Goal: Task Accomplishment & Management: Use online tool/utility

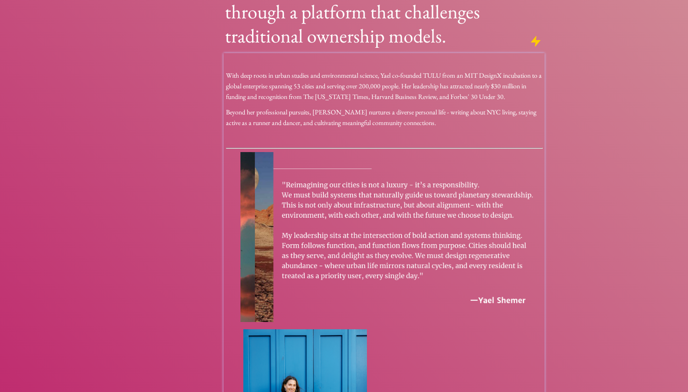
scroll to position [117, 0]
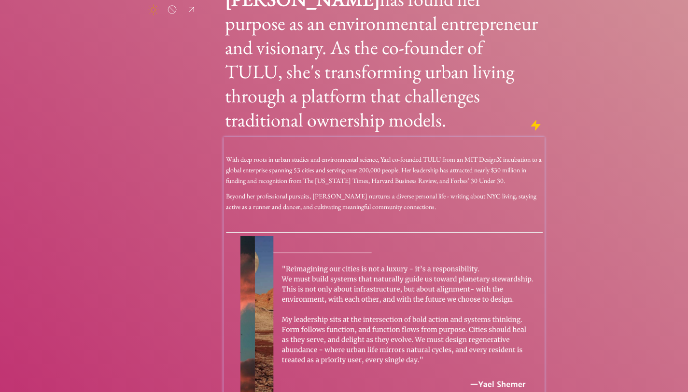
drag, startPoint x: 462, startPoint y: 229, endPoint x: 388, endPoint y: 334, distance: 128.0
click at [461, 236] on img at bounding box center [392, 321] width 302 height 170
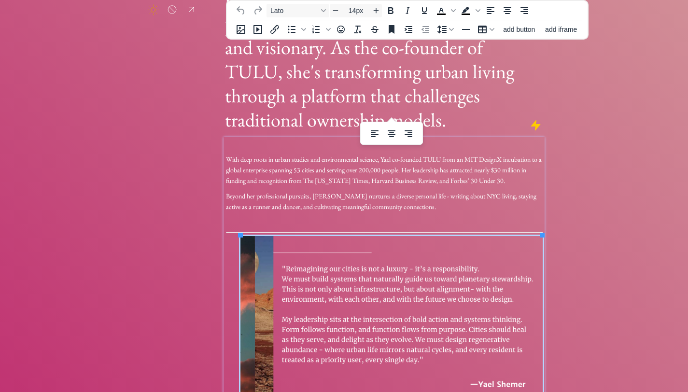
scroll to position [382, 0]
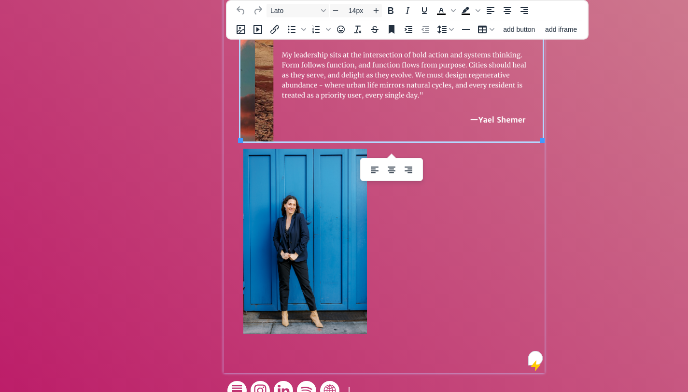
click at [296, 207] on img "To enrich screen reader interactions, please activate Accessibility in Grammarl…" at bounding box center [306, 242] width 124 height 186
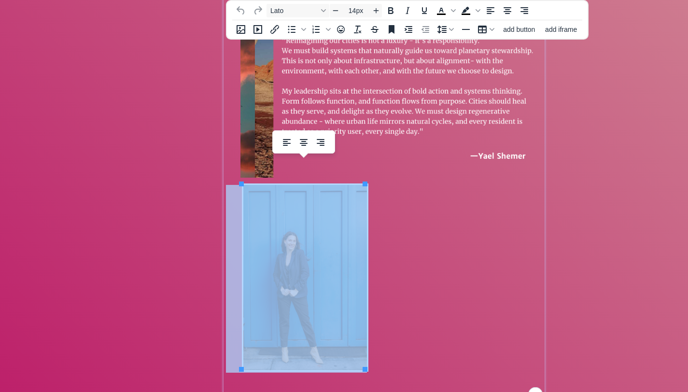
scroll to position [204, 0]
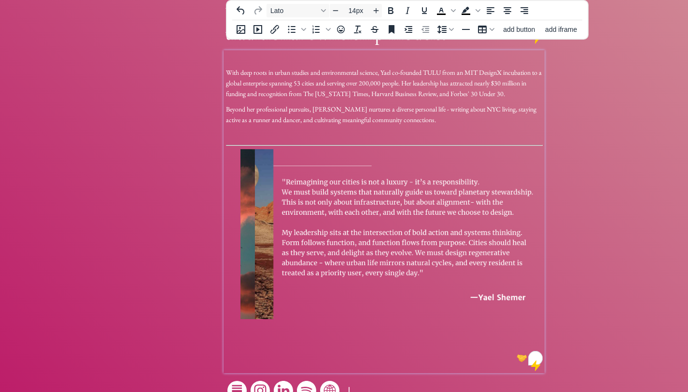
click at [375, 163] on img "To enrich screen reader interactions, please activate Accessibility in Grammarl…" at bounding box center [392, 234] width 302 height 170
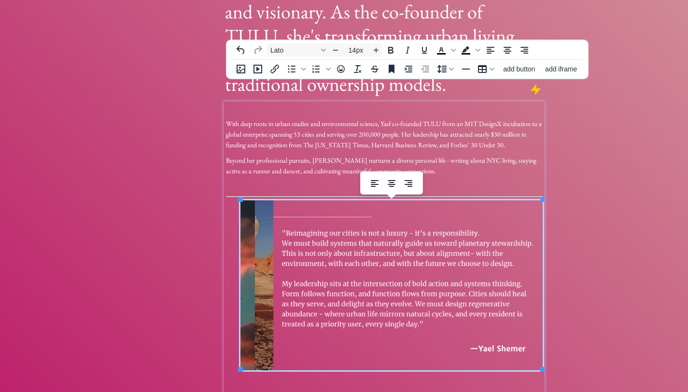
scroll to position [147, 0]
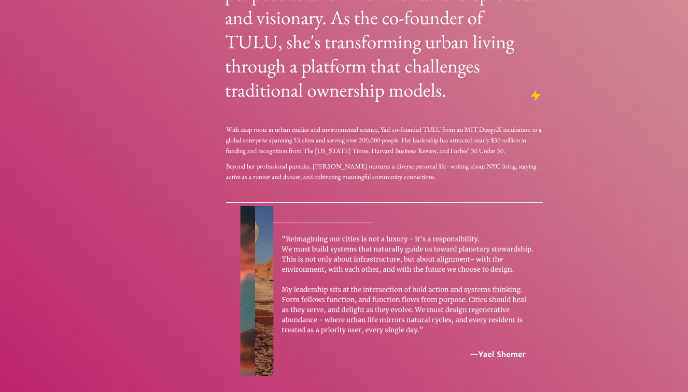
click at [568, 193] on div "saving... click to upload a picture In the vibrant landscape of [US_STATE][GEOG…" at bounding box center [344, 164] width 688 height 622
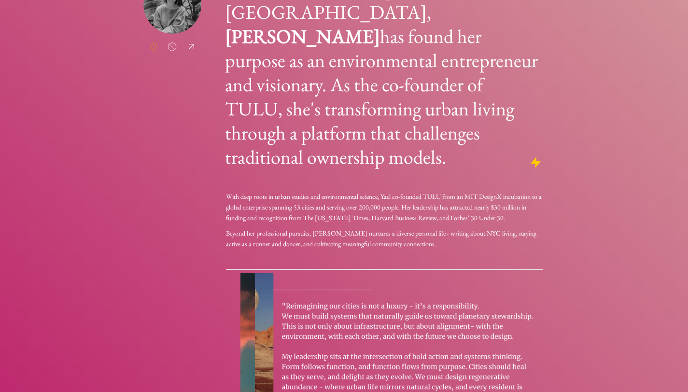
scroll to position [0, 0]
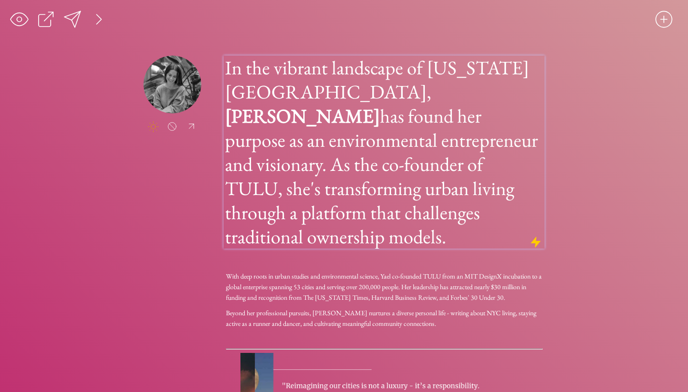
click at [389, 149] on h1 "In the vibrant landscape of [US_STATE][GEOGRAPHIC_DATA], [PERSON_NAME] has foun…" at bounding box center [384, 152] width 318 height 193
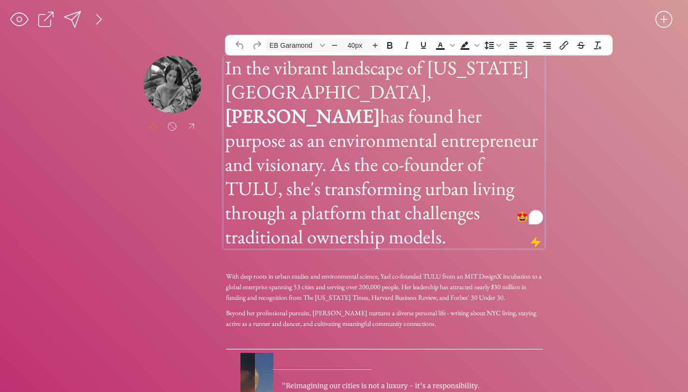
click at [385, 120] on h1 "In the vibrant landscape of [US_STATE][GEOGRAPHIC_DATA], [PERSON_NAME] has foun…" at bounding box center [384, 152] width 318 height 193
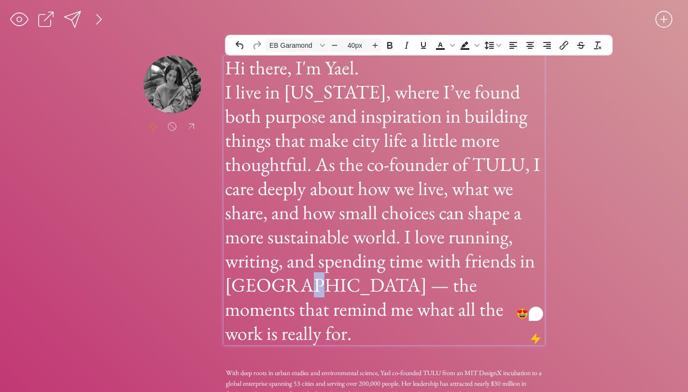
drag, startPoint x: 521, startPoint y: 264, endPoint x: 529, endPoint y: 265, distance: 7.7
click at [529, 265] on h1 "Hi there, I'm Yael. I live in [US_STATE], where I’ve found both purpose and ins…" at bounding box center [384, 201] width 318 height 290
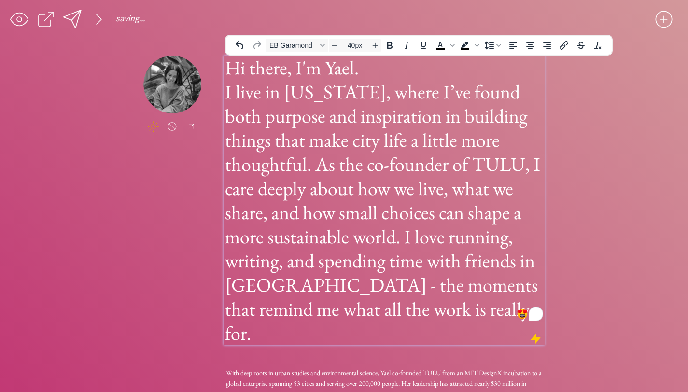
click at [378, 306] on h1 "Hi there, I'm Yael. I live in [US_STATE], where I’ve found both purpose and ins…" at bounding box center [384, 201] width 318 height 290
click at [536, 264] on h1 "Hi there, I'm Yael. I live in [US_STATE], where I’ve found both purpose and ins…" at bounding box center [384, 201] width 318 height 290
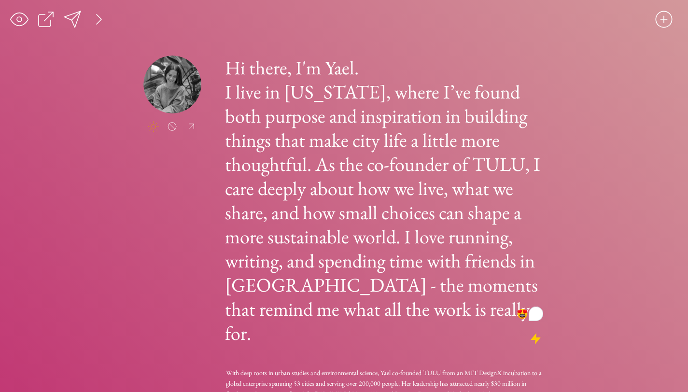
click at [200, 294] on div "click to upload a picture Hi there, I'm Yael. I live in [US_STATE], where I’ve …" at bounding box center [344, 380] width 402 height 648
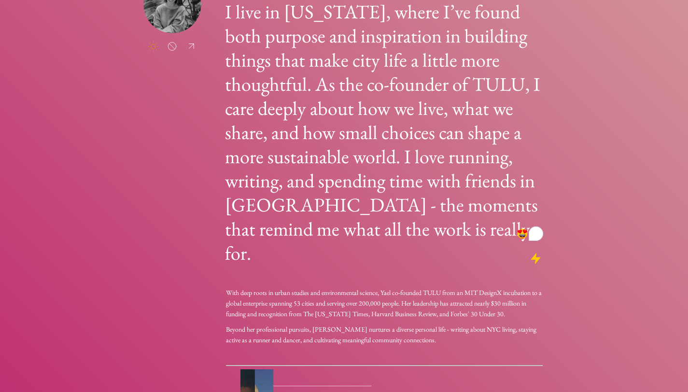
scroll to position [81, 0]
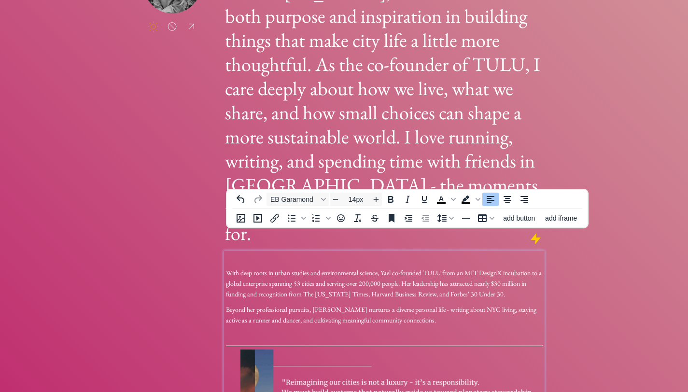
scroll to position [102, 0]
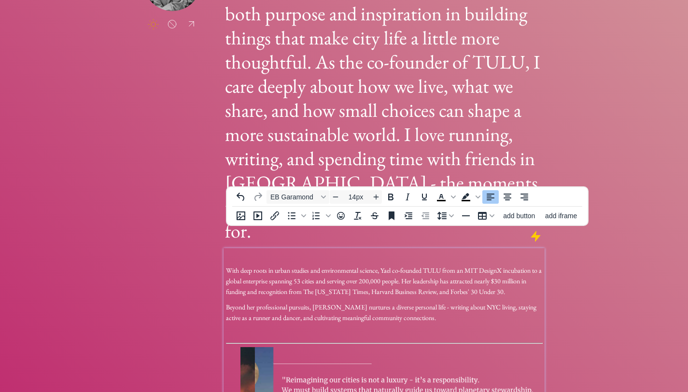
click at [451, 302] on p "Beyond her professional pursuits, [PERSON_NAME] nurtures a diverse personal lif…" at bounding box center [384, 312] width 317 height 21
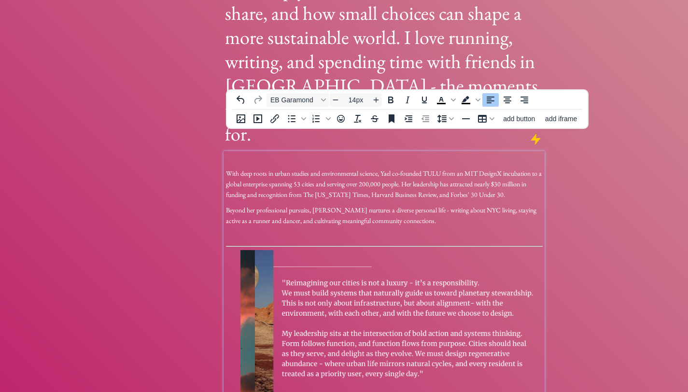
scroll to position [213, 0]
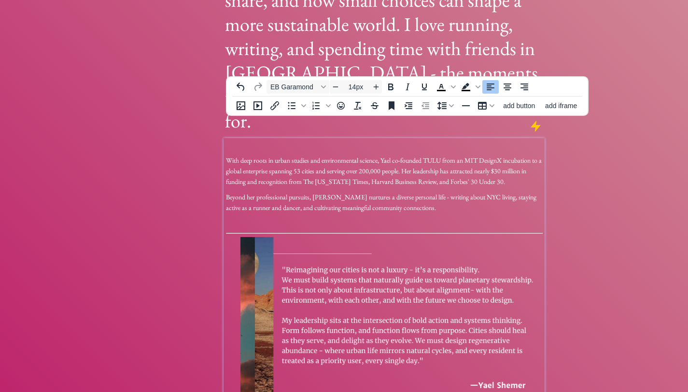
click at [269, 237] on img "To enrich screen reader interactions, please activate Accessibility in Grammarl…" at bounding box center [392, 322] width 302 height 170
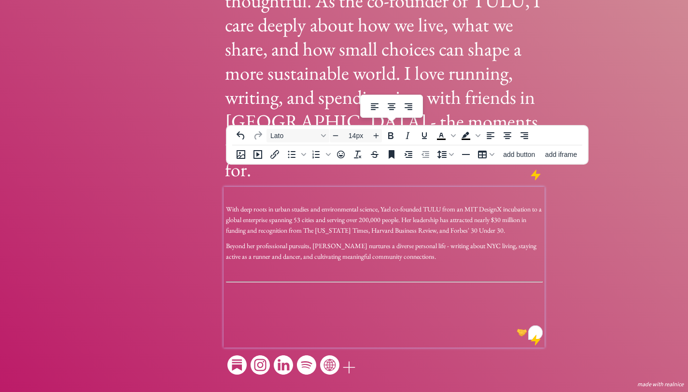
scroll to position [138, 0]
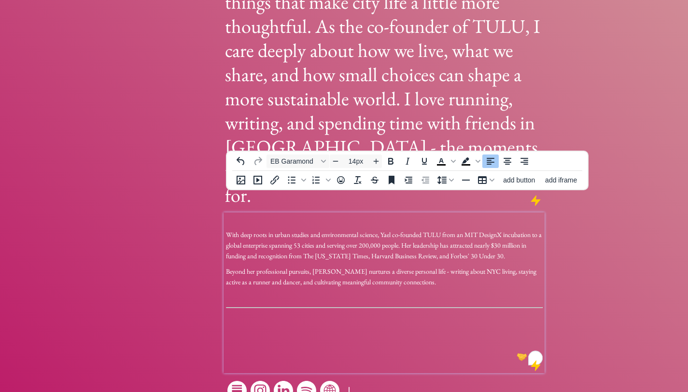
click at [344, 229] on p "With deep roots in urban studies and environmental science, Yael co-founded TUL…" at bounding box center [384, 245] width 317 height 32
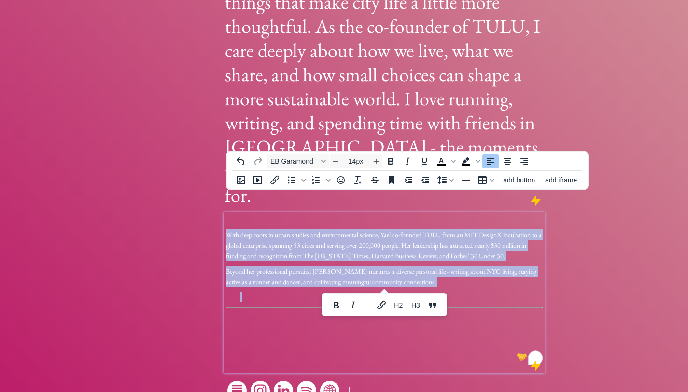
drag, startPoint x: 421, startPoint y: 265, endPoint x: 217, endPoint y: 203, distance: 212.7
click at [217, 203] on div "click to upload a picture Hi there, I'm Yael. I live in [US_STATE], where I’ve …" at bounding box center [344, 160] width 402 height 486
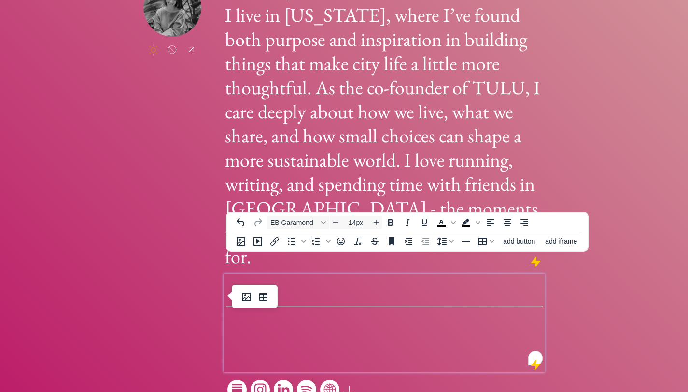
click at [491, 311] on div "To enrich screen reader interactions, please activate Accessibility in Grammarl…" at bounding box center [384, 321] width 317 height 90
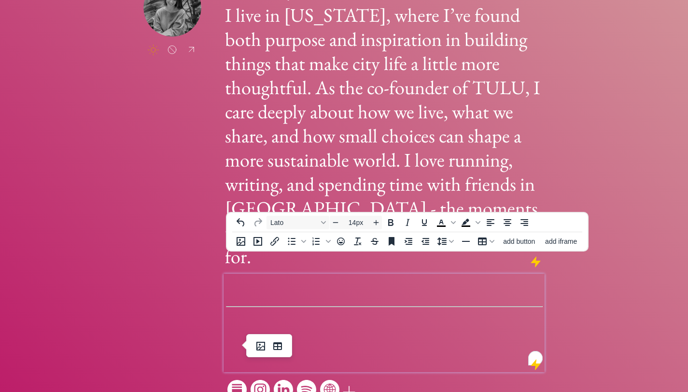
click at [581, 264] on div "saving... click to upload a picture Hi there, I'm Yael. I live in [US_STATE], w…" at bounding box center [344, 170] width 688 height 494
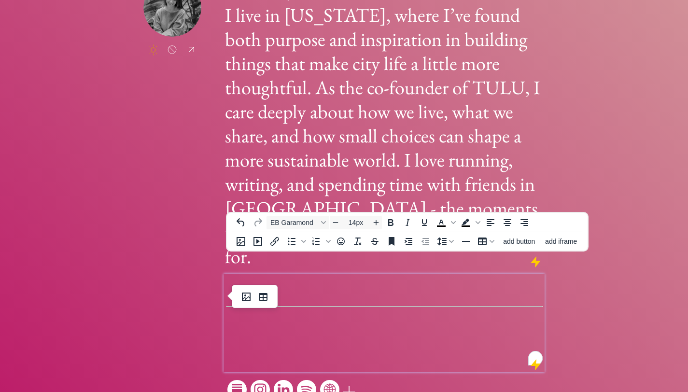
click at [419, 291] on p "To enrich screen reader interactions, please activate Accessibility in Grammarl…" at bounding box center [384, 296] width 317 height 11
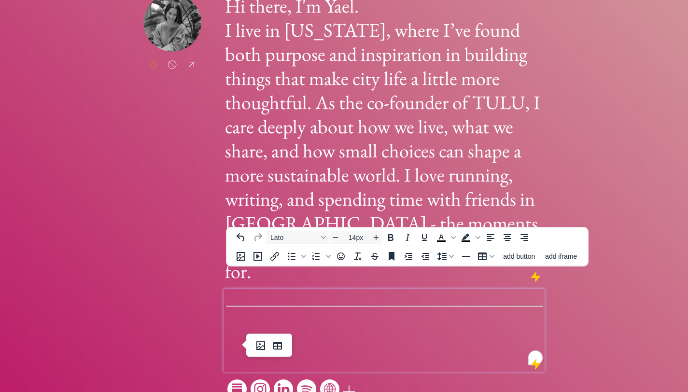
click at [331, 315] on div "To enrich screen reader interactions, please activate Accessibility in Grammarl…" at bounding box center [384, 328] width 317 height 74
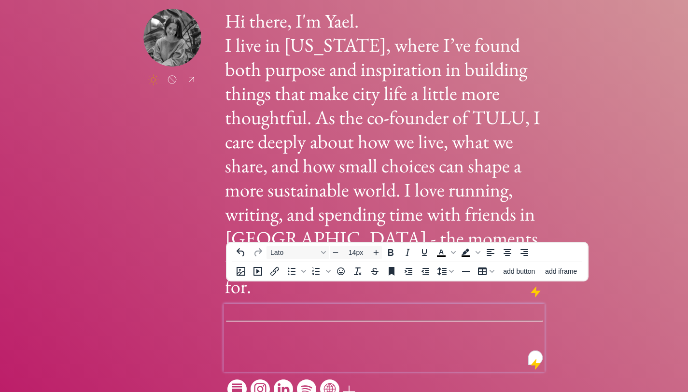
click at [334, 306] on div "To enrich screen reader interactions, please activate Accessibility in Grammarl…" at bounding box center [384, 335] width 317 height 59
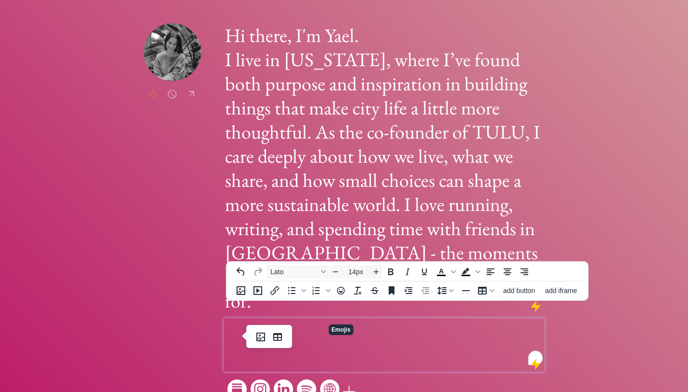
click at [351, 327] on div "To enrich screen reader interactions, please activate Accessibility in Grammarl…" at bounding box center [384, 345] width 317 height 40
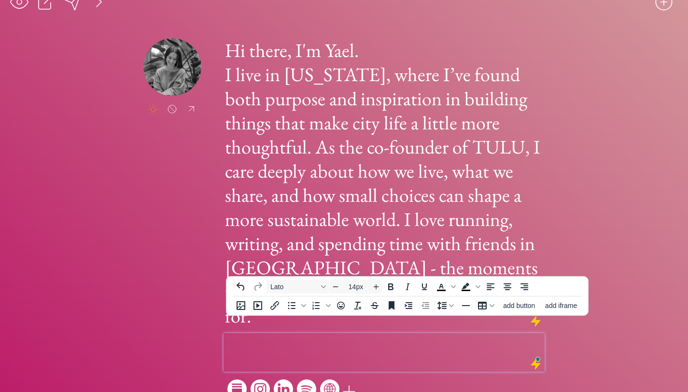
scroll to position [3, 0]
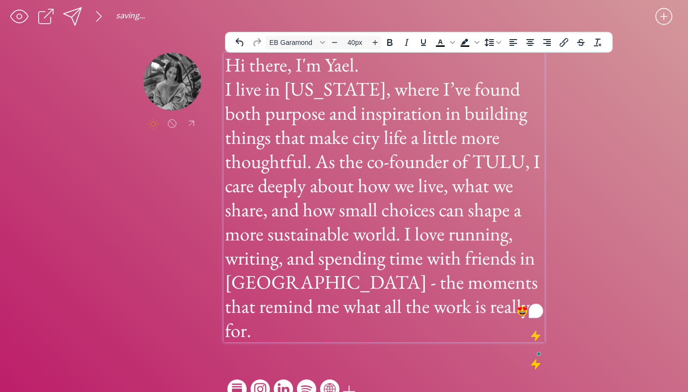
click at [537, 209] on h1 "Hi there, I'm Yael. I live in [US_STATE], where I’ve found both purpose and ins…" at bounding box center [384, 198] width 318 height 290
click at [300, 40] on span "EB Garamond" at bounding box center [293, 43] width 47 height 8
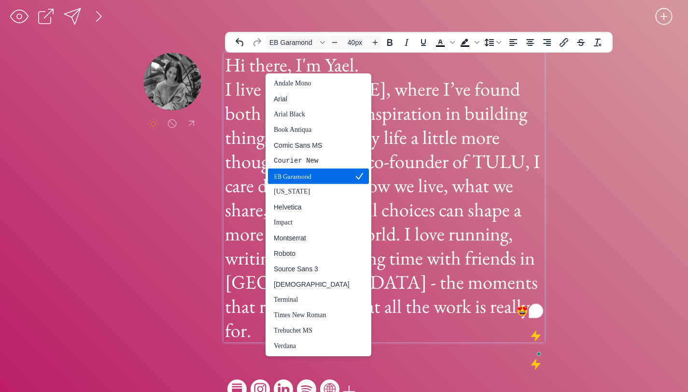
scroll to position [0, 0]
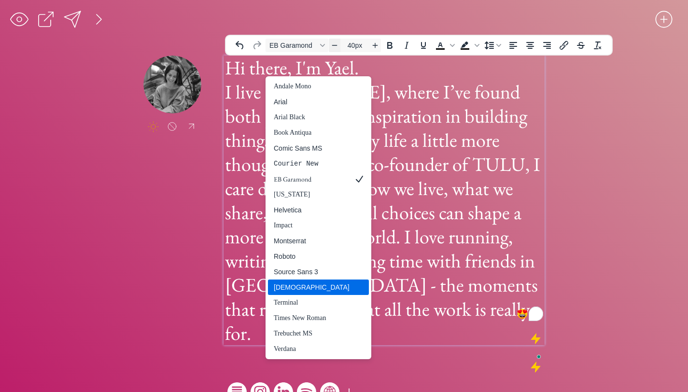
click at [333, 42] on body "saving... click to upload a picture Hi there, I'm Yael. I live in [US_STATE], w…" at bounding box center [344, 196] width 688 height 392
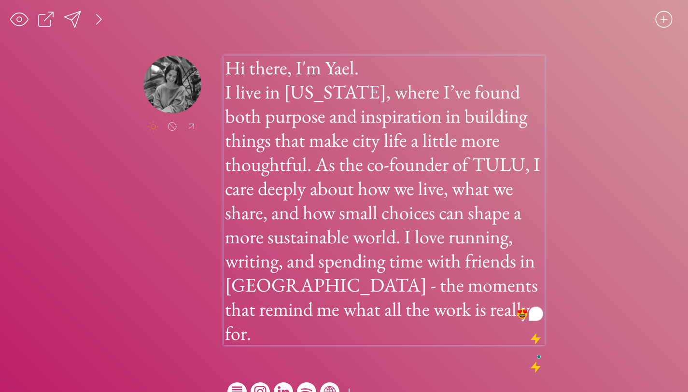
click at [333, 88] on h1 "Hi there, I'm Yael. I live in [US_STATE], where I’ve found both purpose and ins…" at bounding box center [384, 201] width 318 height 290
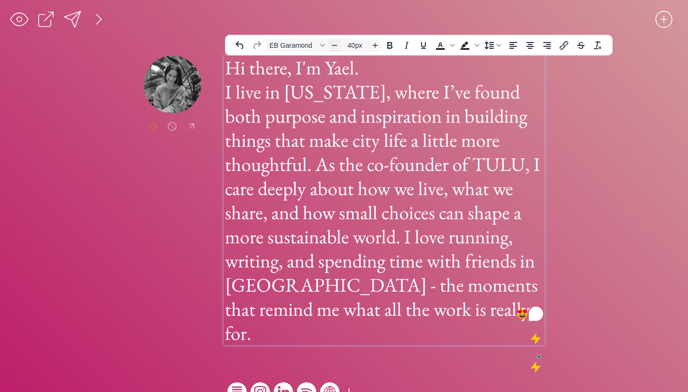
click at [337, 43] on icon "Decrease font size" at bounding box center [335, 46] width 8 height 8
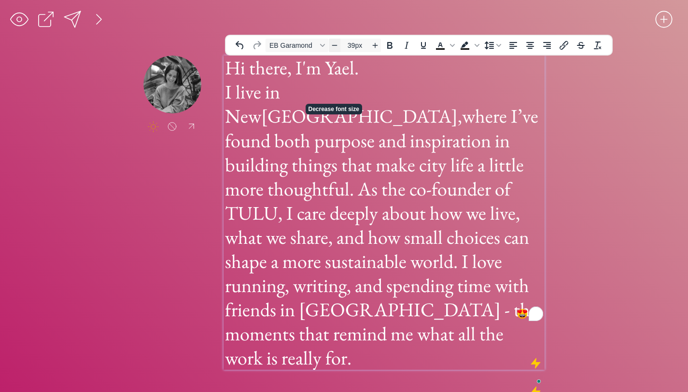
click at [337, 43] on icon "Decrease font size" at bounding box center [335, 46] width 8 height 8
click at [338, 43] on icon "Decrease font size" at bounding box center [335, 46] width 8 height 8
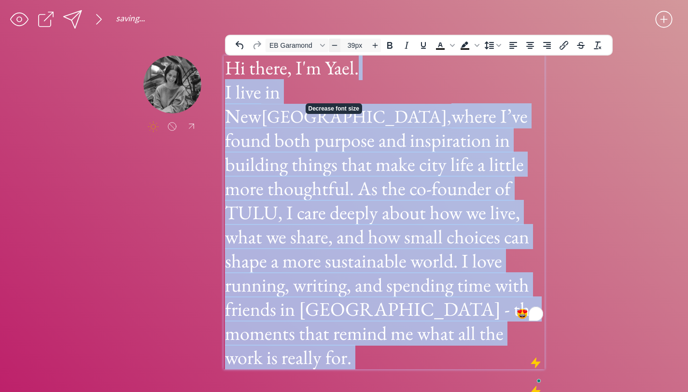
click at [338, 43] on icon "Decrease font size" at bounding box center [335, 46] width 8 height 8
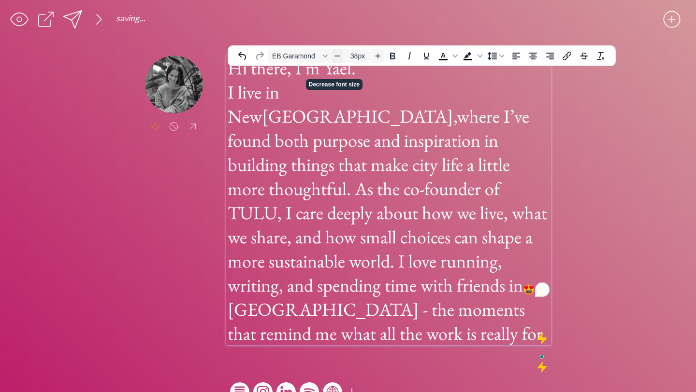
click at [338, 43] on div "saving... click to upload a picture Hi there, I'm Yael. I live in [GEOGRAPHIC_D…" at bounding box center [348, 209] width 696 height 419
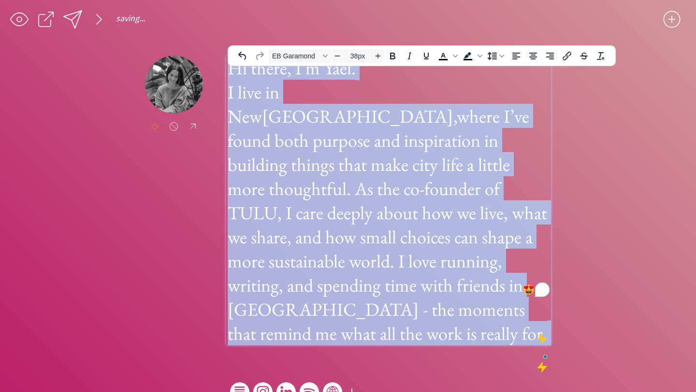
click at [327, 80] on span "Hi there, I'm Yael." at bounding box center [292, 68] width 128 height 24
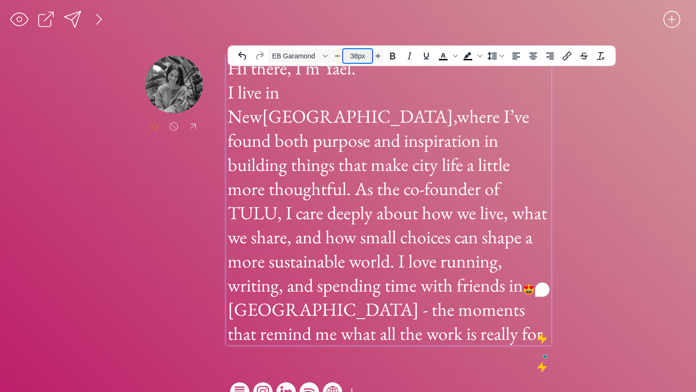
click at [356, 55] on input "38px" at bounding box center [357, 56] width 29 height 12
click at [334, 56] on icon "Decrease font size" at bounding box center [337, 56] width 8 height 8
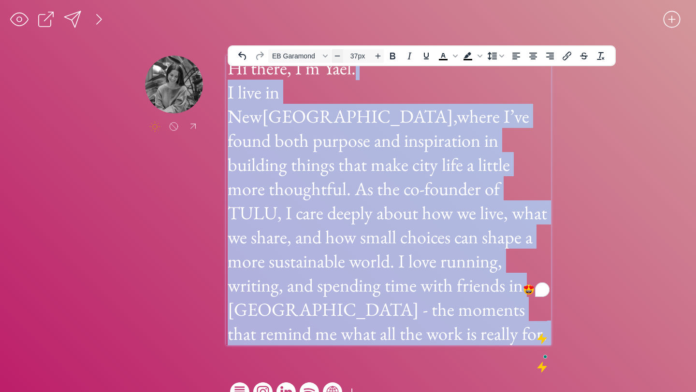
click at [334, 56] on icon "Decrease font size" at bounding box center [337, 56] width 8 height 8
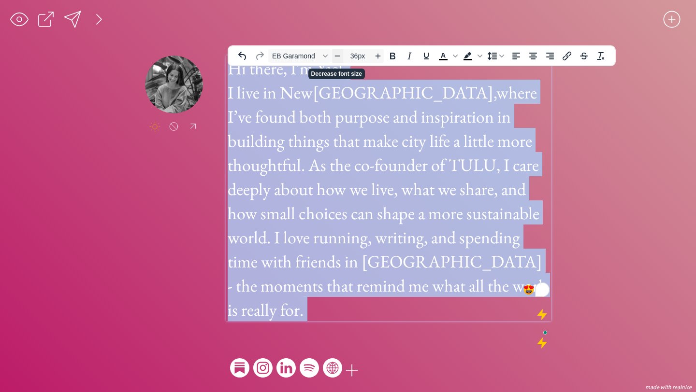
click at [334, 56] on icon "Decrease font size" at bounding box center [337, 56] width 8 height 8
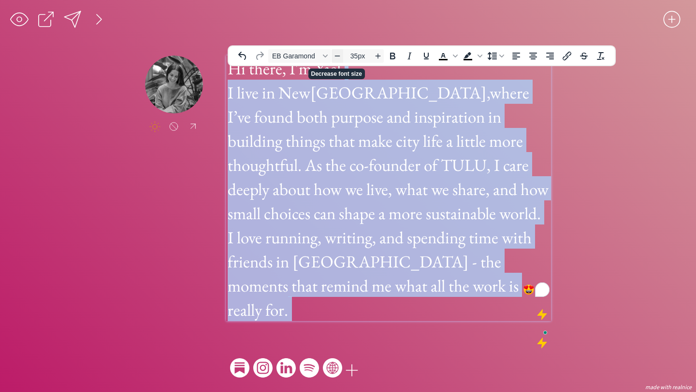
click at [334, 56] on icon "Decrease font size" at bounding box center [337, 56] width 8 height 8
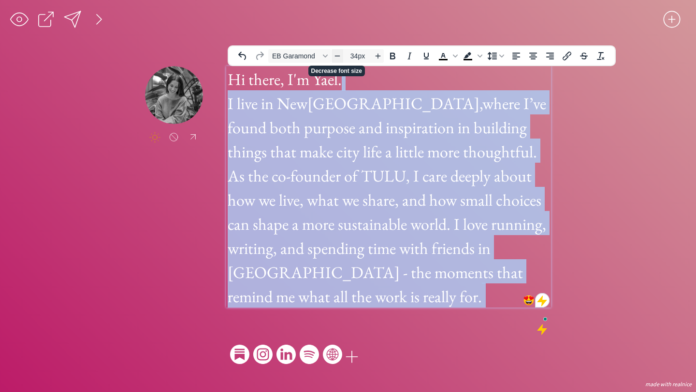
click at [334, 56] on icon "Decrease font size" at bounding box center [337, 56] width 8 height 8
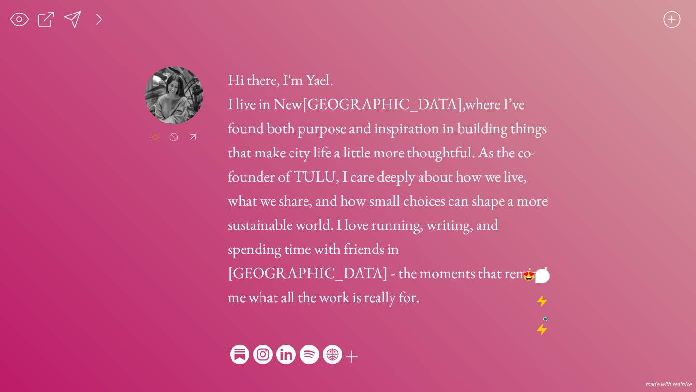
click at [334, 56] on div "click to upload a picture Hi there, I'm Yael. I live in [GEOGRAPHIC_DATA], wher…" at bounding box center [348, 217] width 406 height 322
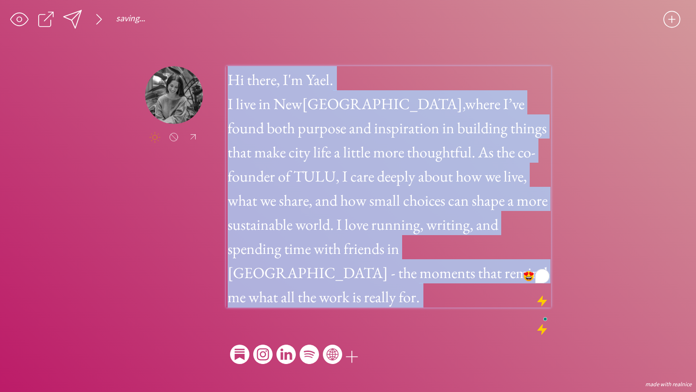
click at [420, 131] on span "I live in [GEOGRAPHIC_DATA], where I’ve found both purpose and inspiration in b…" at bounding box center [388, 201] width 320 height 214
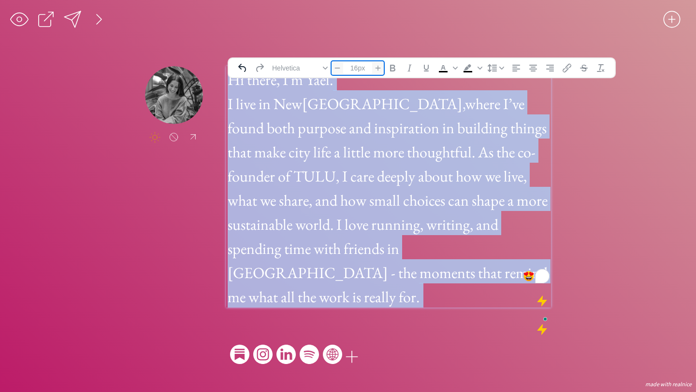
click at [377, 69] on div "16px" at bounding box center [357, 68] width 52 height 14
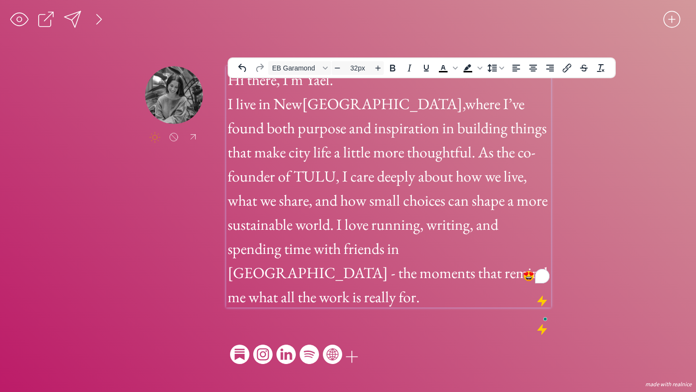
click at [251, 90] on span "Hi there, I'm Yael." at bounding box center [280, 80] width 105 height 20
click at [290, 61] on button "EB Garamond" at bounding box center [299, 68] width 63 height 14
click at [388, 128] on h1 "Hi there, I'm Yael. I live in [GEOGRAPHIC_DATA], where I’ve found both purpose …" at bounding box center [389, 187] width 322 height 242
click at [302, 64] on span "EB Garamond" at bounding box center [295, 68] width 47 height 8
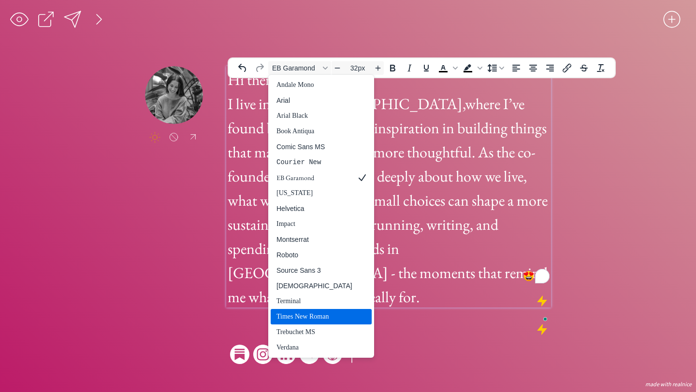
click at [314, 315] on div "Times New Roman" at bounding box center [314, 317] width 76 height 12
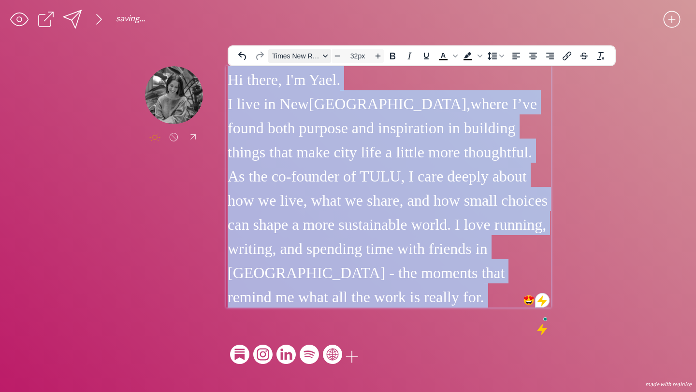
click at [293, 57] on span "Times New Roman" at bounding box center [295, 56] width 47 height 8
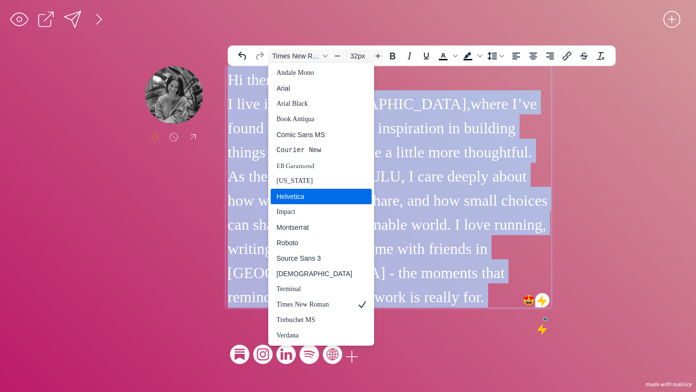
click at [307, 198] on div "Helvetica" at bounding box center [314, 197] width 76 height 12
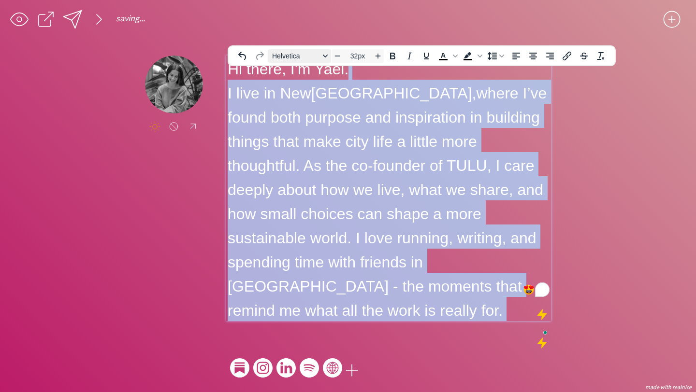
click at [288, 56] on span "Helvetica" at bounding box center [295, 56] width 47 height 8
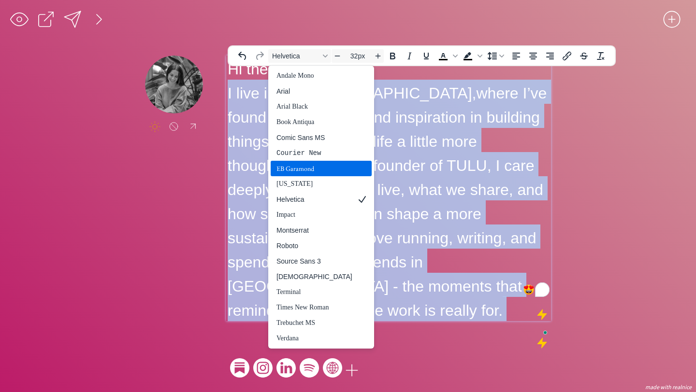
click at [322, 166] on div "EB Garamond" at bounding box center [314, 169] width 76 height 12
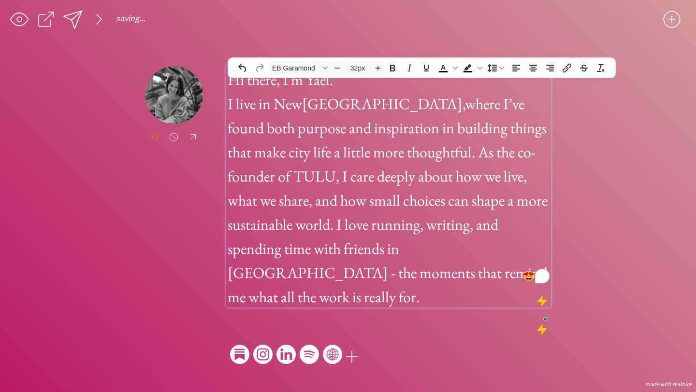
click at [579, 158] on div "saving... click to upload a picture Hi there, I'm Yael. I live in [GEOGRAPHIC_D…" at bounding box center [348, 196] width 696 height 392
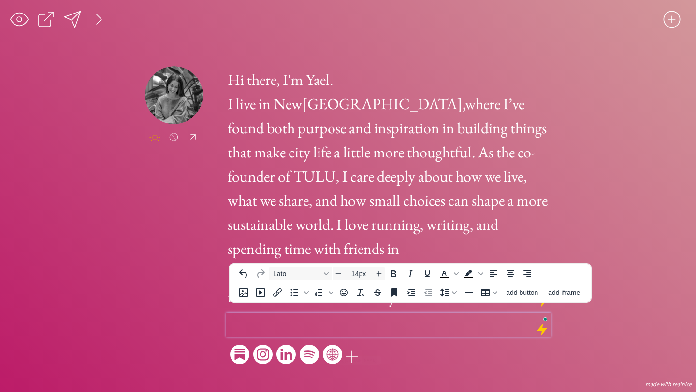
click at [343, 315] on p "To enrich screen reader interactions, please activate Accessibility in Grammarl…" at bounding box center [389, 320] width 320 height 10
click at [560, 297] on button "add iframe" at bounding box center [564, 293] width 41 height 14
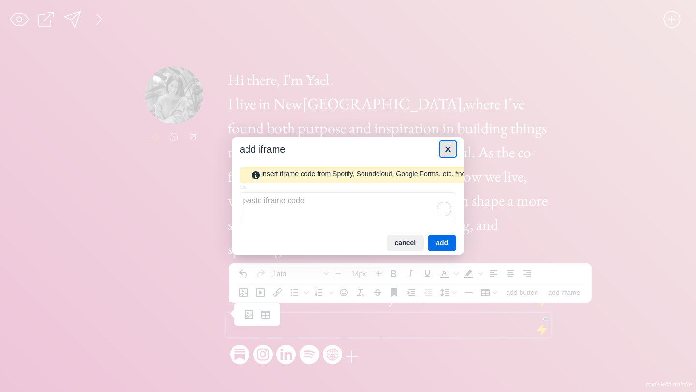
click at [447, 141] on button "Close" at bounding box center [448, 149] width 16 height 16
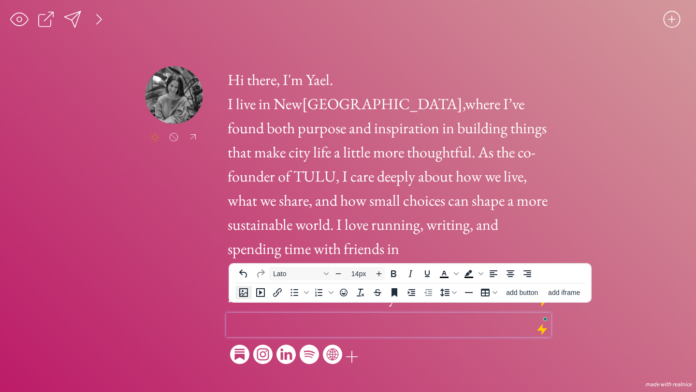
click at [244, 289] on icon "Insert image" at bounding box center [243, 292] width 9 height 9
click at [244, 292] on icon "Insert image" at bounding box center [244, 293] width 12 height 12
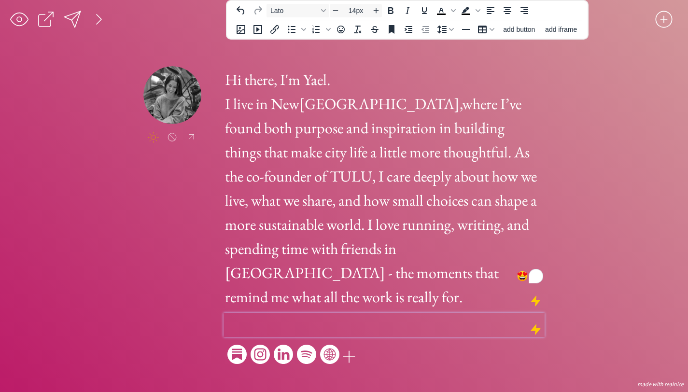
scroll to position [364, 0]
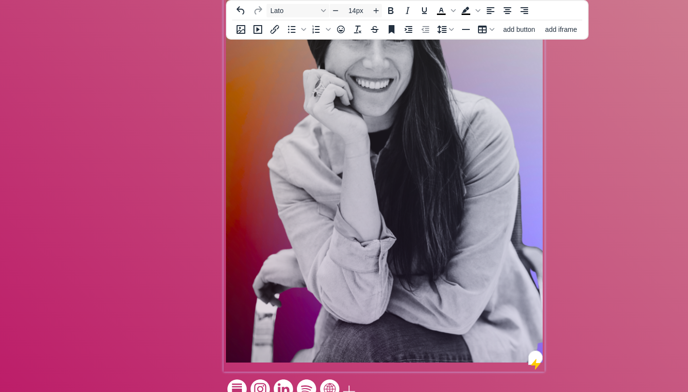
click at [509, 313] on img "To enrich screen reader interactions, please activate Accessibility in Grammarl…" at bounding box center [384, 152] width 317 height 422
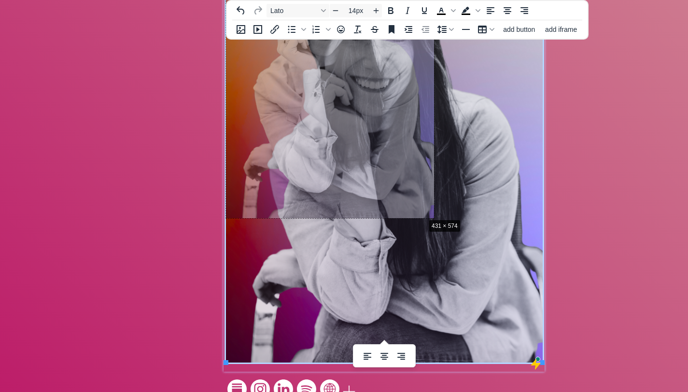
drag, startPoint x: 544, startPoint y: 338, endPoint x: 426, endPoint y: 193, distance: 187.1
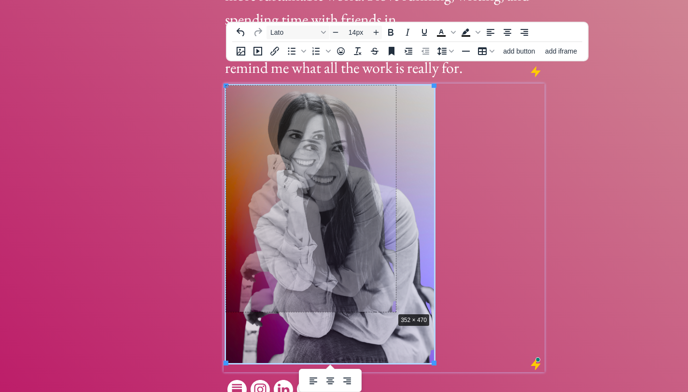
drag, startPoint x: 436, startPoint y: 339, endPoint x: 389, endPoint y: 284, distance: 72.0
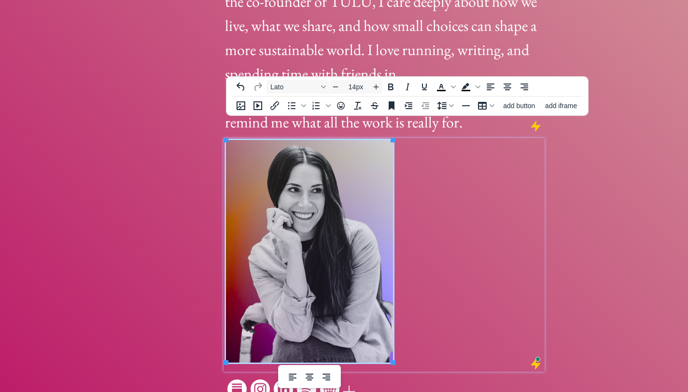
scroll to position [103, 0]
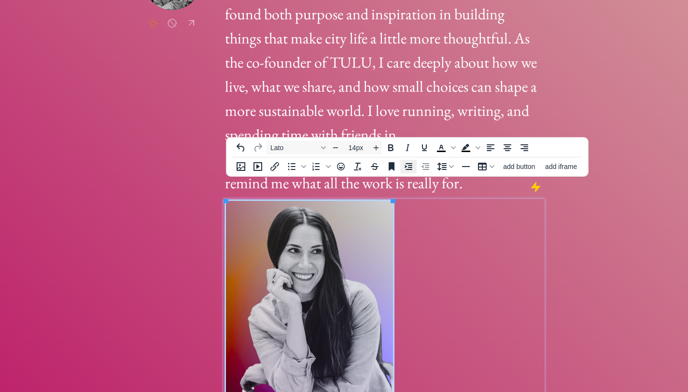
click at [409, 163] on icon "Increase indent" at bounding box center [409, 166] width 8 height 7
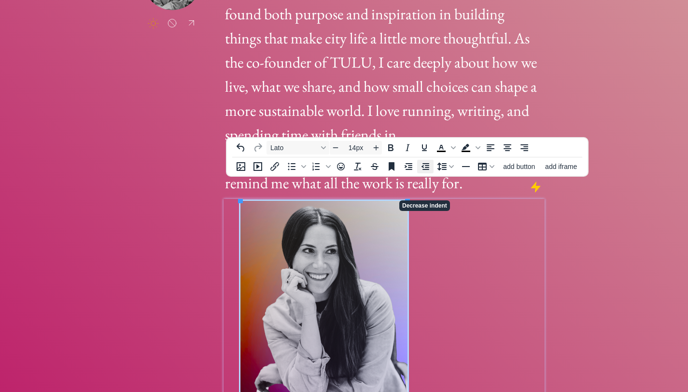
click at [424, 166] on icon "Decrease indent" at bounding box center [426, 167] width 12 height 12
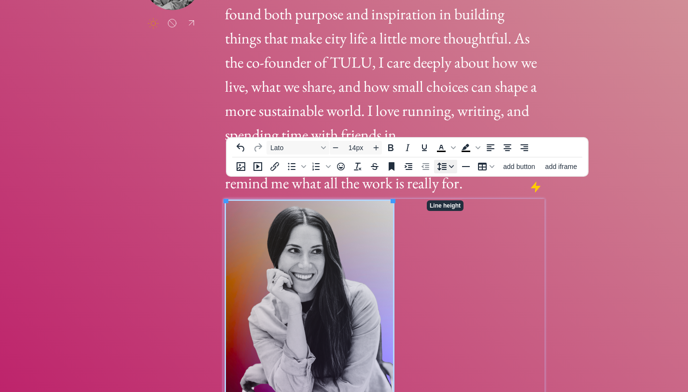
click at [449, 170] on button "Line height" at bounding box center [445, 167] width 23 height 14
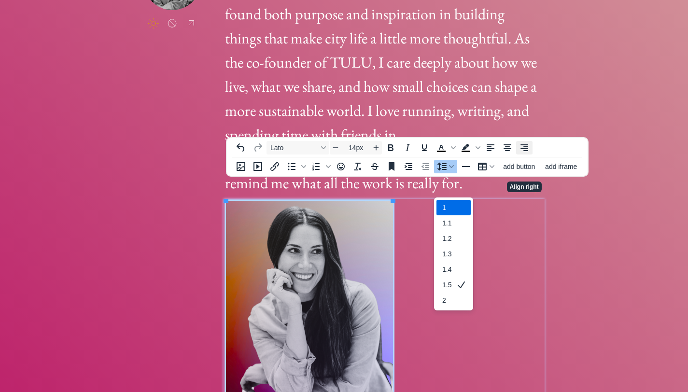
click at [518, 150] on body "saving... click to upload a picture Hi there, I'm Yael. I live in [GEOGRAPHIC_D…" at bounding box center [344, 93] width 688 height 392
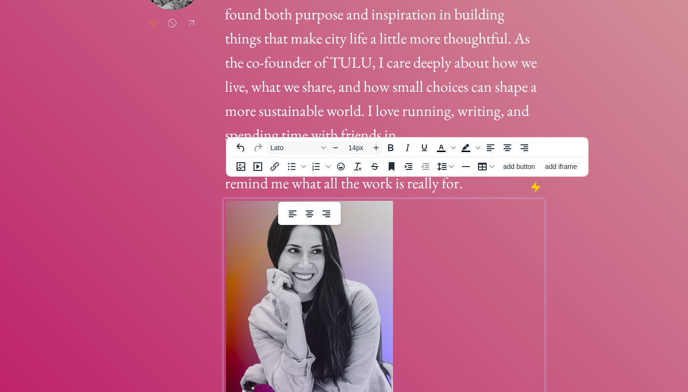
click at [393, 225] on p "To enrich screen reader interactions, please activate Accessibility in Grammarl…" at bounding box center [384, 313] width 317 height 225
click at [520, 151] on icon "Align right" at bounding box center [525, 148] width 12 height 12
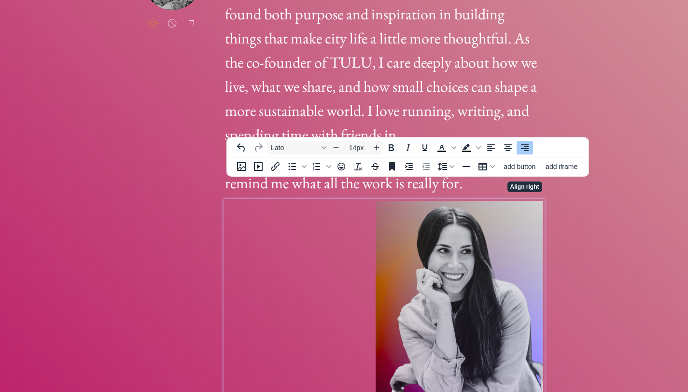
click at [330, 272] on p "To enrich screen reader interactions, please activate Accessibility in Grammarl…" at bounding box center [384, 313] width 317 height 225
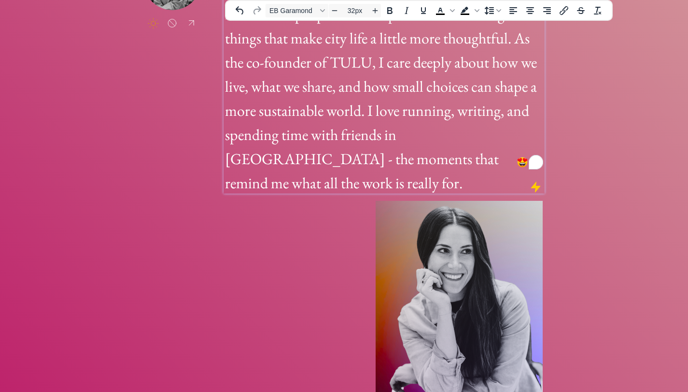
click at [363, 107] on span "I live in [GEOGRAPHIC_DATA], where I’ve found both purpose and inspiration in b…" at bounding box center [381, 87] width 312 height 214
type input "40px"
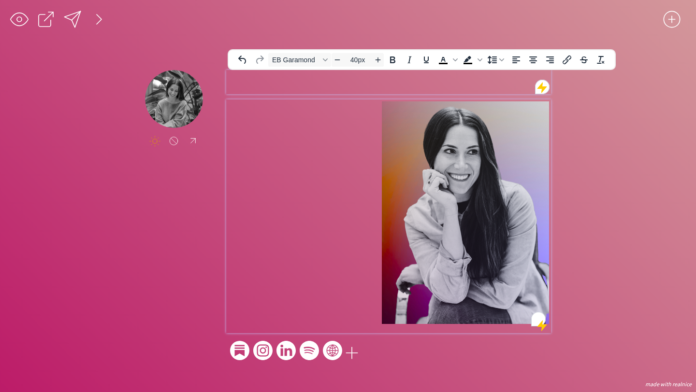
click at [315, 197] on p "To enrich screen reader interactions, please activate Accessibility in Grammarl…" at bounding box center [389, 213] width 320 height 225
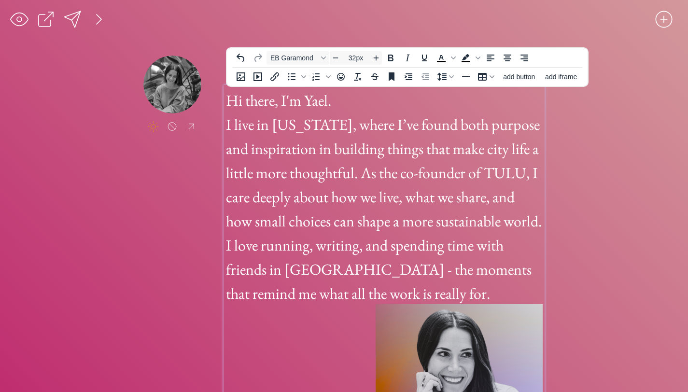
click at [340, 164] on span "I live in [US_STATE], where I’ve found both purpose and inspiration in building…" at bounding box center [384, 209] width 316 height 189
click at [420, 295] on h1 "Hi there, I'm Yael. I live in [US_STATE], where I’ve found both purpose and ins…" at bounding box center [384, 195] width 317 height 217
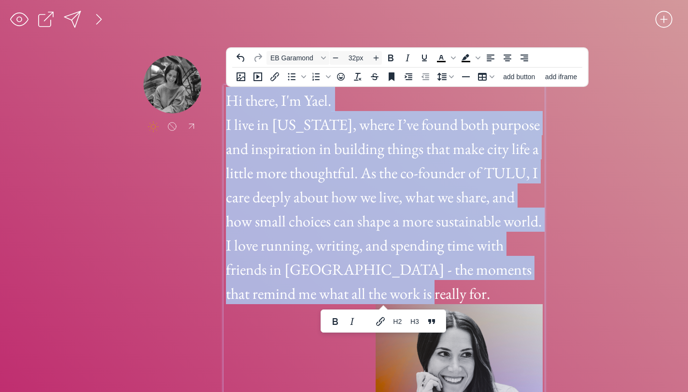
drag, startPoint x: 419, startPoint y: 301, endPoint x: 225, endPoint y: 98, distance: 281.2
click at [225, 98] on div "Hi there, I'm Yael. I live in [US_STATE], where I’ve found both purpose and ins…" at bounding box center [384, 310] width 321 height 451
click at [357, 58] on input "32px" at bounding box center [356, 58] width 29 height 12
click at [339, 59] on icon "Decrease font size" at bounding box center [336, 58] width 8 height 8
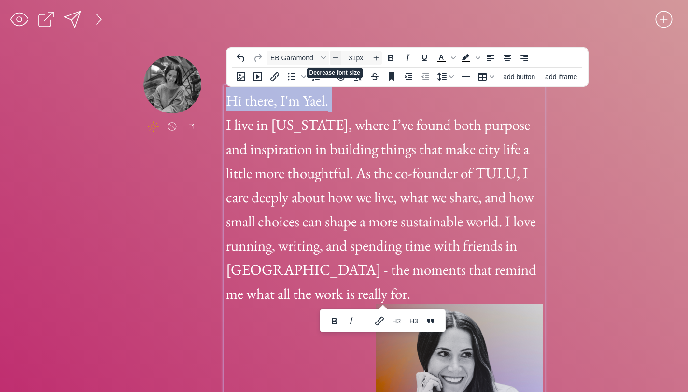
click at [339, 59] on icon "Decrease font size" at bounding box center [336, 58] width 8 height 8
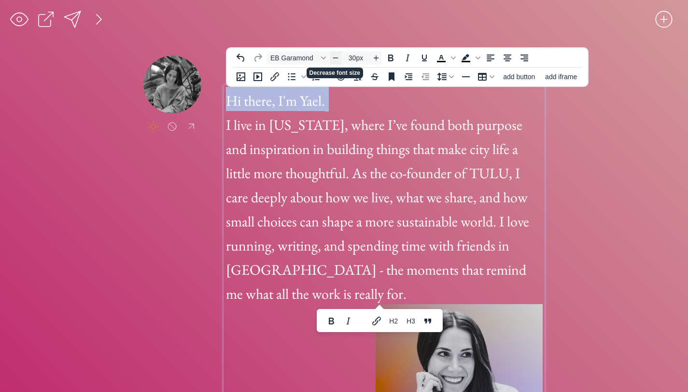
click at [339, 59] on icon "Decrease font size" at bounding box center [336, 58] width 8 height 8
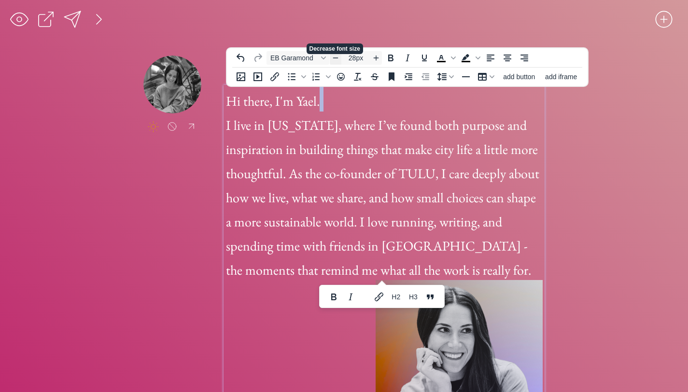
click at [339, 59] on icon "Decrease font size" at bounding box center [336, 58] width 8 height 8
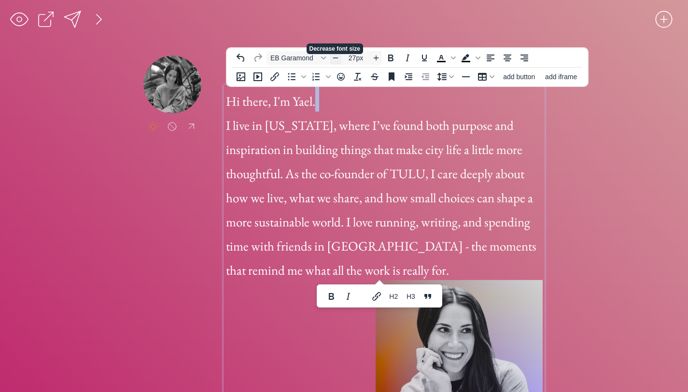
click at [339, 59] on icon "Decrease font size" at bounding box center [336, 58] width 8 height 8
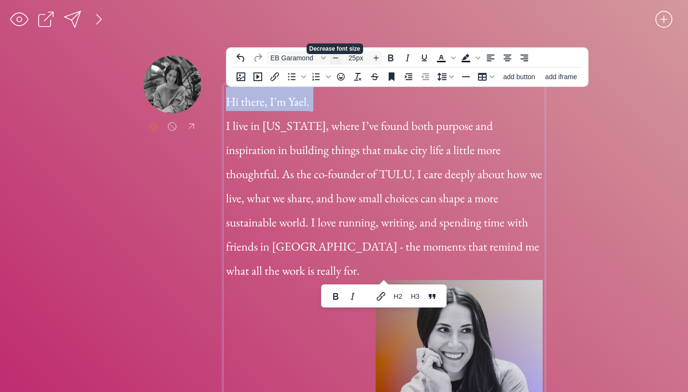
click at [339, 59] on icon "Decrease font size" at bounding box center [336, 58] width 8 height 8
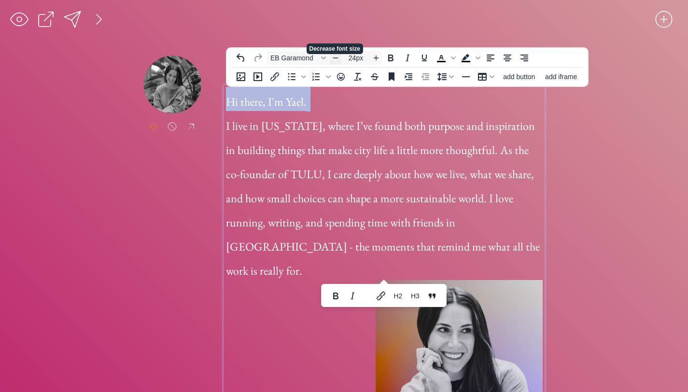
click at [339, 59] on icon "Decrease font size" at bounding box center [336, 58] width 8 height 8
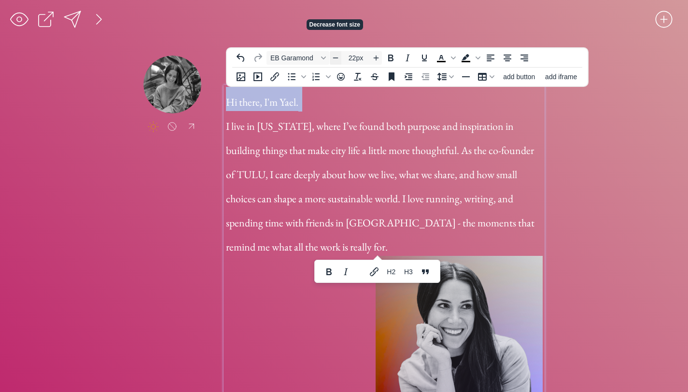
click at [339, 59] on icon "Decrease font size" at bounding box center [336, 58] width 8 height 8
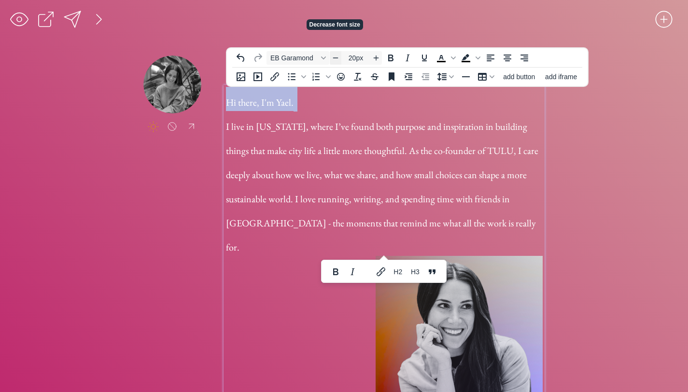
click at [339, 59] on icon "Decrease font size" at bounding box center [336, 58] width 8 height 8
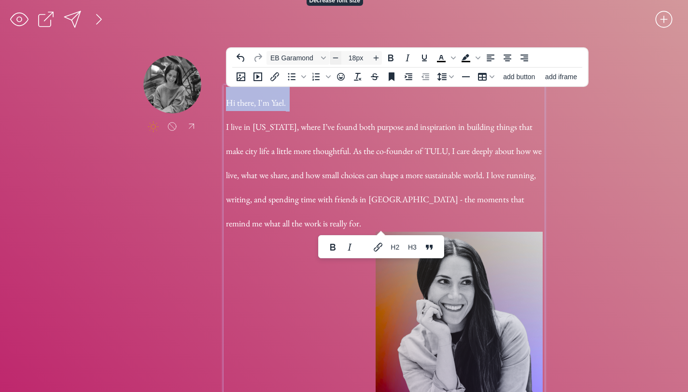
click at [339, 59] on icon "Decrease font size" at bounding box center [336, 58] width 8 height 8
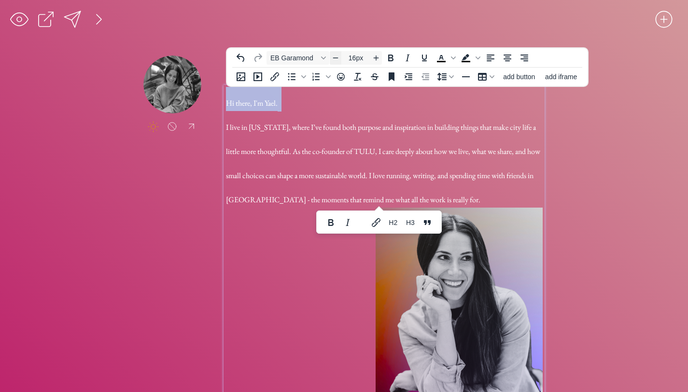
click at [339, 59] on icon "Decrease font size" at bounding box center [336, 58] width 8 height 8
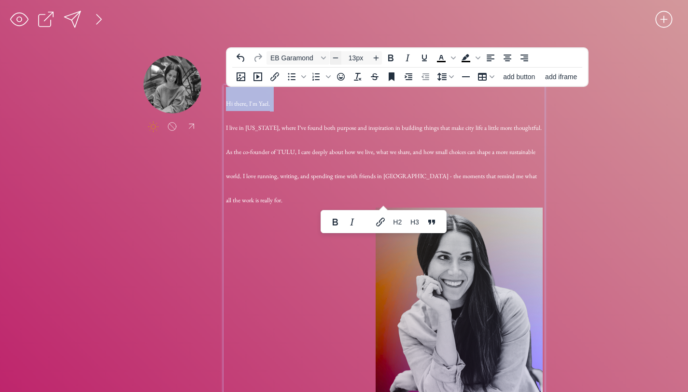
click at [339, 59] on icon "Decrease font size" at bounding box center [336, 58] width 8 height 8
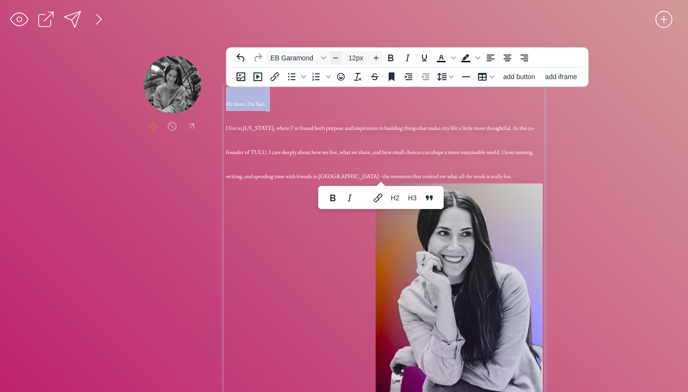
click at [339, 59] on icon "Decrease font size" at bounding box center [336, 58] width 8 height 8
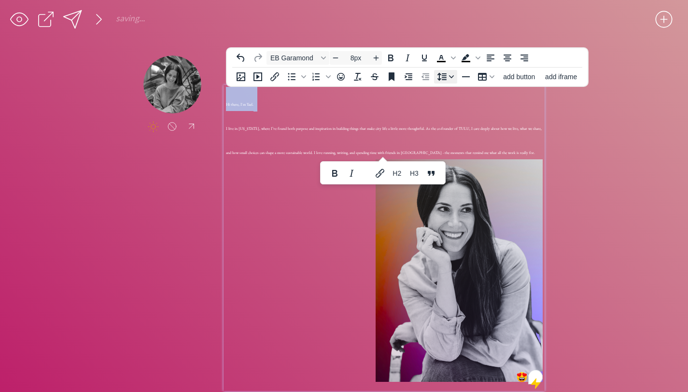
click at [447, 73] on icon "Line height" at bounding box center [442, 77] width 12 height 12
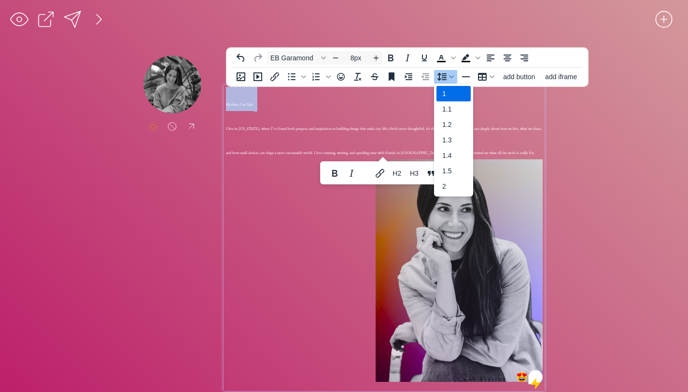
click at [454, 94] on div "1" at bounding box center [454, 93] width 34 height 15
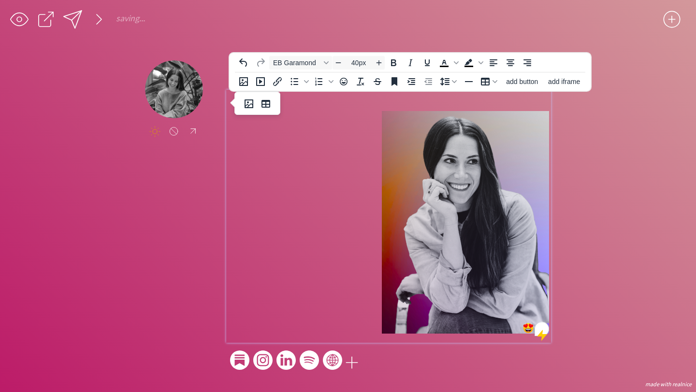
click at [441, 185] on img "To enrich screen reader interactions, please activate Accessibility in Grammarl…" at bounding box center [465, 222] width 167 height 223
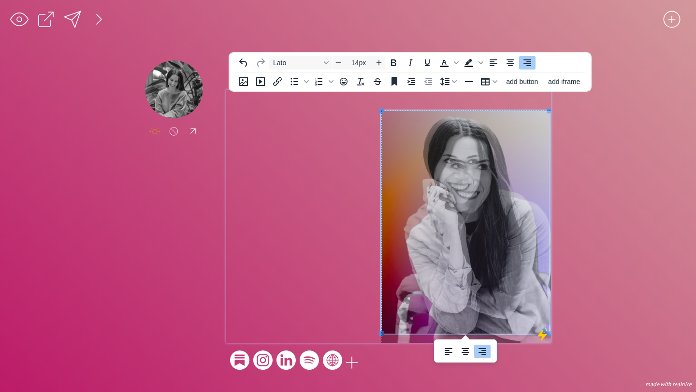
drag, startPoint x: 381, startPoint y: 112, endPoint x: 374, endPoint y: 88, distance: 24.5
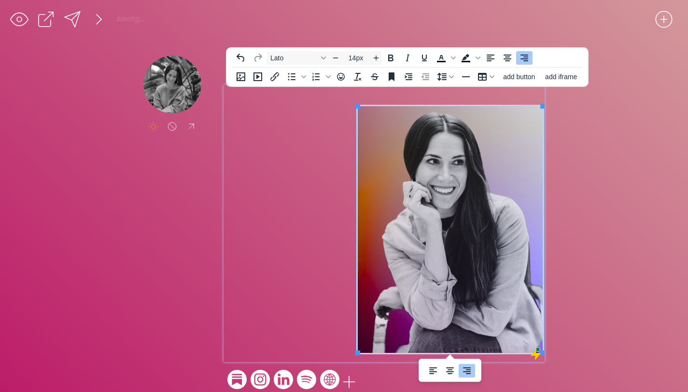
click at [543, 186] on img "To enrich screen reader interactions, please activate Accessibility in Grammarl…" at bounding box center [450, 229] width 185 height 247
click at [587, 178] on div "saving... click to upload a picture made with realnice" at bounding box center [344, 203] width 688 height 407
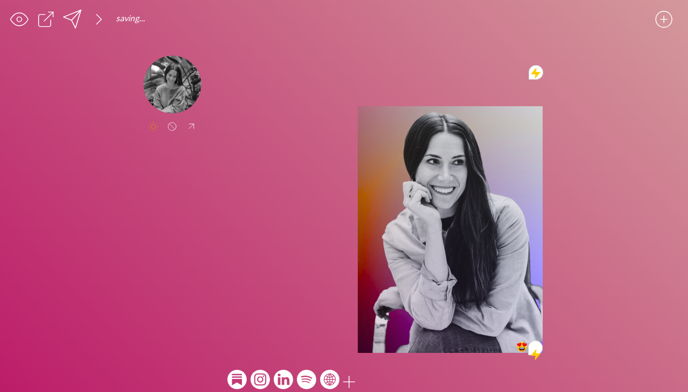
scroll to position [14, 0]
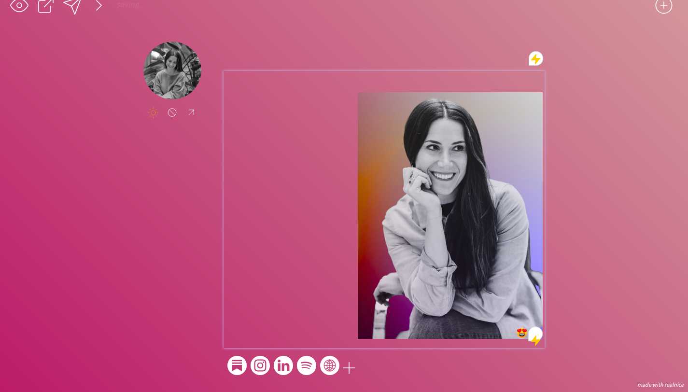
click at [476, 219] on img "To enrich screen reader interactions, please activate Accessibility in Grammarl…" at bounding box center [450, 215] width 185 height 247
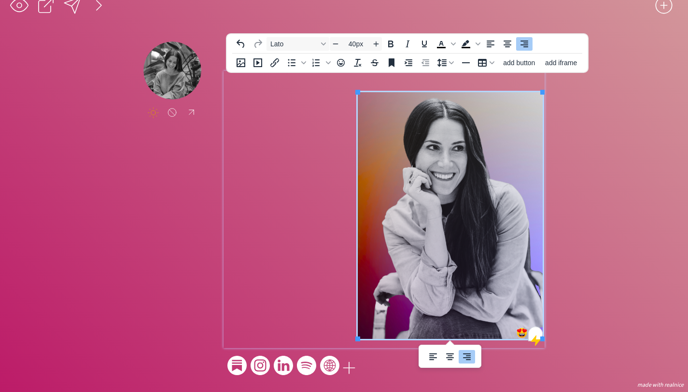
click at [441, 82] on h1 "To enrich screen reader interactions, please activate Accessibility in Grammarl…" at bounding box center [384, 82] width 317 height 19
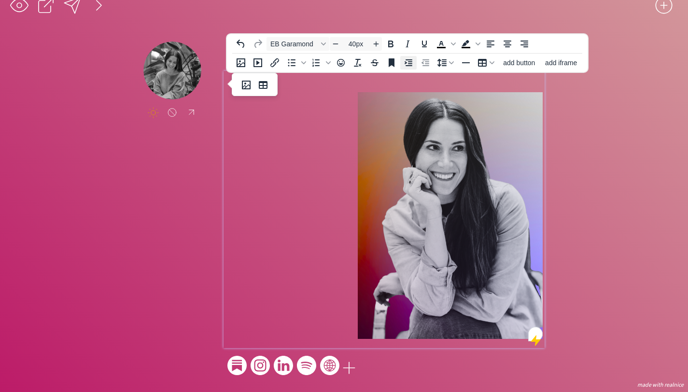
click at [412, 64] on icon "Increase indent" at bounding box center [409, 62] width 8 height 7
type input "14px"
click at [338, 121] on p "To enrich screen reader interactions, please activate Accessibility in Grammarl…" at bounding box center [384, 216] width 317 height 249
click at [493, 42] on icon "Align left" at bounding box center [491, 44] width 12 height 12
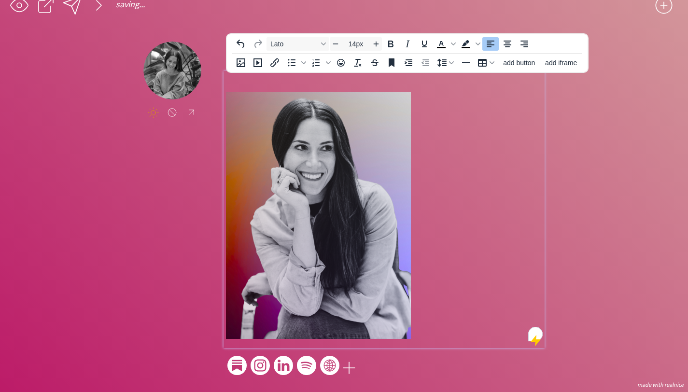
scroll to position [0, 0]
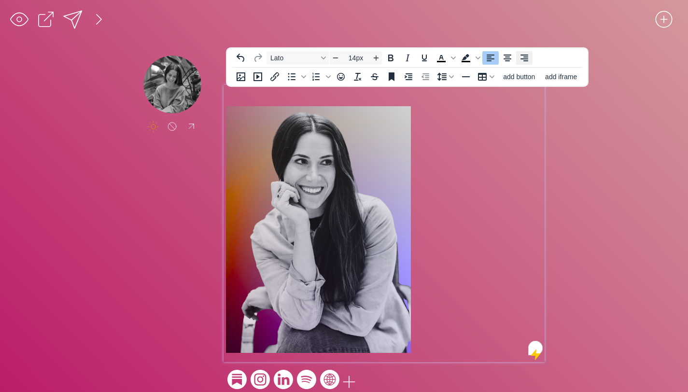
click at [526, 57] on icon "Align right" at bounding box center [525, 58] width 12 height 12
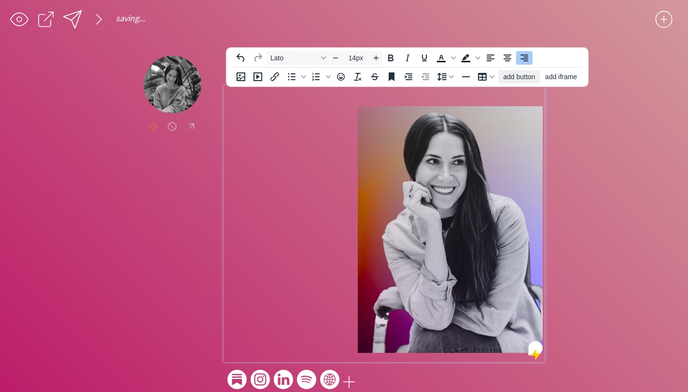
click at [519, 81] on button "add button" at bounding box center [520, 77] width 42 height 14
select select "18px"
select select "5px"
select select "10px"
select select "30px"
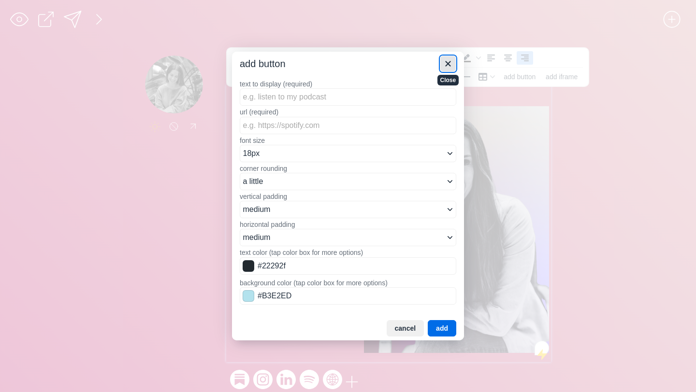
click at [447, 65] on icon "Close" at bounding box center [448, 64] width 12 height 12
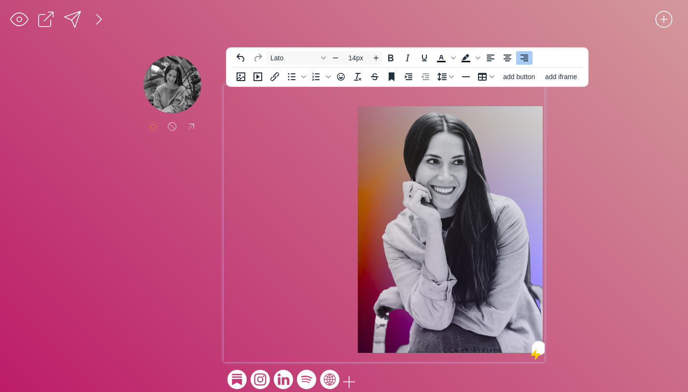
click at [300, 124] on p "To enrich screen reader interactions, please activate Accessibility in Grammarl…" at bounding box center [384, 230] width 317 height 249
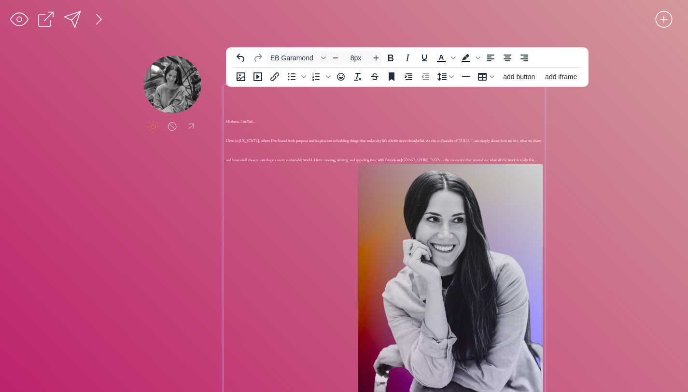
click at [303, 153] on h1 "Hi there, I'm Yael. I live in [US_STATE], where I’ve found both purpose and ins…" at bounding box center [384, 135] width 317 height 58
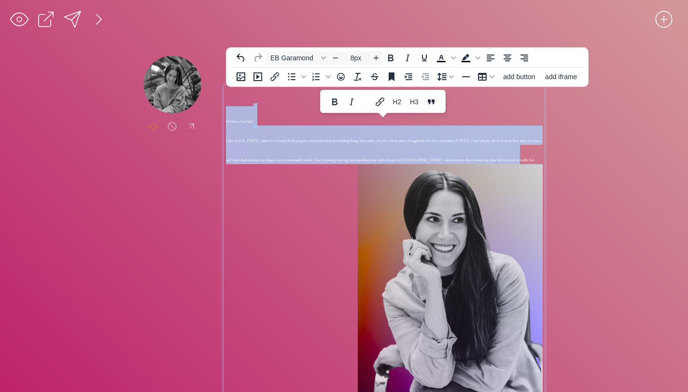
drag, startPoint x: 495, startPoint y: 160, endPoint x: 226, endPoint y: 115, distance: 272.8
click at [226, 115] on h1 "Hi there, I'm Yael. I live in [US_STATE], where I’ve found both purpose and ins…" at bounding box center [384, 135] width 317 height 58
click at [361, 58] on input "8px" at bounding box center [356, 58] width 29 height 12
click at [373, 58] on icon "Increase font size" at bounding box center [377, 58] width 8 height 8
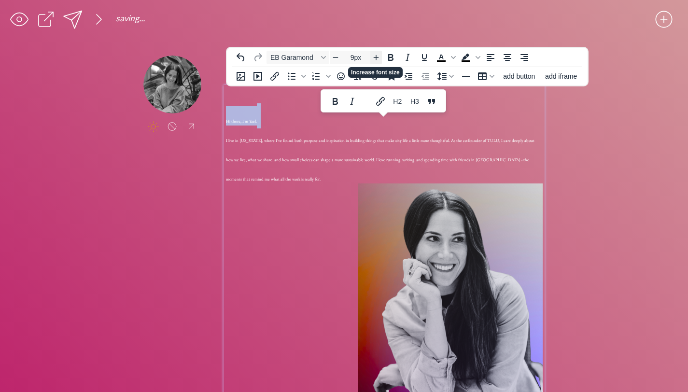
click at [378, 58] on icon "Increase font size" at bounding box center [377, 58] width 8 height 8
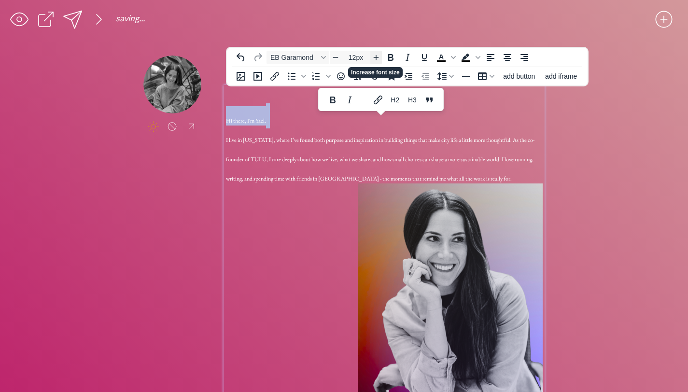
click at [378, 58] on icon "Increase font size" at bounding box center [377, 58] width 8 height 8
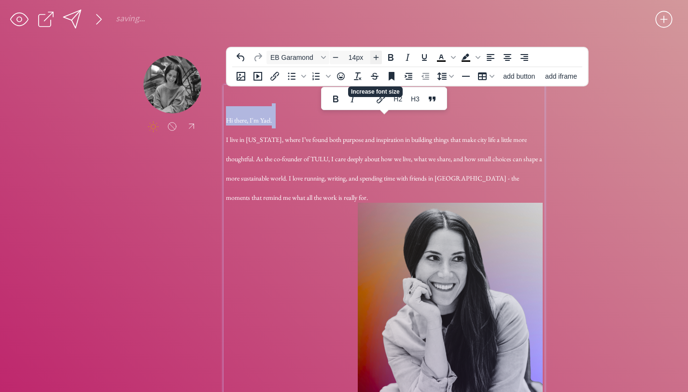
click at [378, 58] on icon "Increase font size" at bounding box center [377, 58] width 8 height 8
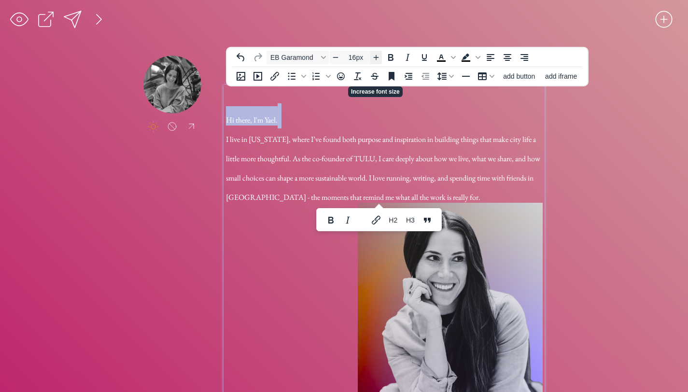
click at [378, 58] on icon "Increase font size" at bounding box center [377, 58] width 8 height 8
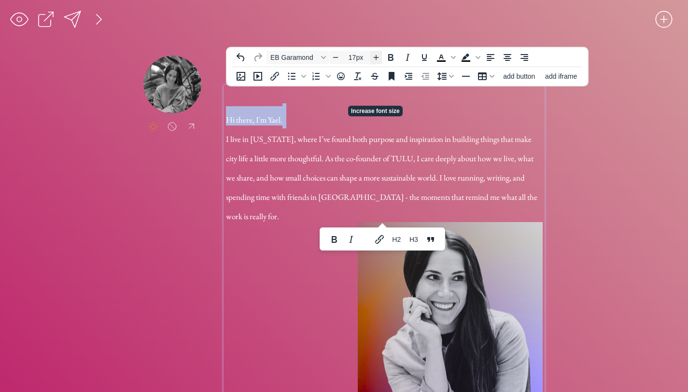
click at [378, 58] on icon "Increase font size" at bounding box center [377, 58] width 8 height 8
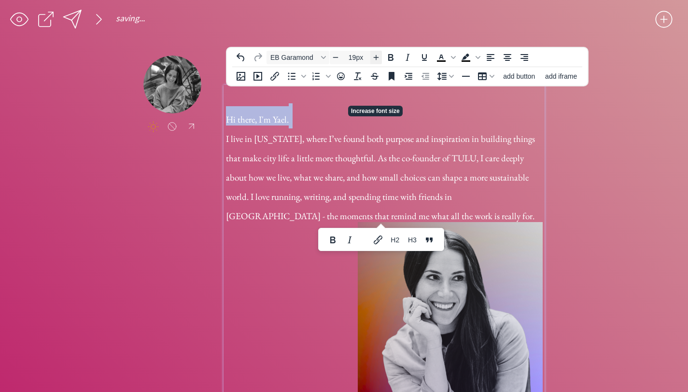
click at [378, 58] on icon "Increase font size" at bounding box center [377, 58] width 8 height 8
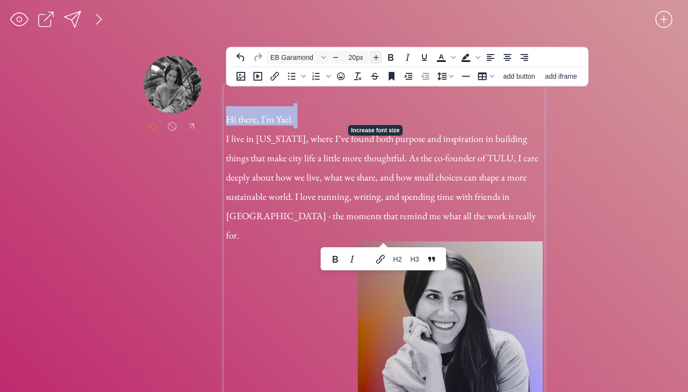
click at [378, 57] on icon "Increase font size" at bounding box center [377, 58] width 8 height 8
click at [517, 216] on h1 "Hi there, I'm Yael. I live in [US_STATE], where I’ve found both purpose and ins…" at bounding box center [384, 173] width 317 height 135
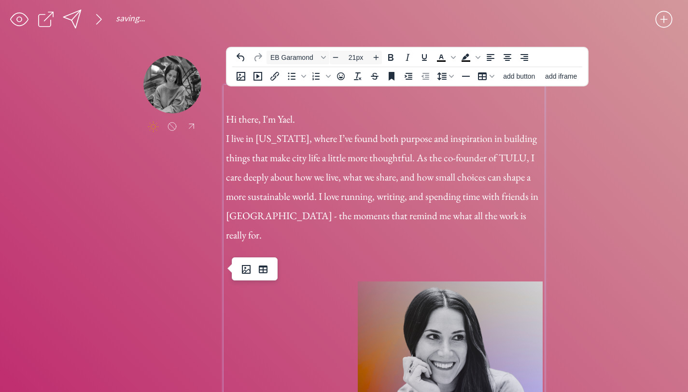
scroll to position [170, 0]
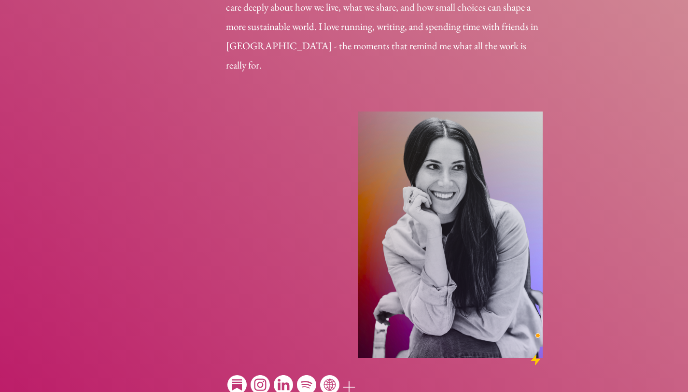
click at [372, 365] on div "Hi there, I'm Yael. I live in [US_STATE], where I’ve found both purpose and ins…" at bounding box center [384, 141] width 321 height 512
click at [224, 375] on div at bounding box center [291, 386] width 135 height 22
click at [350, 378] on div at bounding box center [349, 387] width 19 height 19
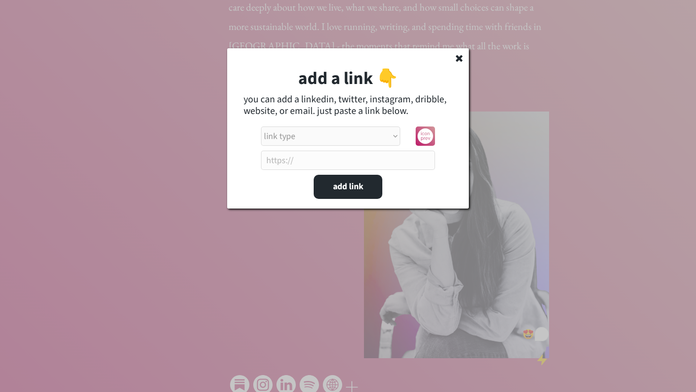
click at [457, 57] on use at bounding box center [459, 58] width 7 height 7
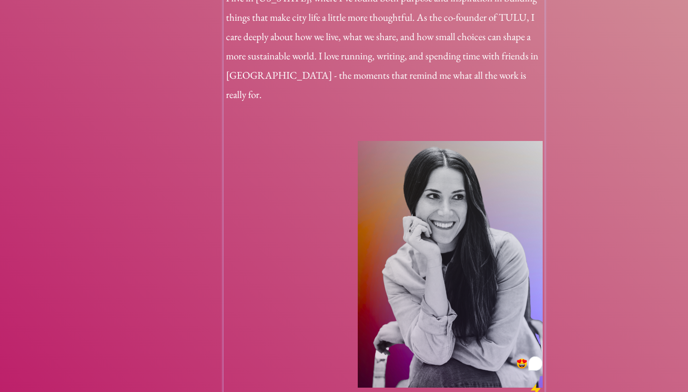
scroll to position [0, 0]
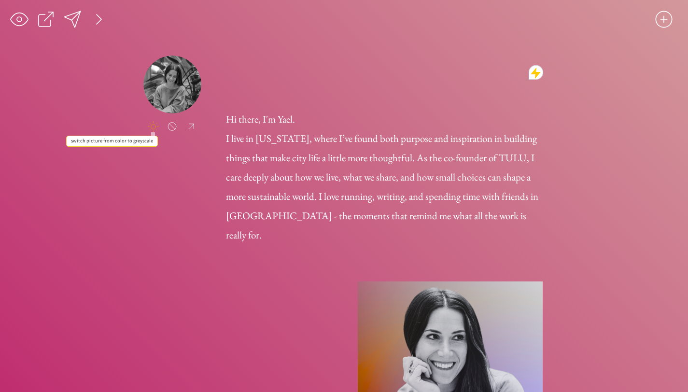
click at [153, 125] on div at bounding box center [153, 126] width 11 height 11
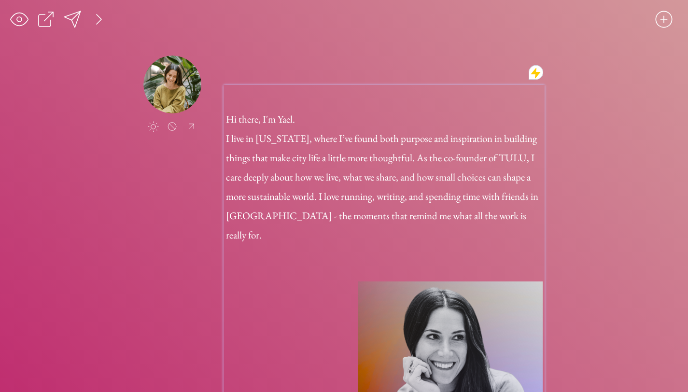
scroll to position [5, 0]
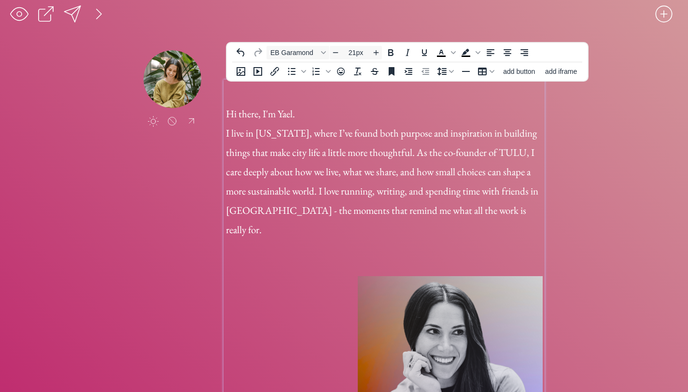
click at [239, 101] on h1 "Hi there, I'm Yael. I live in [US_STATE], where I’ve found both purpose and ins…" at bounding box center [384, 168] width 317 height 135
click at [226, 114] on span "Hi there, I'm Yael." at bounding box center [260, 113] width 69 height 13
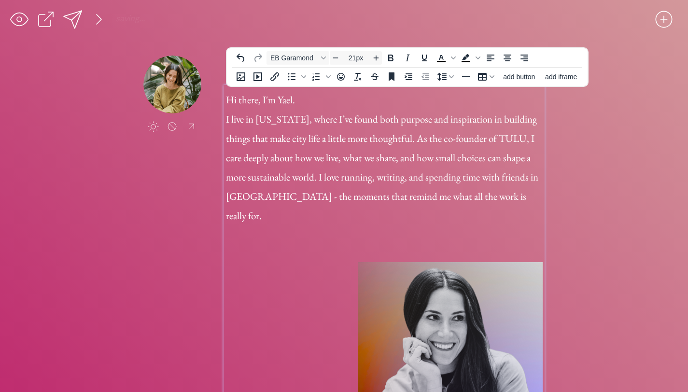
click at [296, 120] on span "I live in [US_STATE], where I’ve found both purpose and inspiration in building…" at bounding box center [382, 168] width 313 height 110
click at [425, 219] on div "Hi there, I'm Yael. I live in [US_STATE][GEOGRAPHIC_DATA], where I’ve found bot…" at bounding box center [384, 299] width 317 height 425
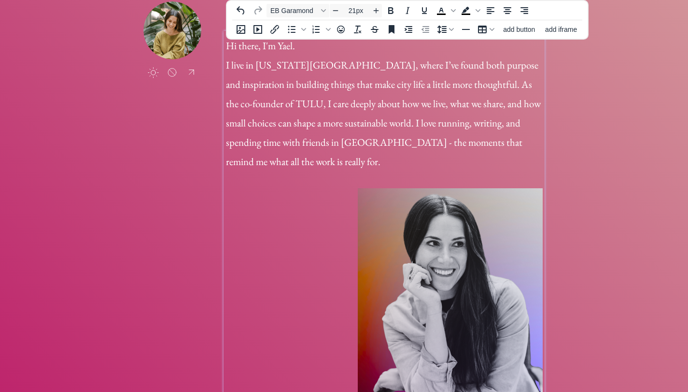
scroll to position [72, 0]
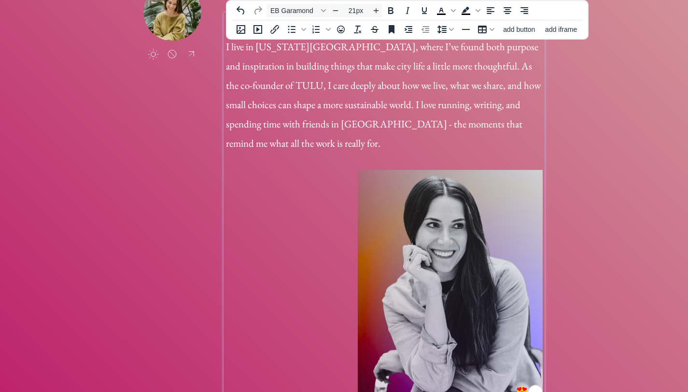
click at [444, 192] on img "To enrich screen reader interactions, please activate Accessibility in Grammarl…" at bounding box center [450, 293] width 185 height 247
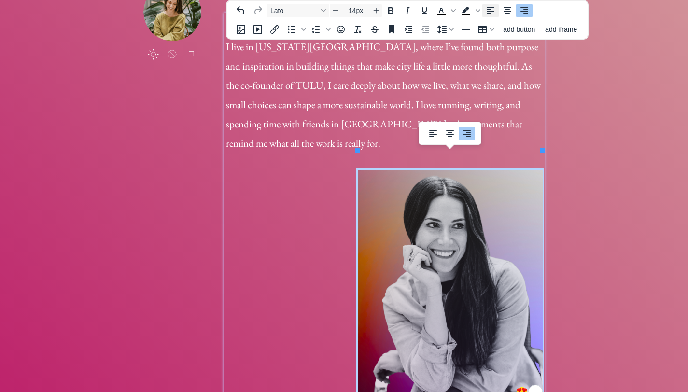
click at [490, 6] on icon "Align left" at bounding box center [491, 11] width 12 height 12
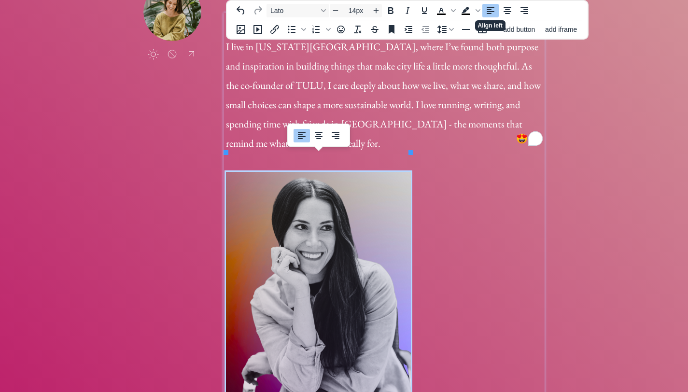
click at [457, 238] on div "Hi there, I'm Yael. I live in [US_STATE][GEOGRAPHIC_DATA], where I’ve found bot…" at bounding box center [384, 217] width 321 height 408
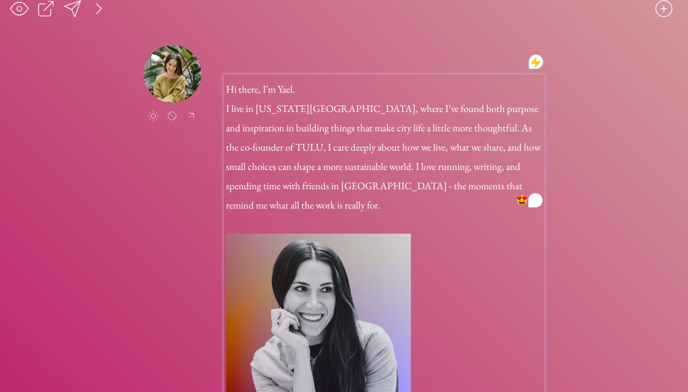
scroll to position [0, 0]
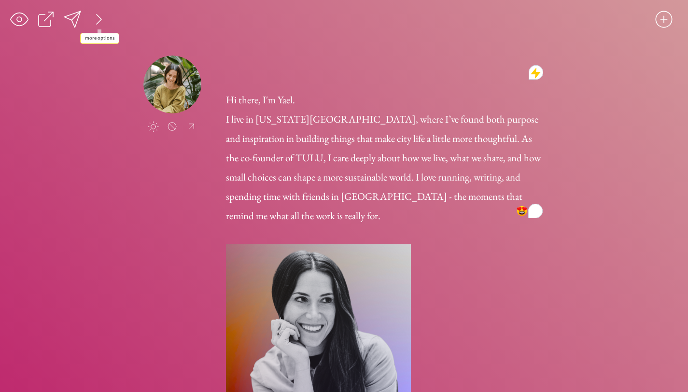
click at [98, 22] on div at bounding box center [98, 19] width 19 height 19
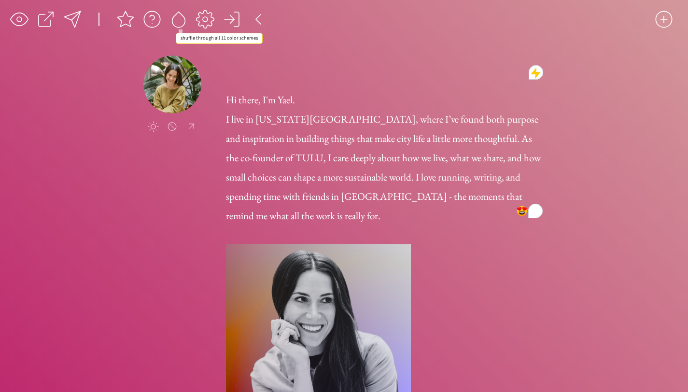
click at [175, 22] on div at bounding box center [178, 19] width 19 height 19
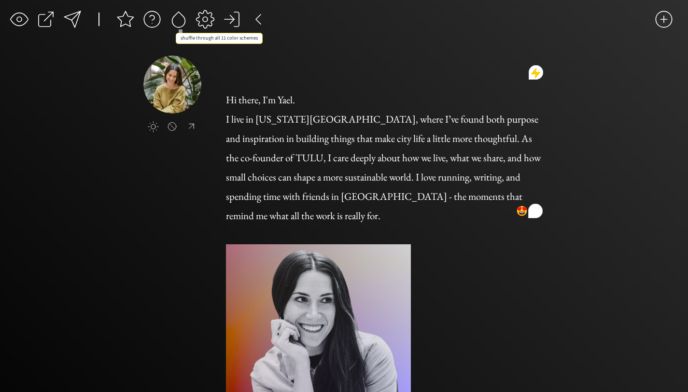
click at [174, 21] on div at bounding box center [178, 19] width 19 height 19
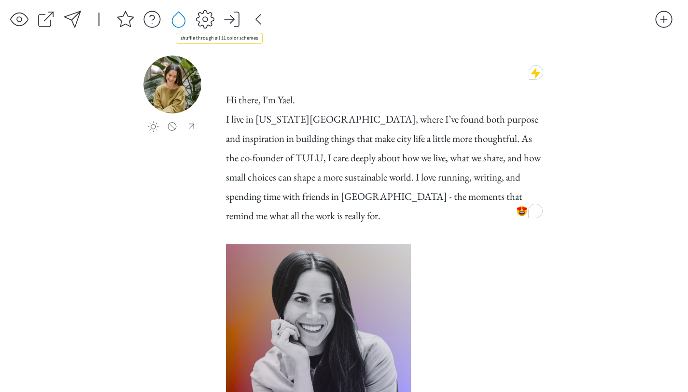
click at [175, 21] on div at bounding box center [178, 19] width 19 height 19
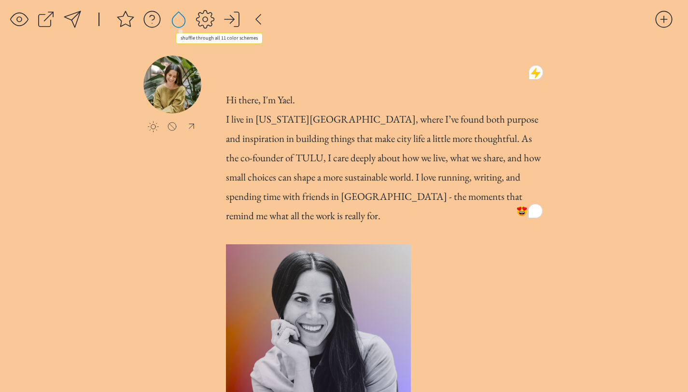
click at [175, 21] on div at bounding box center [178, 19] width 19 height 19
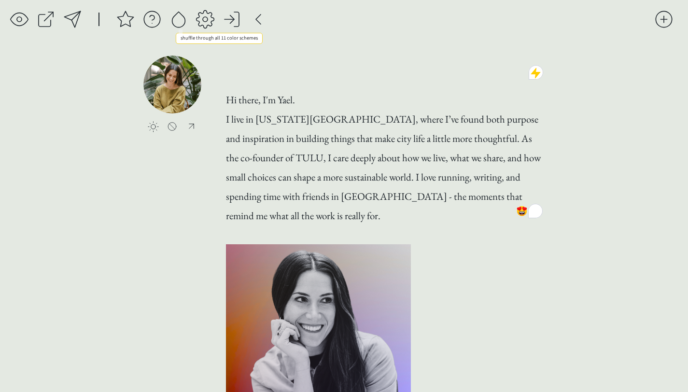
click at [175, 21] on div at bounding box center [178, 19] width 19 height 19
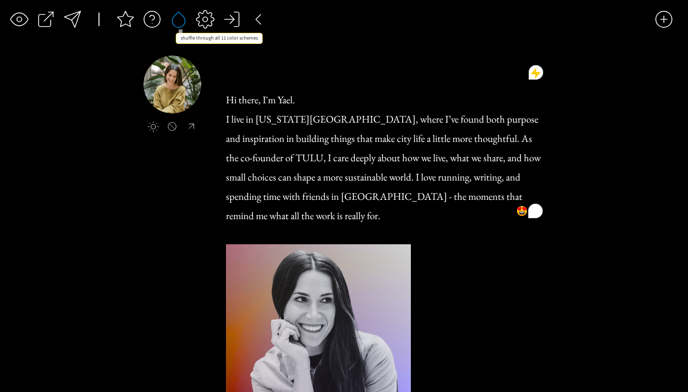
click at [175, 21] on div at bounding box center [178, 19] width 19 height 19
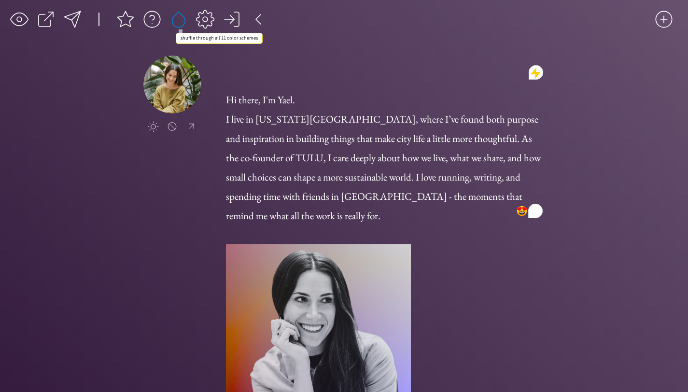
click at [175, 21] on div at bounding box center [178, 19] width 19 height 19
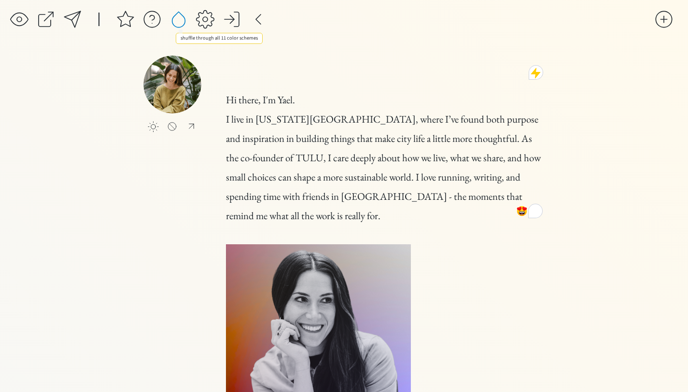
click at [175, 21] on div at bounding box center [178, 19] width 19 height 19
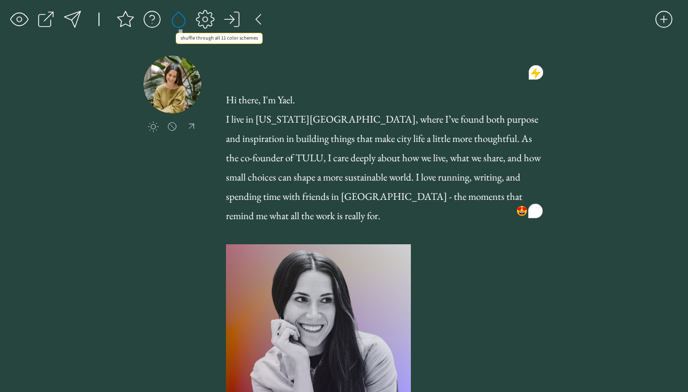
click at [175, 21] on div at bounding box center [178, 19] width 19 height 19
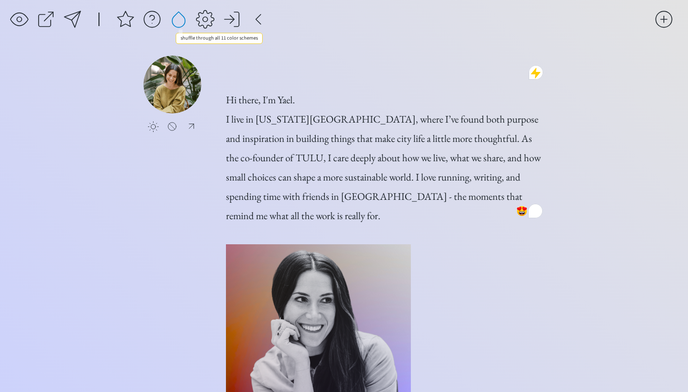
click at [175, 21] on div at bounding box center [178, 19] width 19 height 19
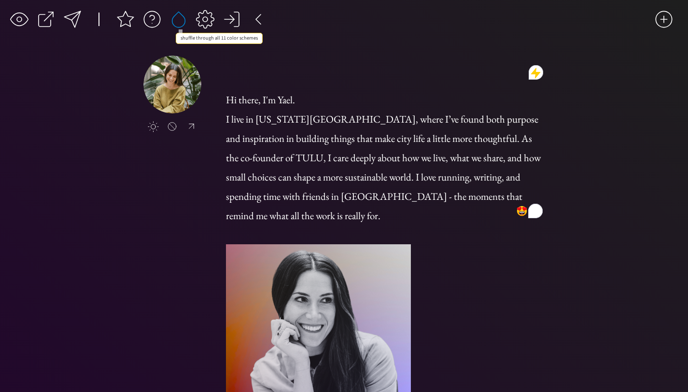
click at [175, 21] on div at bounding box center [178, 19] width 19 height 19
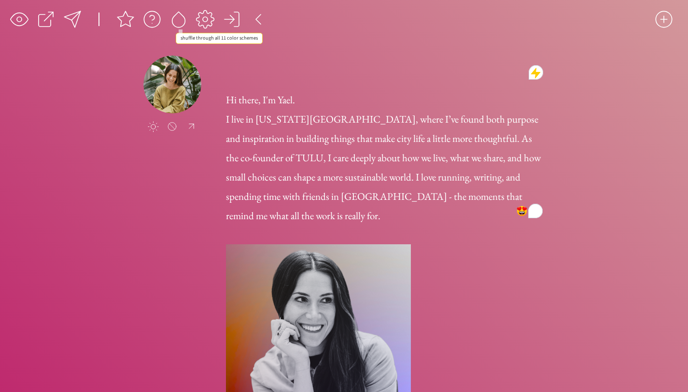
click at [175, 21] on div at bounding box center [178, 19] width 19 height 19
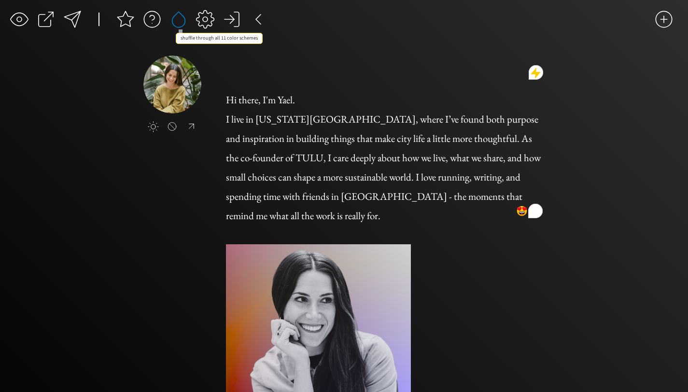
click at [175, 21] on div at bounding box center [178, 19] width 19 height 19
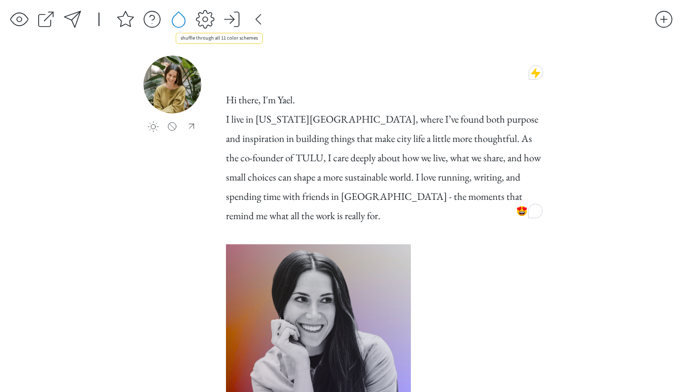
click at [175, 21] on div at bounding box center [178, 19] width 19 height 19
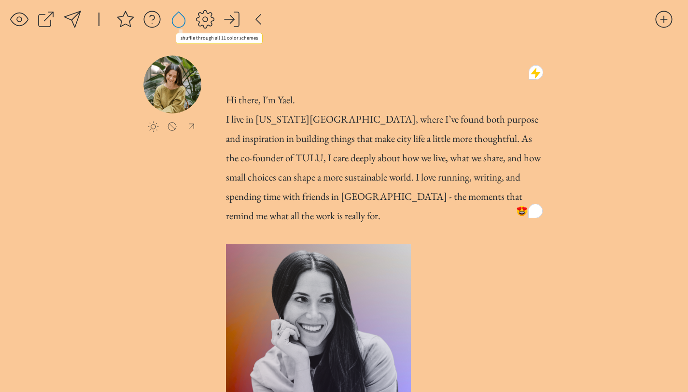
click at [175, 21] on div at bounding box center [178, 19] width 19 height 19
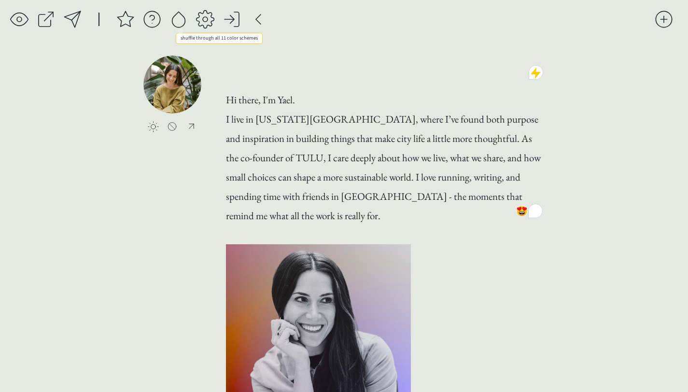
click at [175, 21] on div at bounding box center [178, 19] width 19 height 19
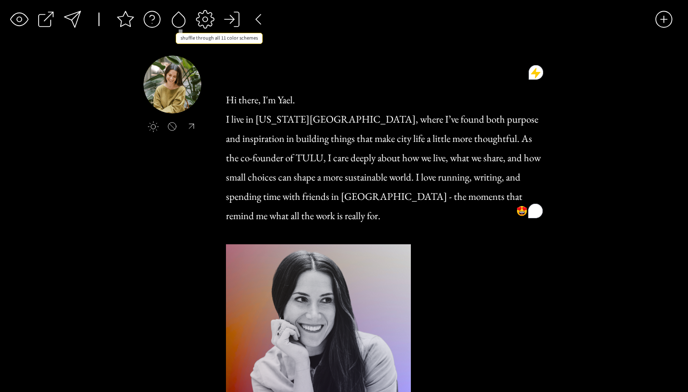
click at [175, 21] on div at bounding box center [178, 19] width 19 height 19
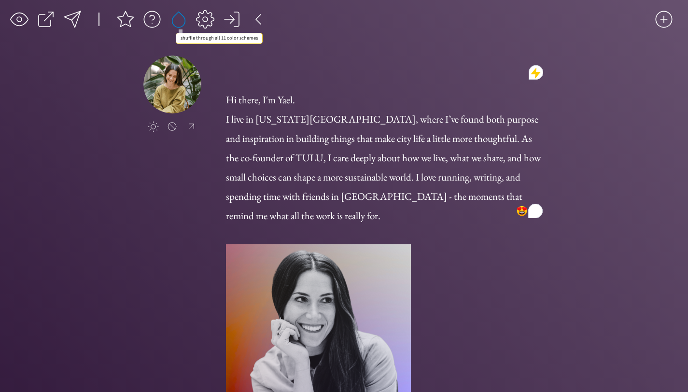
click at [175, 21] on div at bounding box center [178, 19] width 19 height 19
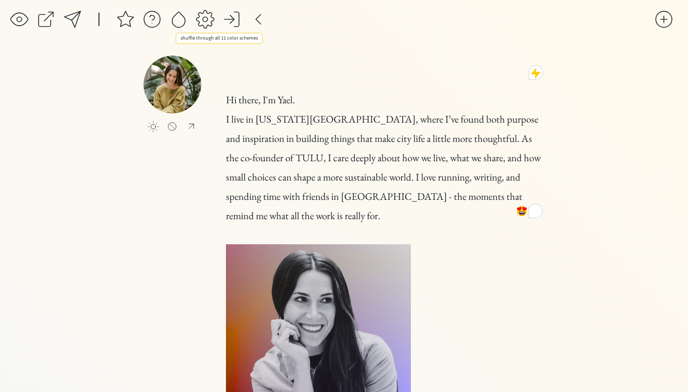
click at [175, 21] on div at bounding box center [178, 19] width 19 height 19
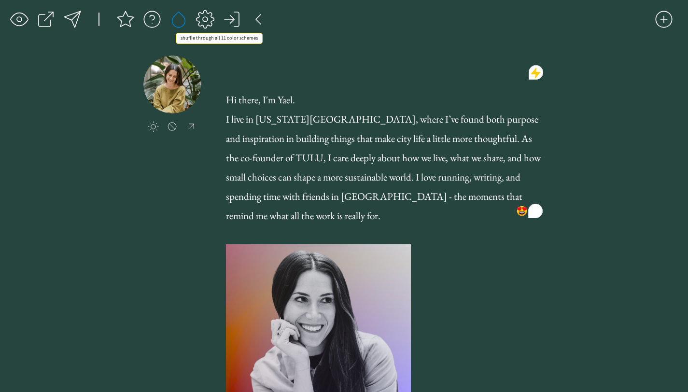
click at [179, 24] on div at bounding box center [178, 19] width 19 height 19
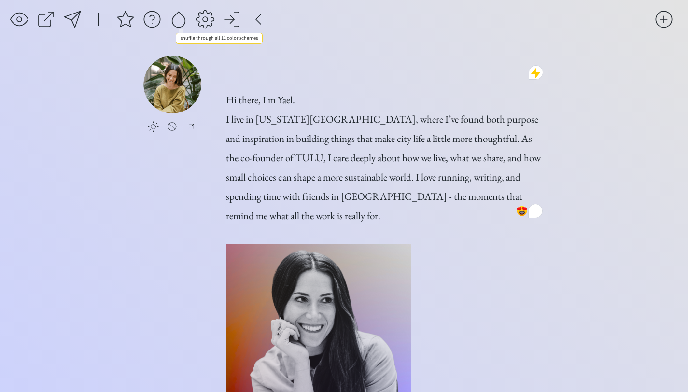
click at [182, 22] on div at bounding box center [178, 19] width 19 height 19
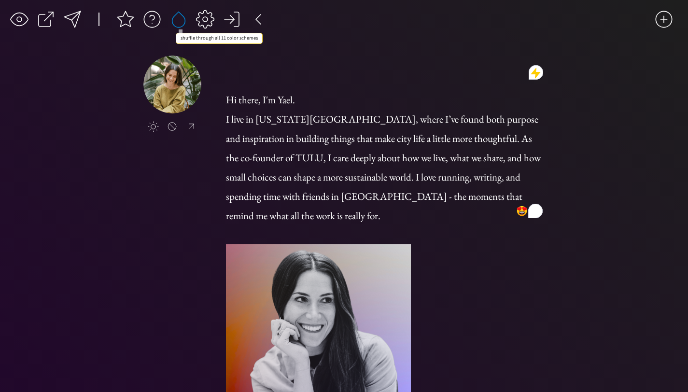
click at [182, 22] on div at bounding box center [178, 19] width 19 height 19
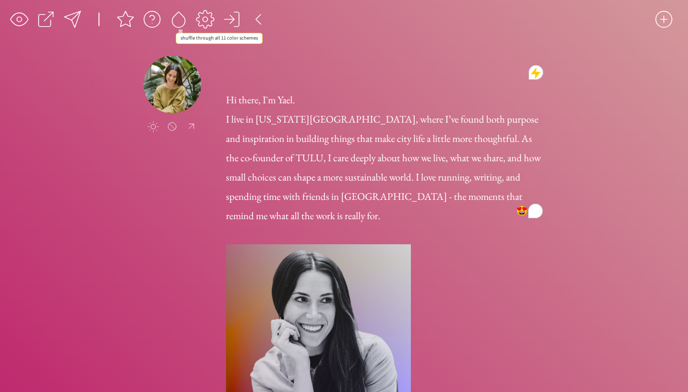
click at [182, 22] on div at bounding box center [178, 19] width 19 height 19
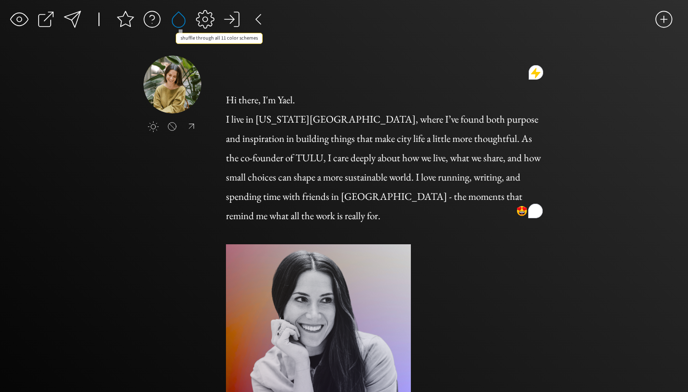
click at [182, 22] on div at bounding box center [178, 19] width 19 height 19
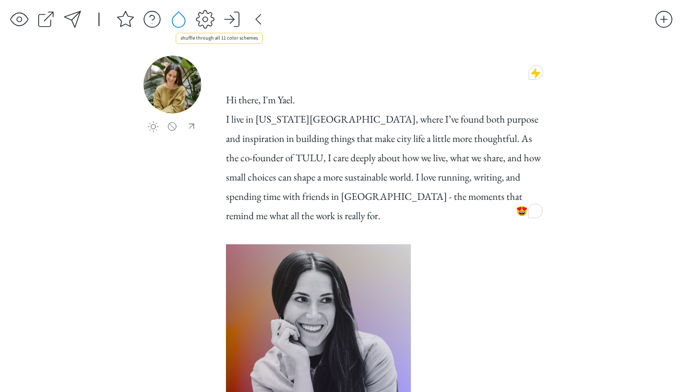
click at [182, 22] on div at bounding box center [178, 19] width 19 height 19
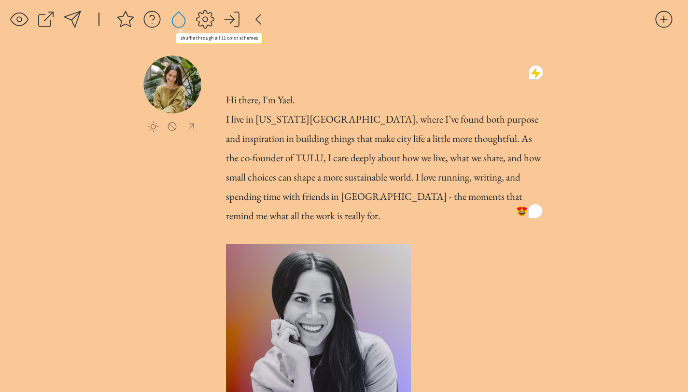
click at [173, 19] on div at bounding box center [178, 19] width 19 height 19
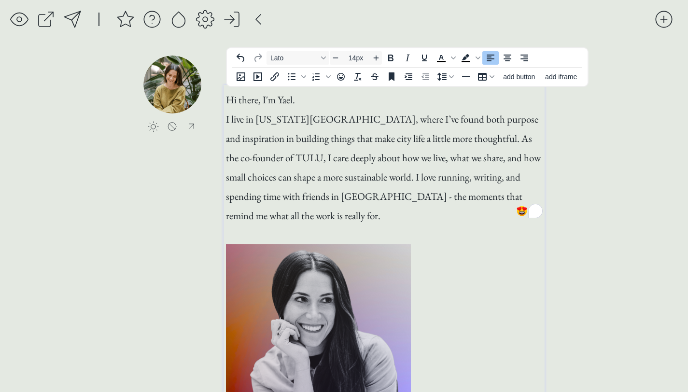
click at [293, 293] on img "To enrich screen reader interactions, please activate Accessibility in Grammarl…" at bounding box center [318, 367] width 185 height 247
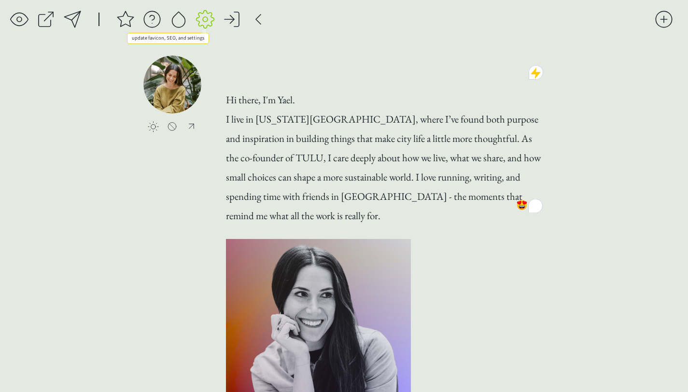
click at [204, 21] on div at bounding box center [205, 19] width 19 height 19
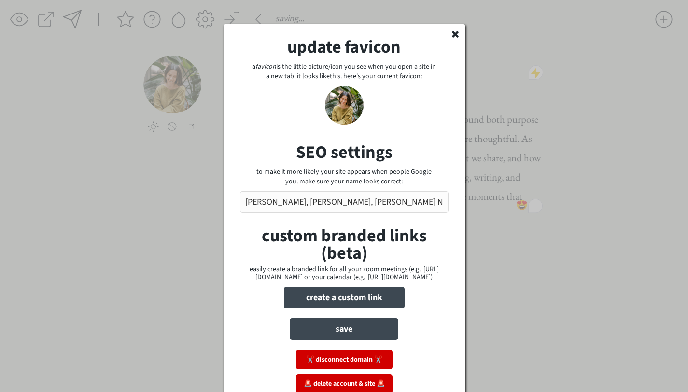
click at [455, 33] on use at bounding box center [455, 34] width 7 height 7
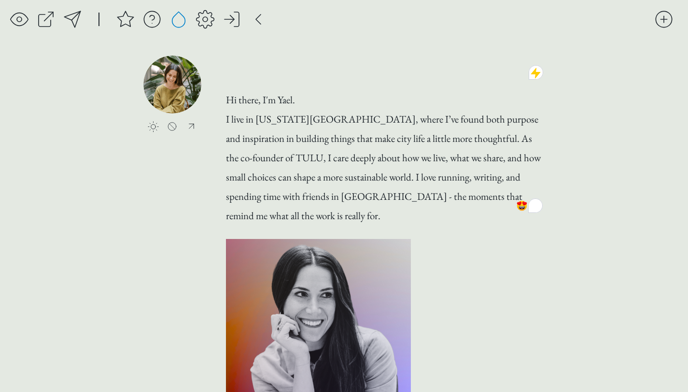
click at [174, 22] on div at bounding box center [178, 19] width 19 height 19
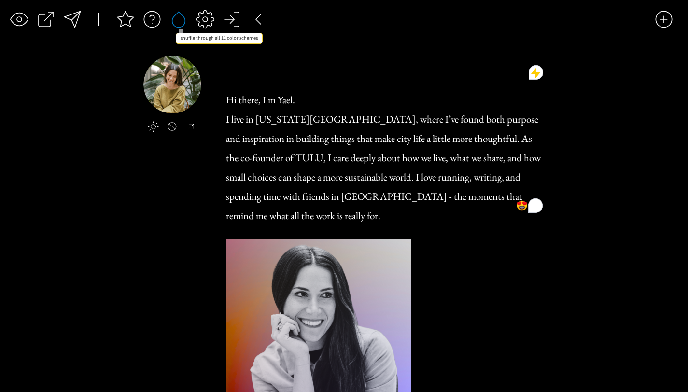
click at [174, 22] on div at bounding box center [178, 19] width 19 height 19
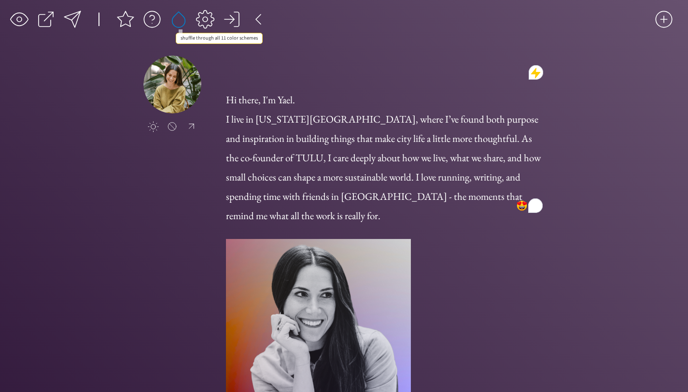
click at [174, 22] on div at bounding box center [178, 19] width 19 height 19
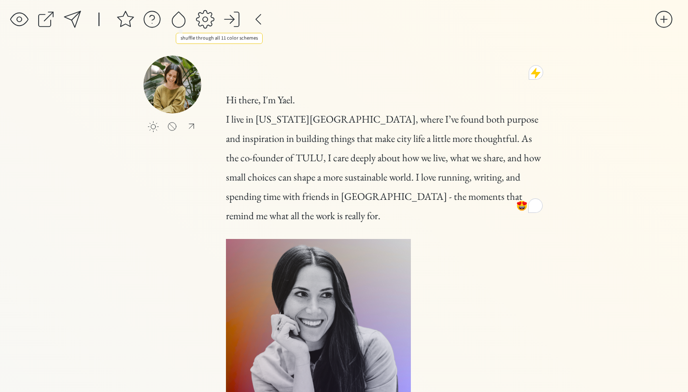
click at [174, 22] on div at bounding box center [178, 19] width 19 height 19
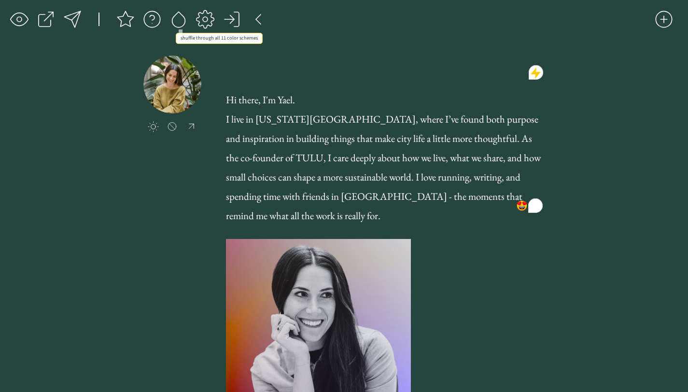
click at [174, 22] on div at bounding box center [178, 19] width 19 height 19
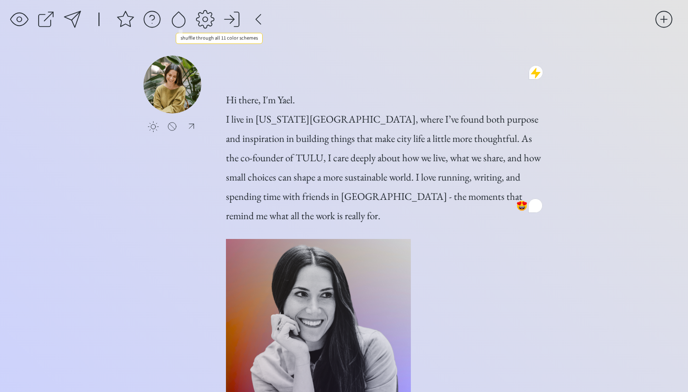
click at [174, 22] on div at bounding box center [178, 19] width 19 height 19
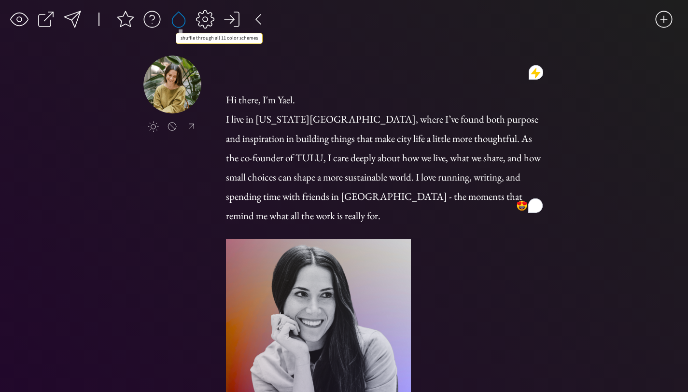
click at [174, 22] on div at bounding box center [178, 19] width 19 height 19
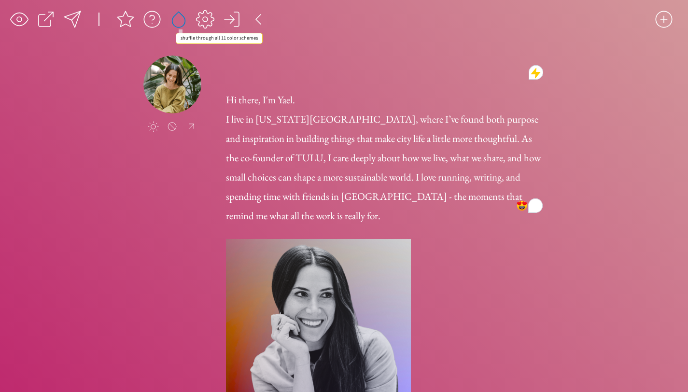
click at [174, 22] on div at bounding box center [178, 19] width 19 height 19
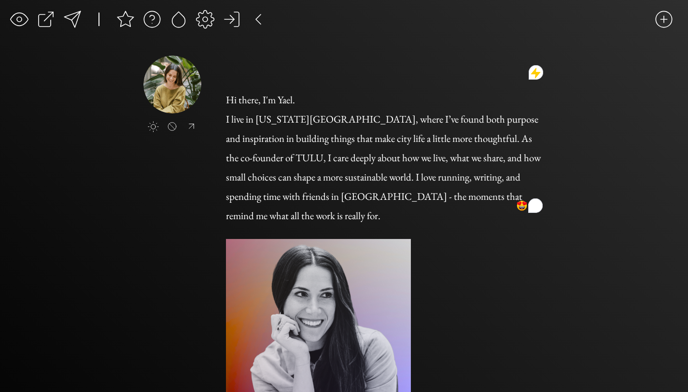
click at [201, 20] on div at bounding box center [205, 19] width 19 height 19
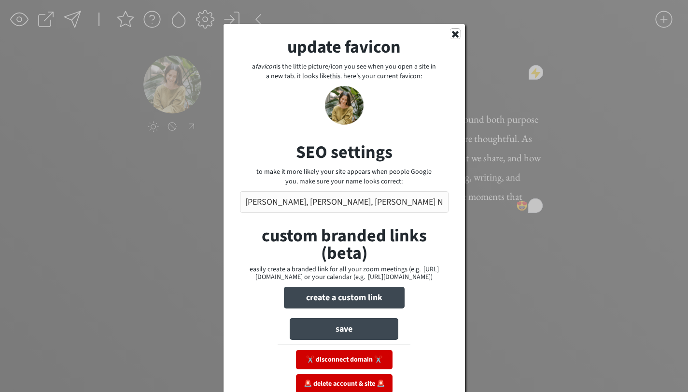
click at [455, 32] on icon at bounding box center [456, 34] width 10 height 10
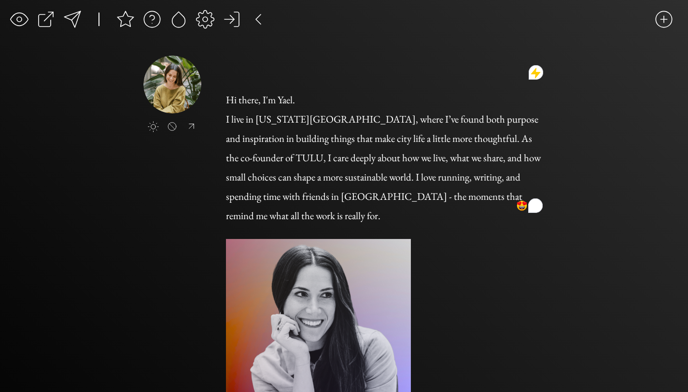
click at [170, 128] on div at bounding box center [172, 127] width 12 height 10
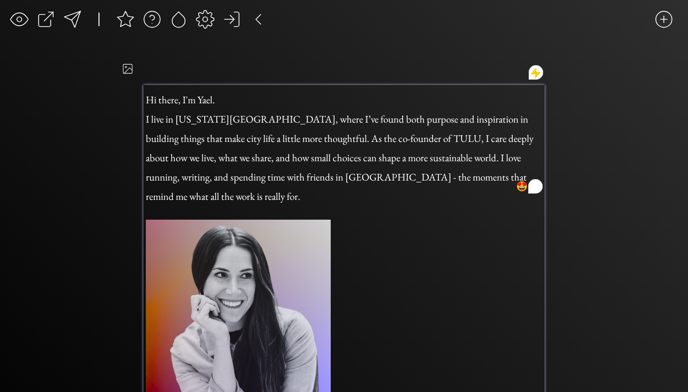
click at [358, 222] on div "Hi there, I'm Yael. I live in [US_STATE][GEOGRAPHIC_DATA], where I’ve found bot…" at bounding box center [344, 277] width 402 height 384
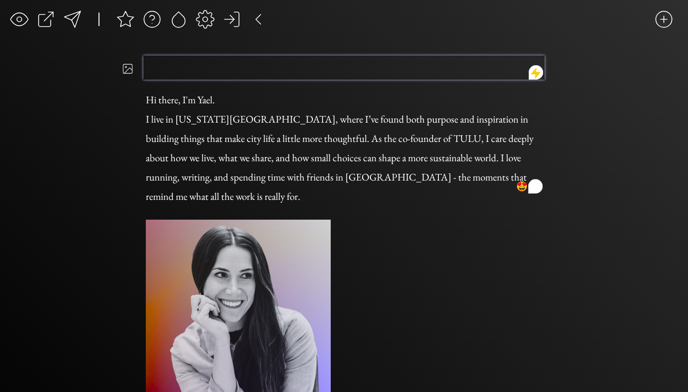
click at [158, 68] on h1 "To enrich screen reader interactions, please activate Accessibility in Grammarl…" at bounding box center [344, 68] width 399 height 24
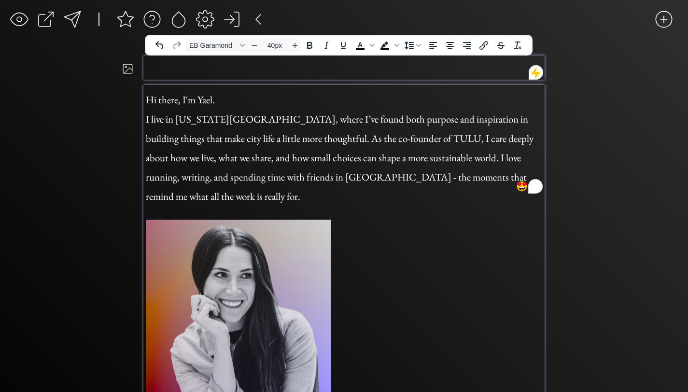
type input "21px"
click at [179, 99] on span "Hi there, I'm Yael." at bounding box center [180, 99] width 69 height 13
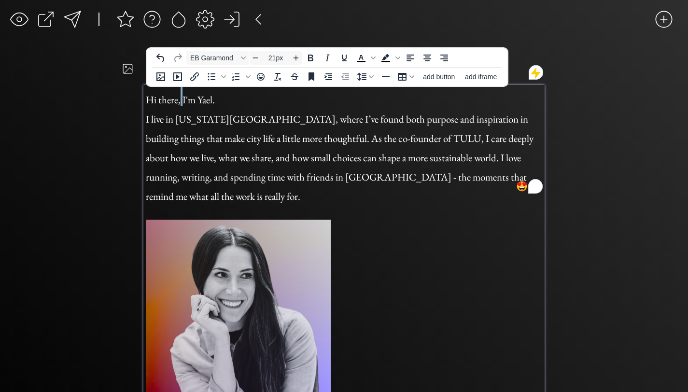
click at [179, 99] on span "Hi there, I'm Yael." at bounding box center [180, 99] width 69 height 13
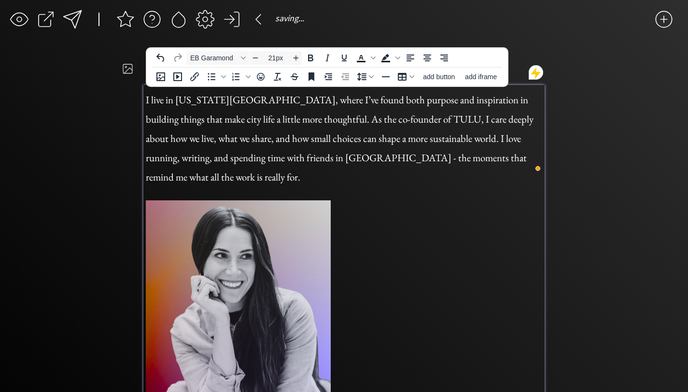
click at [127, 117] on div "saving... click to upload a picture I live in [US_STATE][GEOGRAPHIC_DATA], wher…" at bounding box center [344, 247] width 688 height 494
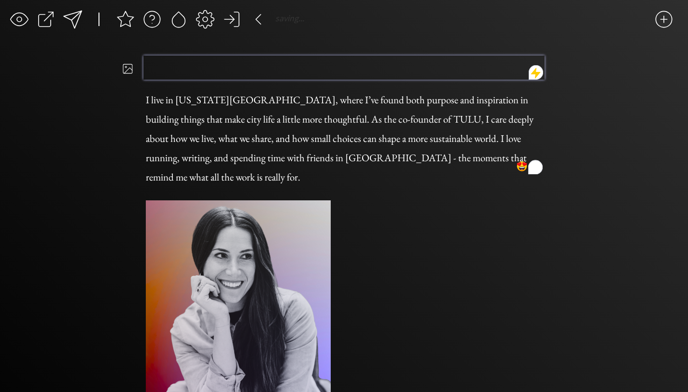
click at [174, 65] on h1 "To enrich screen reader interactions, please activate Accessibility in Grammarl…" at bounding box center [344, 68] width 399 height 24
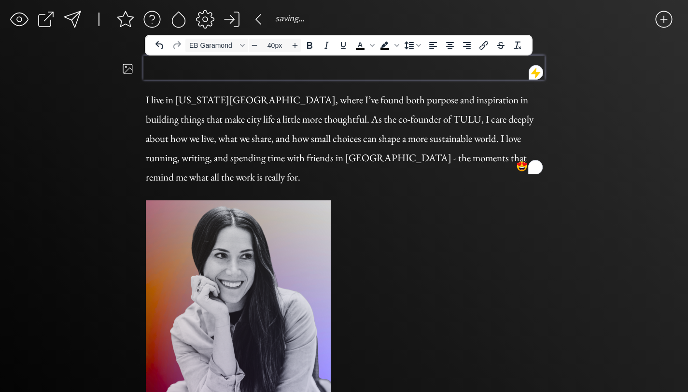
click at [174, 65] on h1 "To enrich screen reader interactions, please activate Accessibility in Grammarl…" at bounding box center [344, 68] width 399 height 24
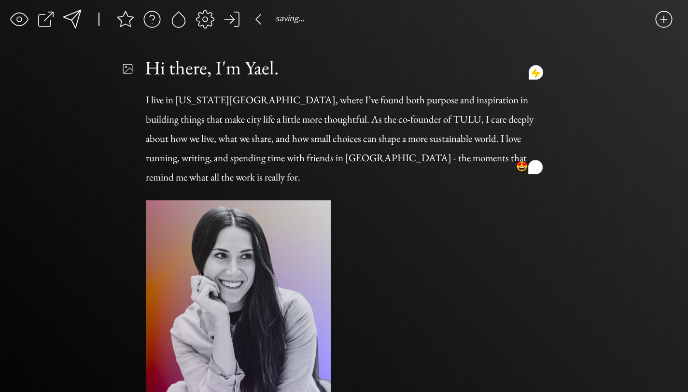
click at [133, 109] on div "saving... click to upload a picture Hi there, I'm Yael. I live in [US_STATE][GE…" at bounding box center [344, 247] width 688 height 494
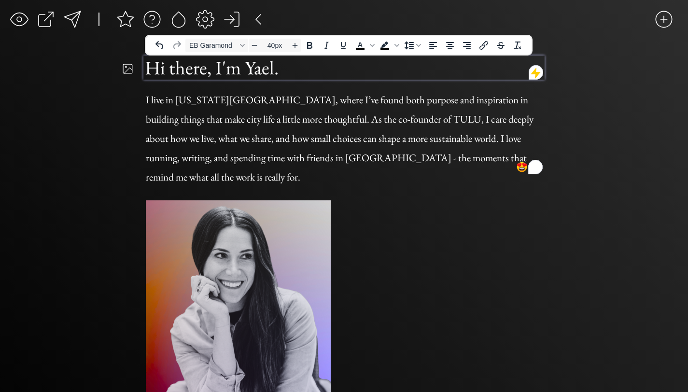
click at [276, 68] on h1 "Hi there, I'm Yael." at bounding box center [344, 68] width 399 height 24
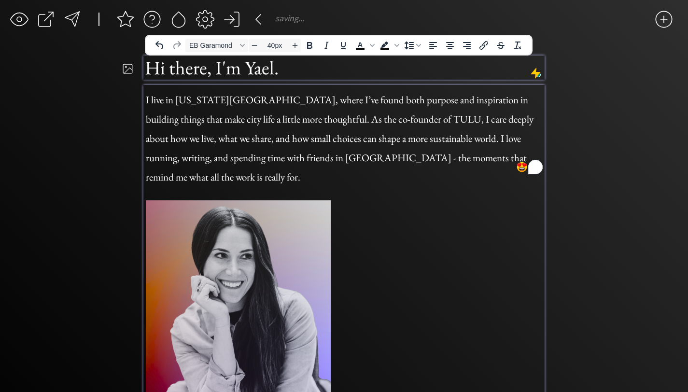
click at [310, 127] on h1 "I live in [US_STATE][GEOGRAPHIC_DATA], where I’ve found both purpose and inspir…" at bounding box center [344, 135] width 397 height 97
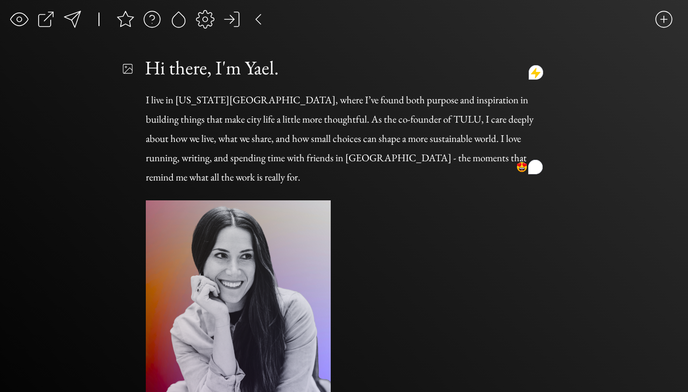
click at [139, 125] on div "saving... click to upload a picture Hi there, I'm Yael. I live in [US_STATE][GE…" at bounding box center [344, 247] width 688 height 494
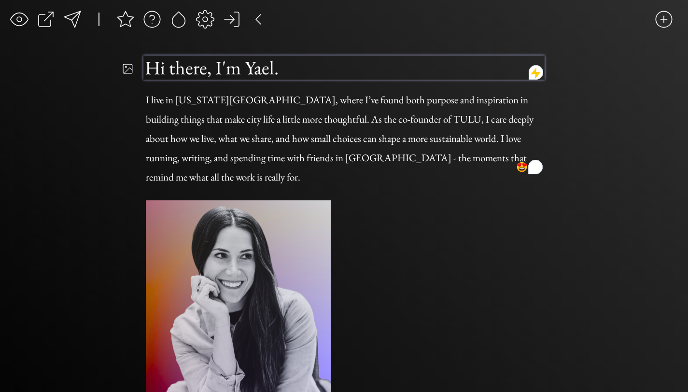
click at [271, 72] on h1 "Hi there, I'm Yael." at bounding box center [344, 68] width 399 height 24
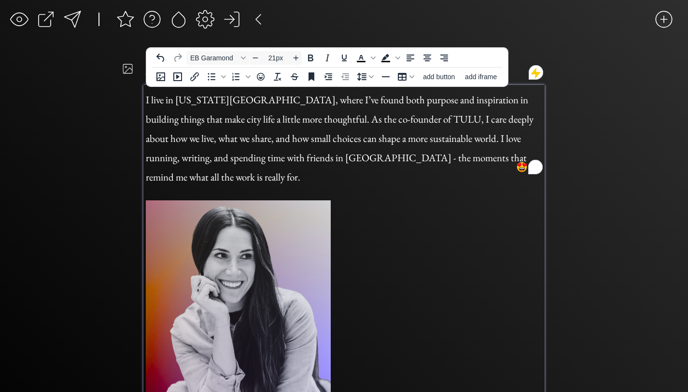
click at [290, 95] on span "I live in [US_STATE][GEOGRAPHIC_DATA], where I’ve found both purpose and inspir…" at bounding box center [340, 138] width 388 height 90
click at [501, 160] on h1 "I live in [US_STATE][GEOGRAPHIC_DATA], where I’ve found both purpose and inspir…" at bounding box center [344, 135] width 397 height 97
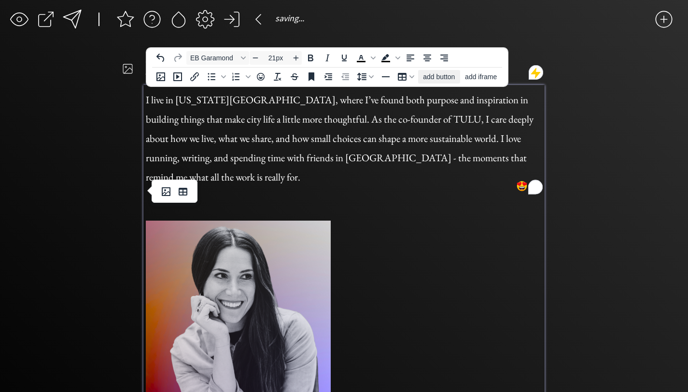
click at [433, 76] on span "add button" at bounding box center [439, 77] width 32 height 8
select select "18px"
select select "5px"
select select "10px"
select select "30px"
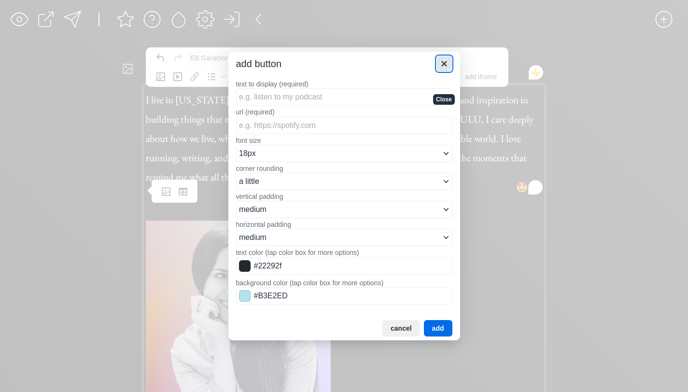
click at [444, 64] on icon "Close" at bounding box center [444, 63] width 5 height 5
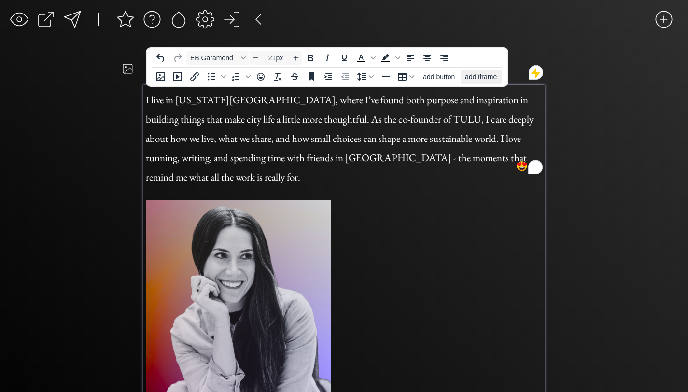
click at [480, 76] on span "add iframe" at bounding box center [481, 77] width 32 height 8
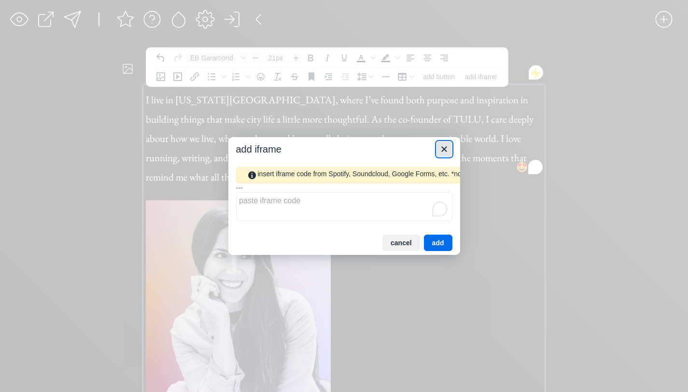
click at [446, 147] on icon "Close" at bounding box center [444, 148] width 5 height 5
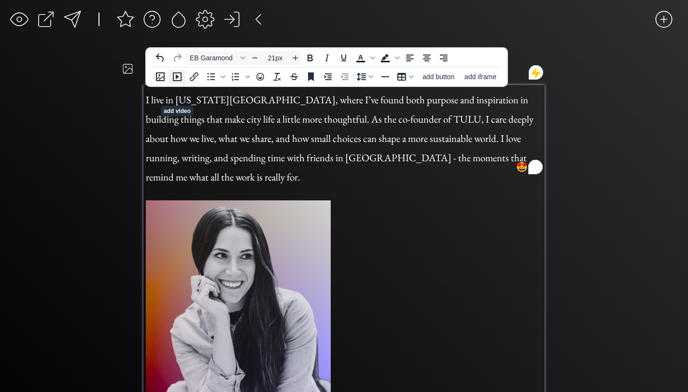
click at [181, 73] on icon "add video" at bounding box center [177, 76] width 9 height 9
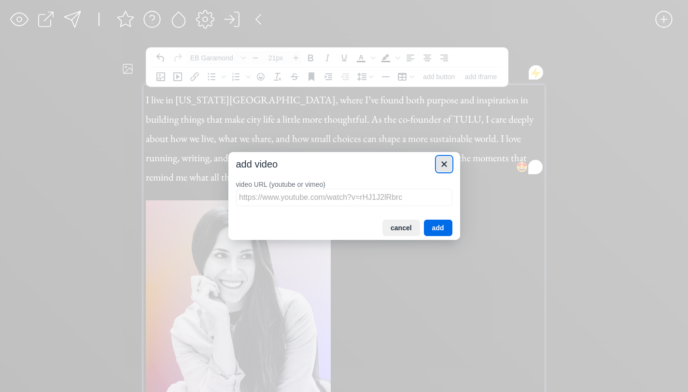
click at [442, 169] on icon "Close" at bounding box center [445, 164] width 12 height 12
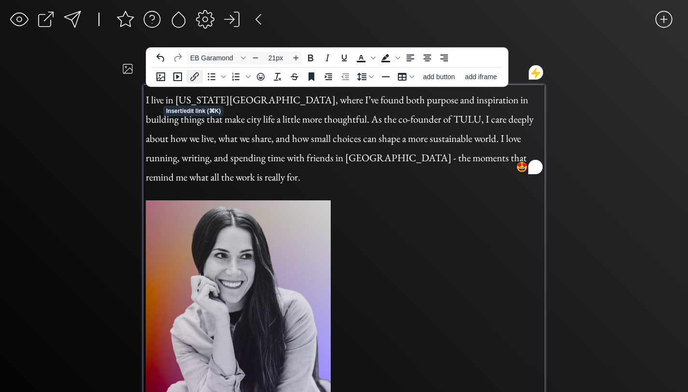
click at [197, 77] on icon "Insert/edit link" at bounding box center [195, 77] width 12 height 12
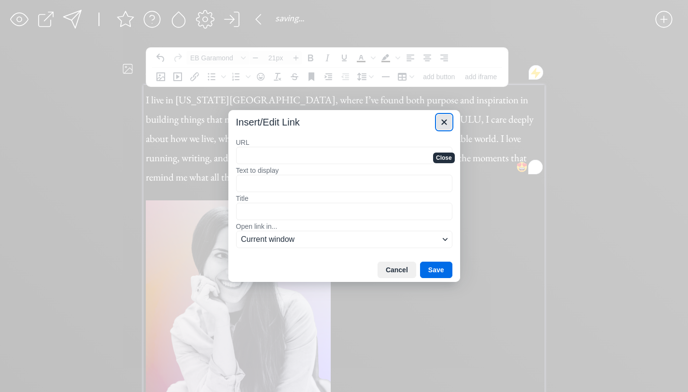
click at [441, 126] on icon "Close" at bounding box center [445, 122] width 12 height 12
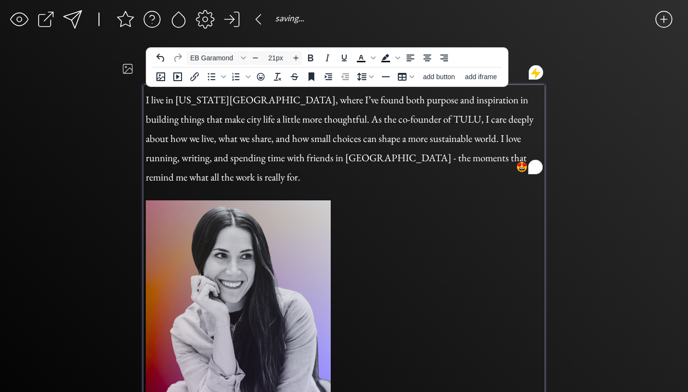
scroll to position [82, 0]
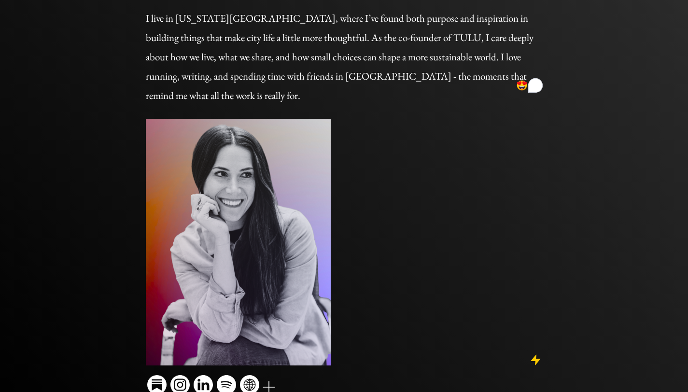
drag, startPoint x: 146, startPoint y: 369, endPoint x: 266, endPoint y: 355, distance: 121.1
click at [266, 355] on div "Hi there, I'm Yael. I live in [US_STATE][GEOGRAPHIC_DATA], where I’ve found bot…" at bounding box center [344, 186] width 402 height 424
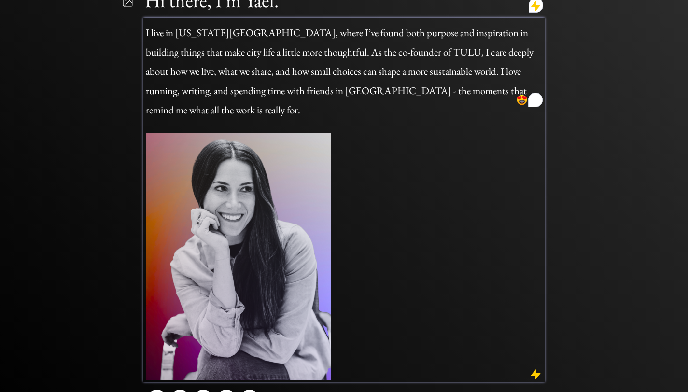
scroll to position [61, 0]
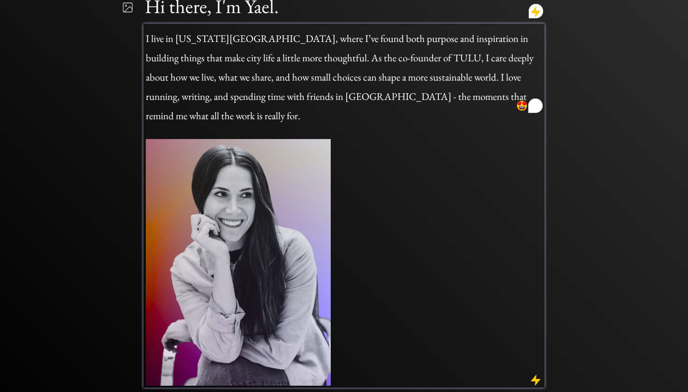
click at [293, 311] on img "To enrich screen reader interactions, please activate Accessibility in Grammarl…" at bounding box center [238, 262] width 185 height 247
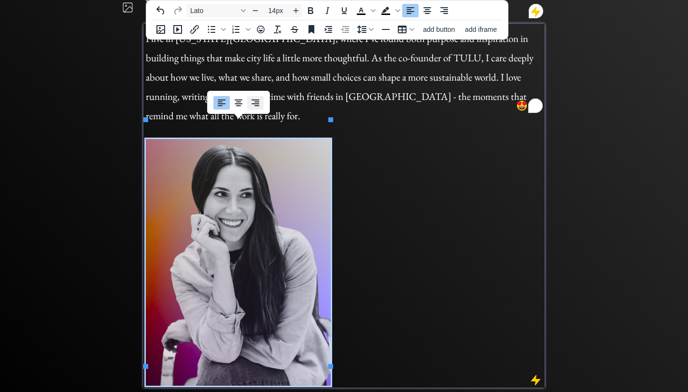
drag, startPoint x: 285, startPoint y: 296, endPoint x: 254, endPoint y: 102, distance: 196.3
click at [254, 102] on icon "Align right" at bounding box center [256, 103] width 12 height 12
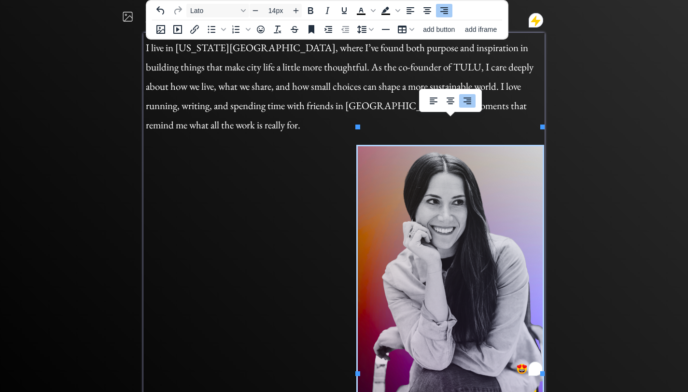
scroll to position [0, 0]
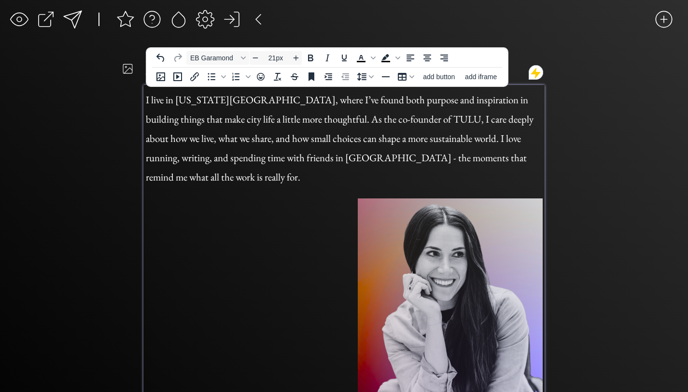
click at [525, 117] on span "I live in [US_STATE][GEOGRAPHIC_DATA], where I’ve found both purpose and inspir…" at bounding box center [340, 138] width 388 height 90
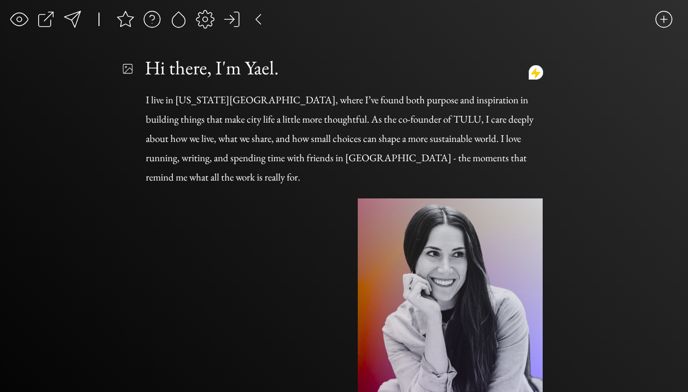
click at [540, 79] on div at bounding box center [536, 73] width 12 height 12
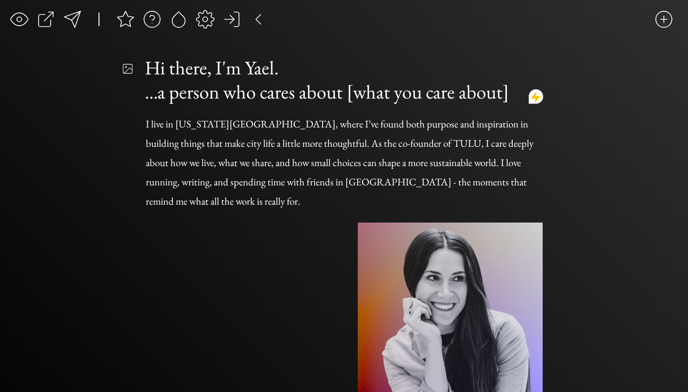
click at [580, 119] on div "saving... click to upload a picture Hi there, I'm Yael. ...a person who cares a…" at bounding box center [344, 261] width 688 height 523
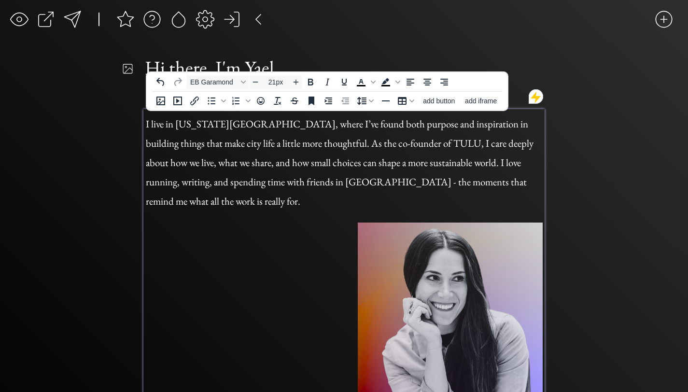
click at [420, 132] on h1 "I live in [US_STATE][GEOGRAPHIC_DATA], where I’ve found both purpose and inspir…" at bounding box center [344, 159] width 397 height 97
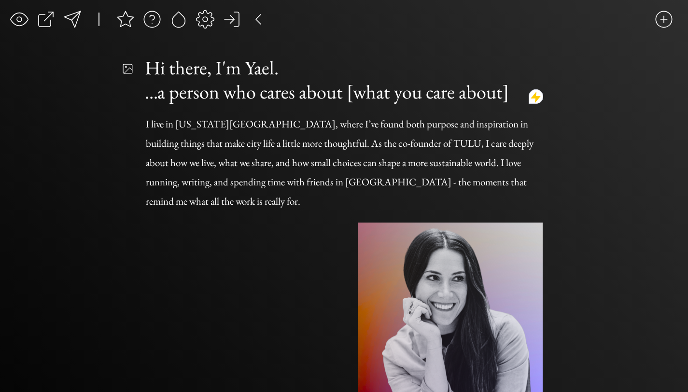
click at [142, 150] on div "saving... click to upload a picture Hi there, I'm Yael. ...a person who cares a…" at bounding box center [344, 261] width 688 height 523
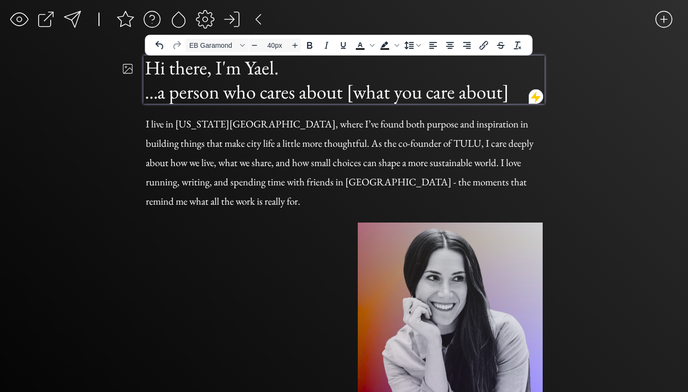
click at [448, 83] on h1 "...a person who cares about [what you care about]" at bounding box center [344, 92] width 399 height 24
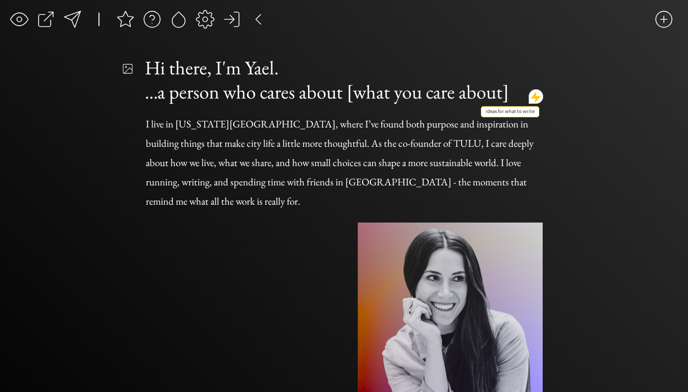
click at [537, 99] on div at bounding box center [536, 97] width 12 height 12
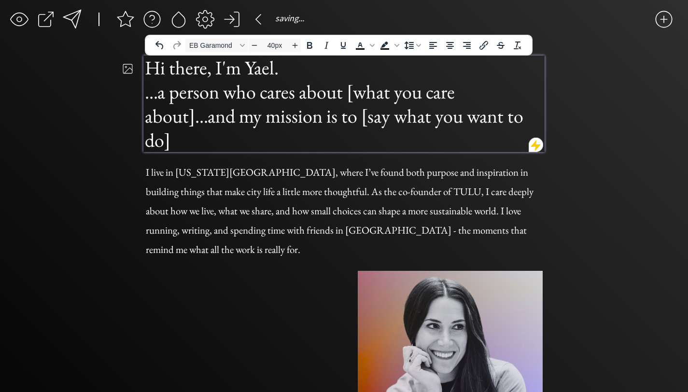
click at [425, 122] on h1 "...a person who cares about [what you care about]...and my mission is to [say w…" at bounding box center [344, 116] width 399 height 72
click at [202, 135] on h1 "...a person who cares about [what you care about]...and my mission is to [say w…" at bounding box center [344, 116] width 399 height 72
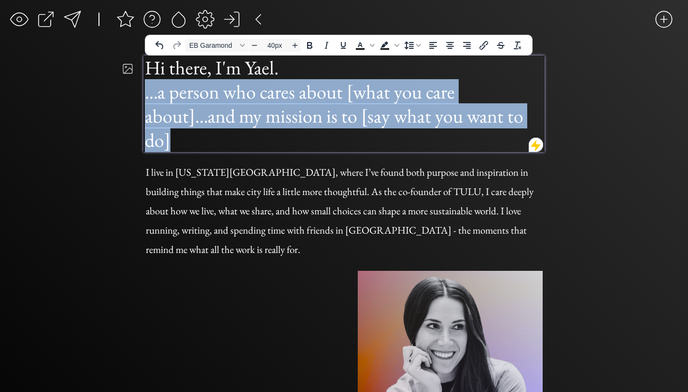
drag, startPoint x: 189, startPoint y: 149, endPoint x: 141, endPoint y: 91, distance: 75.8
click at [141, 91] on div "saving... click to upload a picture Hi there, I'm Yael. ...a person who cares a…" at bounding box center [344, 286] width 688 height 572
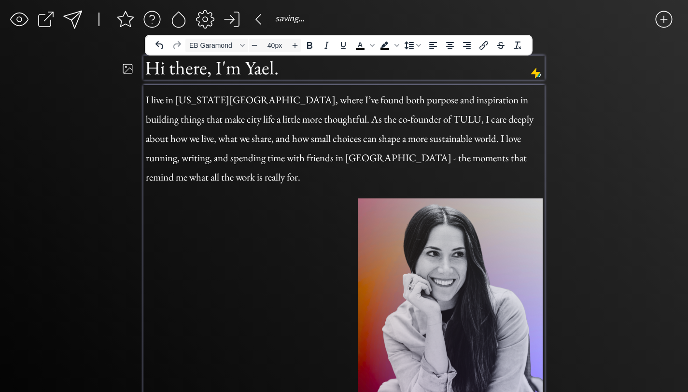
click at [119, 136] on div "saving... click to upload a picture Hi there, I'm Yael. I live in [US_STATE][GE…" at bounding box center [344, 249] width 688 height 499
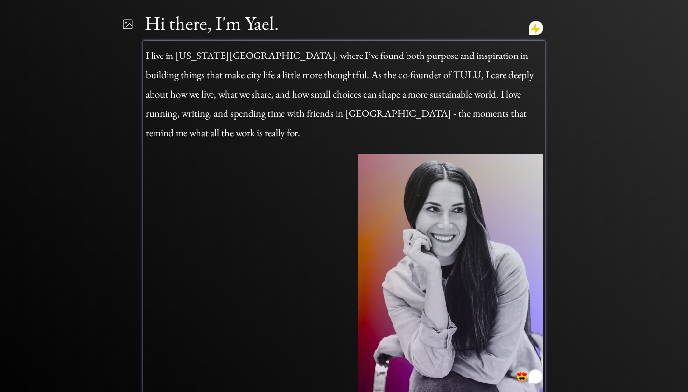
scroll to position [54, 0]
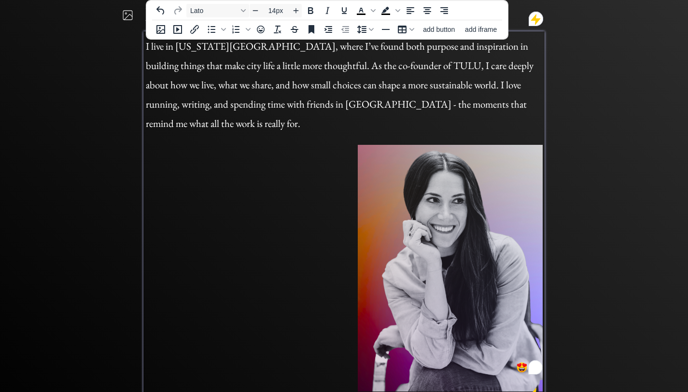
click at [526, 130] on p "To enrich screen reader interactions, please activate Accessibility in Grammarl…" at bounding box center [344, 135] width 397 height 10
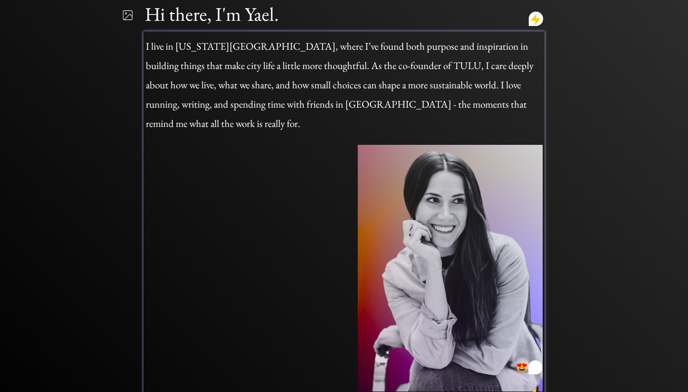
drag, startPoint x: 545, startPoint y: 381, endPoint x: 486, endPoint y: 244, distance: 148.9
click at [486, 244] on div "I live in [US_STATE][GEOGRAPHIC_DATA], where I’ve found both purpose and inspir…" at bounding box center [344, 216] width 402 height 370
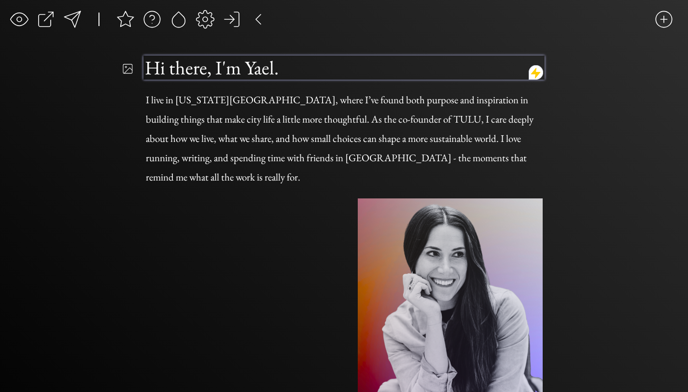
click at [165, 67] on h1 "Hi there, I'm Yael." at bounding box center [344, 68] width 399 height 24
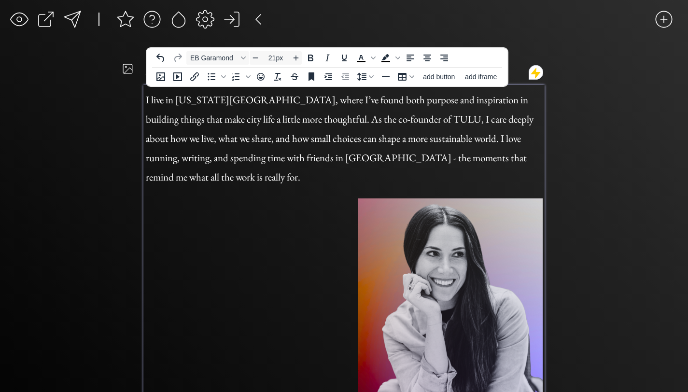
click at [200, 119] on span "I live in [US_STATE][GEOGRAPHIC_DATA], where I’ve found both purpose and inspir…" at bounding box center [340, 138] width 388 height 90
click at [312, 78] on icon "Anchor" at bounding box center [312, 76] width 6 height 9
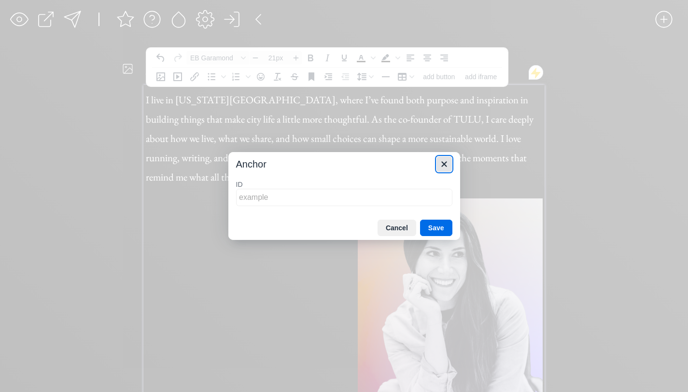
click at [449, 165] on icon "Close" at bounding box center [445, 164] width 12 height 12
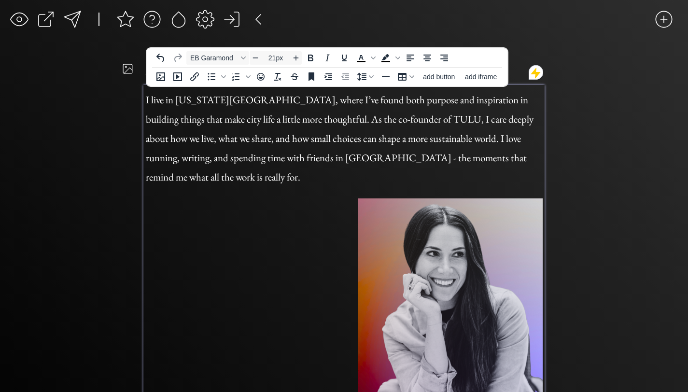
click at [478, 127] on h1 "I live in [US_STATE][GEOGRAPHIC_DATA], where I’ve found both purpose and inspir…" at bounding box center [344, 135] width 397 height 97
click at [280, 233] on p "To enrich screen reader interactions, please activate Accessibility in Grammarl…" at bounding box center [344, 323] width 397 height 249
click at [400, 220] on img "To enrich screen reader interactions, please activate Accessibility in Grammarl…" at bounding box center [450, 322] width 185 height 247
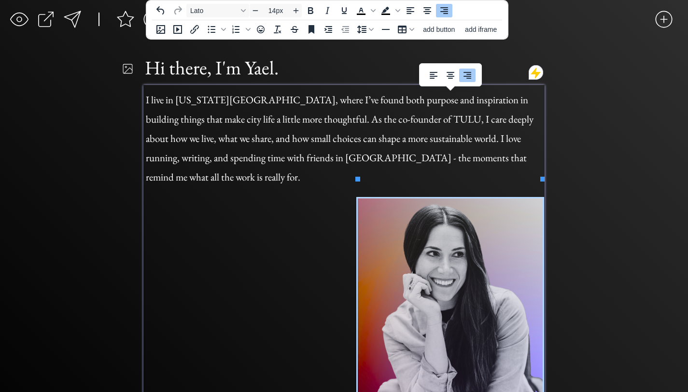
scroll to position [87, 0]
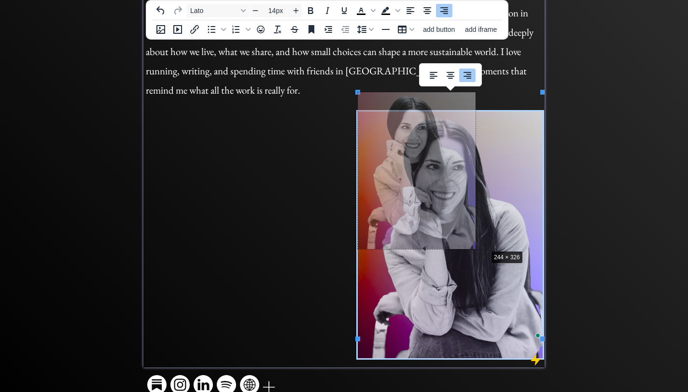
drag, startPoint x: 543, startPoint y: 340, endPoint x: 483, endPoint y: 245, distance: 112.7
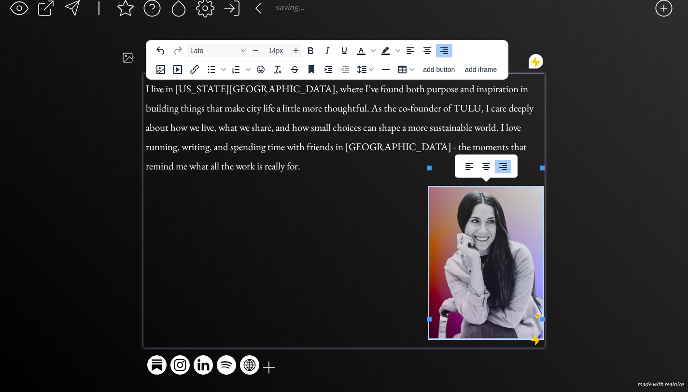
scroll to position [0, 0]
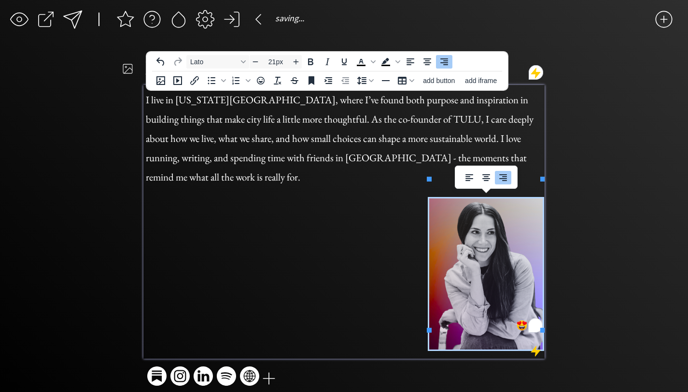
click at [476, 115] on h1 "I live in [US_STATE][GEOGRAPHIC_DATA], where I’ve found both purpose and inspir…" at bounding box center [344, 135] width 397 height 97
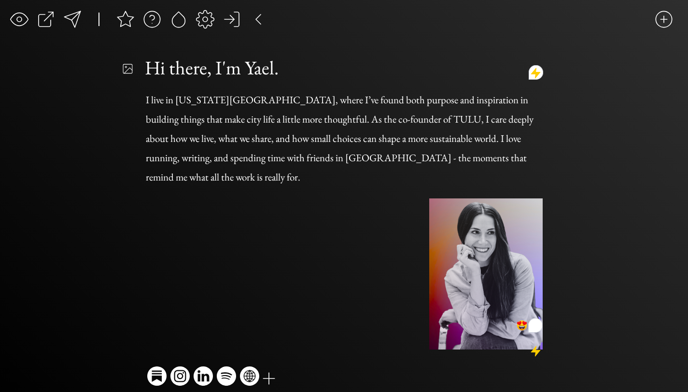
click at [546, 148] on div "saving... click to upload a picture Hi there, I'm Yael. I live in [US_STATE][GE…" at bounding box center [344, 201] width 688 height 403
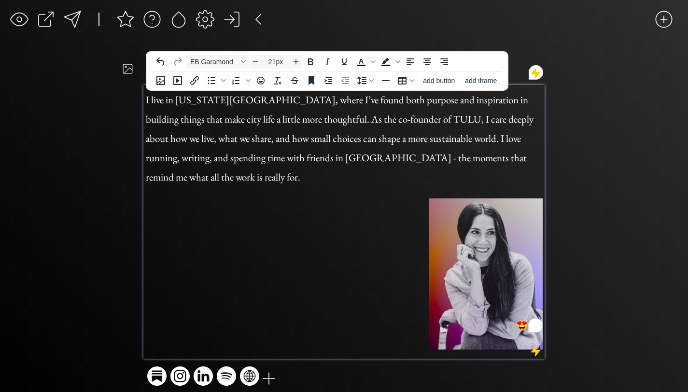
click at [507, 221] on img "To enrich screen reader interactions, please activate Accessibility in Grammarl…" at bounding box center [487, 274] width 114 height 151
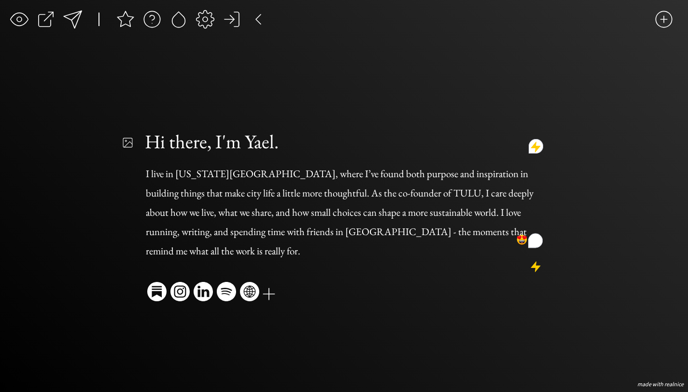
click at [132, 215] on div "saving... click to upload a picture Hi there, I'm Yael. I live in [US_STATE][GE…" at bounding box center [344, 196] width 688 height 392
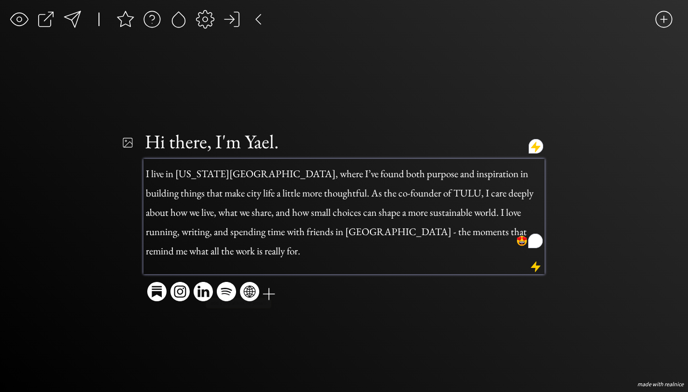
click at [306, 246] on span "I live in [US_STATE][GEOGRAPHIC_DATA], where I’ve found both purpose and inspir…" at bounding box center [340, 212] width 388 height 90
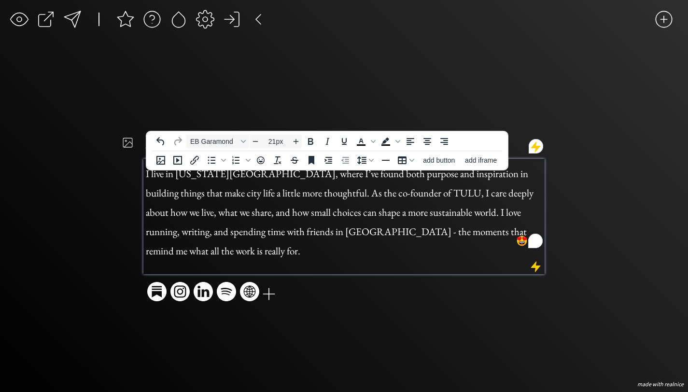
click at [114, 226] on div "saving... click to upload a picture Hi there, I'm Yael. I live in [US_STATE][GE…" at bounding box center [344, 196] width 688 height 392
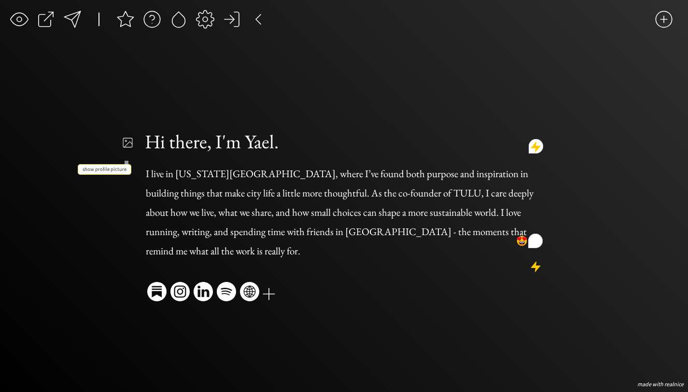
click at [127, 151] on div at bounding box center [128, 142] width 12 height 17
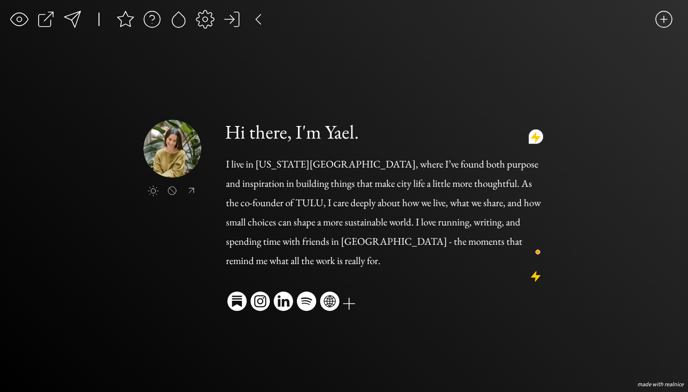
click at [409, 289] on div "Hi there, I'm Yael. I live in [US_STATE][GEOGRAPHIC_DATA], where I’ve found bot…" at bounding box center [384, 217] width 321 height 194
click at [346, 300] on div at bounding box center [349, 303] width 19 height 19
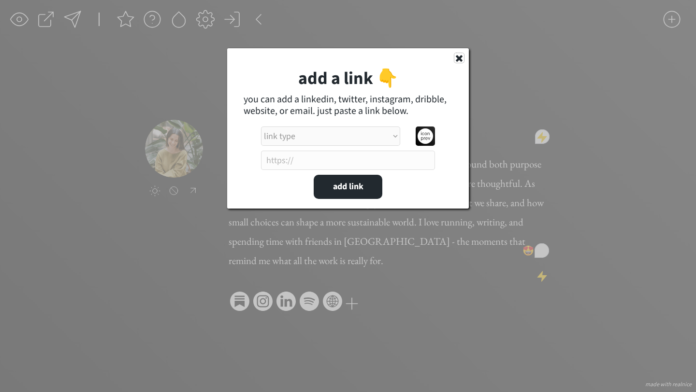
click at [459, 58] on use at bounding box center [459, 58] width 7 height 7
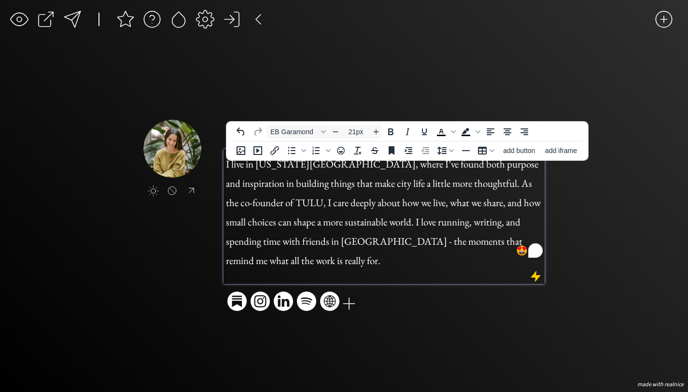
click at [341, 207] on span "I live in [US_STATE][GEOGRAPHIC_DATA], where I’ve found both purpose and inspir…" at bounding box center [383, 213] width 315 height 110
click at [393, 269] on div "I live in [US_STATE][GEOGRAPHIC_DATA], where I’ve found both purpose and inspir…" at bounding box center [384, 216] width 321 height 135
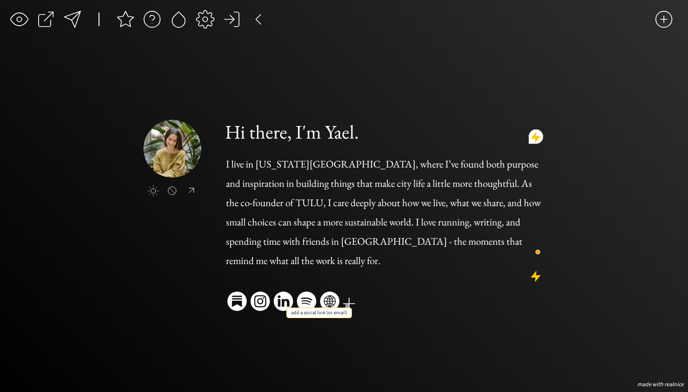
click at [350, 294] on div at bounding box center [349, 303] width 19 height 19
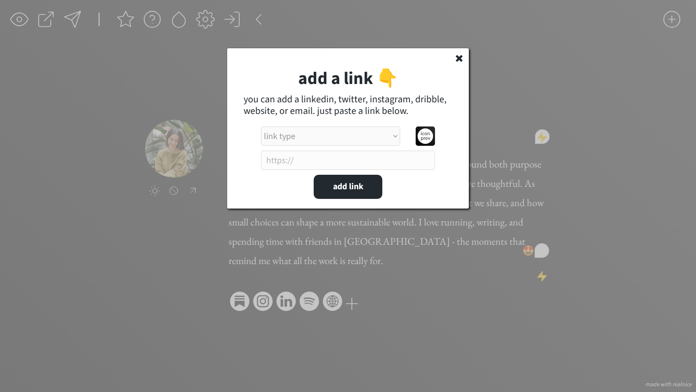
click at [456, 57] on use at bounding box center [459, 58] width 7 height 7
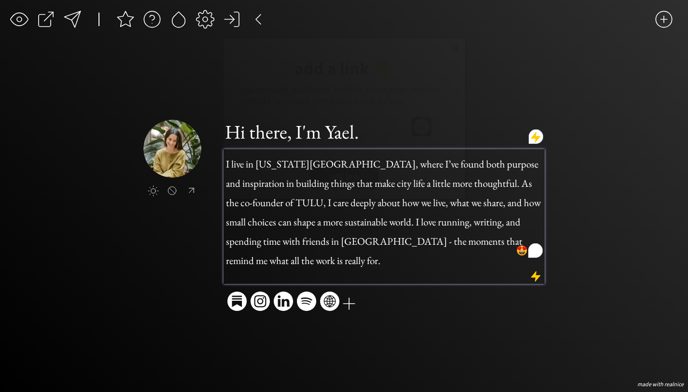
click at [373, 267] on p "To enrich screen reader interactions, please activate Accessibility in Grammarl…" at bounding box center [384, 272] width 317 height 10
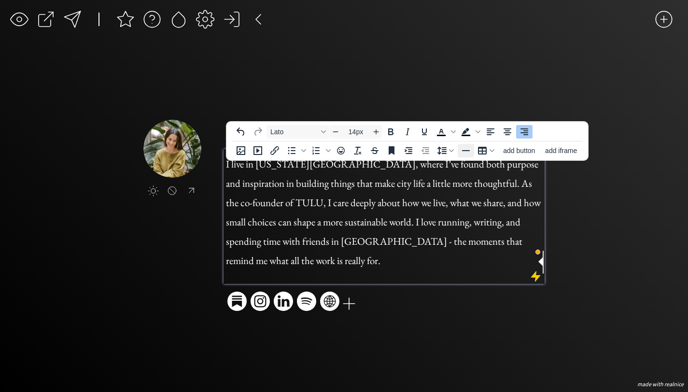
click at [469, 152] on icon "Horizontal line" at bounding box center [466, 151] width 12 height 12
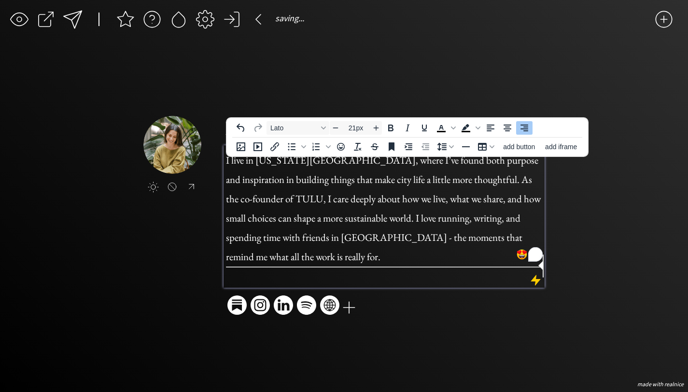
click at [540, 246] on h1 "I live in [US_STATE][GEOGRAPHIC_DATA], where I’ve found both purpose and inspir…" at bounding box center [384, 205] width 317 height 116
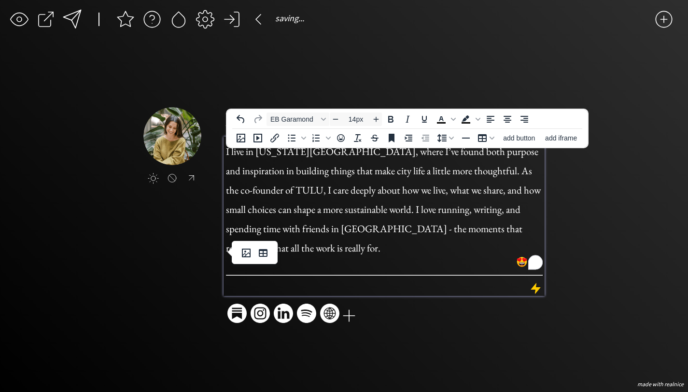
click at [430, 279] on p "To enrich screen reader interactions, please activate Accessibility in Grammarl…" at bounding box center [384, 284] width 317 height 10
click at [386, 279] on p "To enrich screen reader interactions, please activate Accessibility in Grammarl…" at bounding box center [384, 284] width 317 height 10
click at [374, 255] on p "To enrich screen reader interactions, please activate Accessibility in Grammarl…" at bounding box center [384, 262] width 317 height 15
click at [363, 279] on p "To enrich screen reader interactions, please activate Accessibility in Grammarl…" at bounding box center [384, 284] width 317 height 10
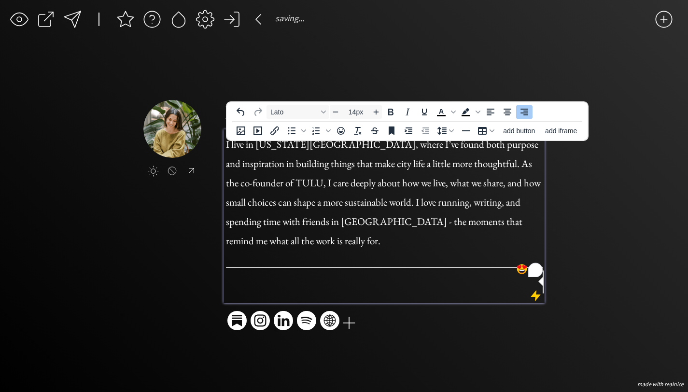
click at [386, 287] on p "To enrich screen reader interactions, please activate Accessibility in Grammarl…" at bounding box center [384, 292] width 317 height 10
click at [353, 247] on p "To enrich screen reader interactions, please activate Accessibility in Grammarl…" at bounding box center [384, 254] width 317 height 15
click at [250, 246] on icon "Insert image" at bounding box center [246, 246] width 9 height 9
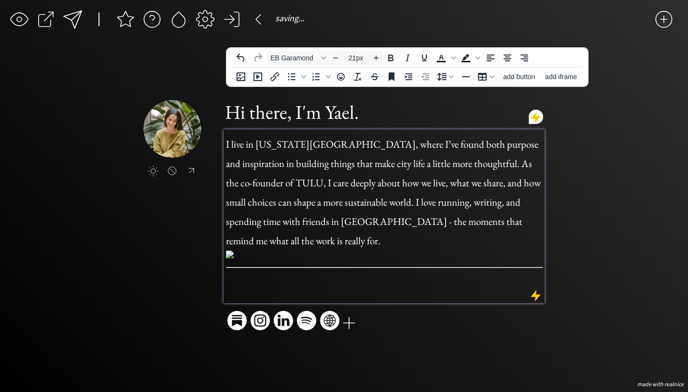
click at [234, 258] on img "To enrich screen reader interactions, please activate Accessibility in Grammarl…" at bounding box center [230, 255] width 8 height 8
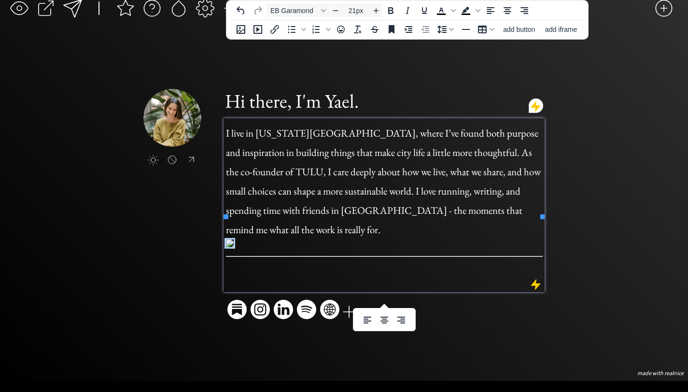
scroll to position [303, 0]
drag, startPoint x: 544, startPoint y: 303, endPoint x: 392, endPoint y: 172, distance: 200.7
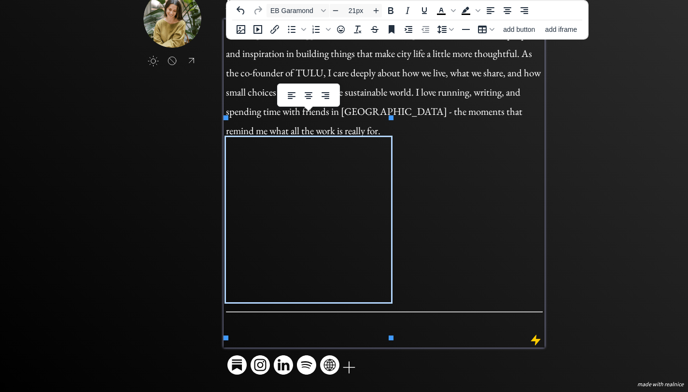
scroll to position [70, 0]
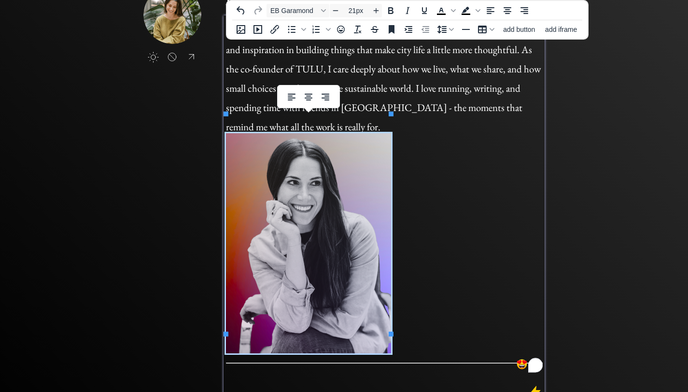
click at [538, 111] on h1 "I live in [US_STATE][GEOGRAPHIC_DATA], where I’ve found both purpose and inspir…" at bounding box center [384, 75] width 317 height 116
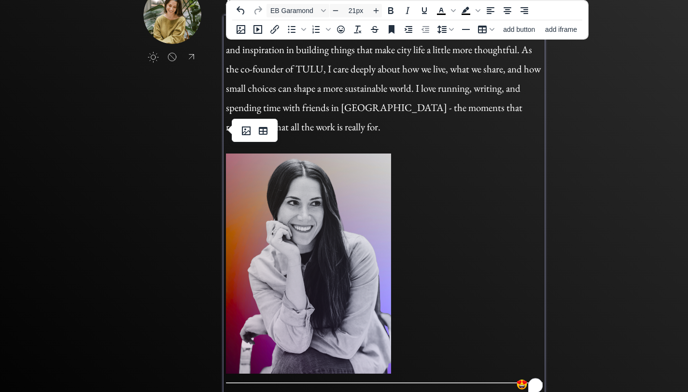
scroll to position [0, 0]
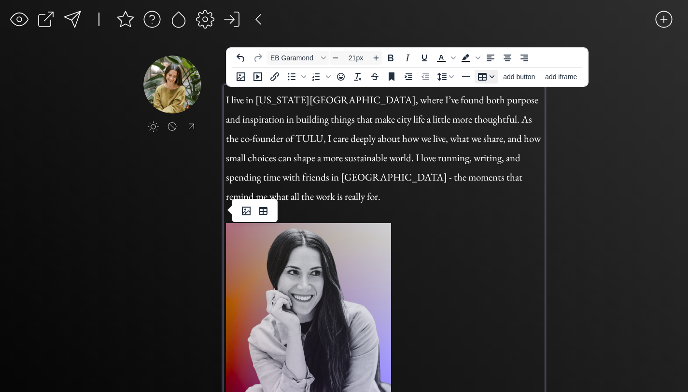
click at [490, 76] on icon "Table" at bounding box center [492, 76] width 5 height 3
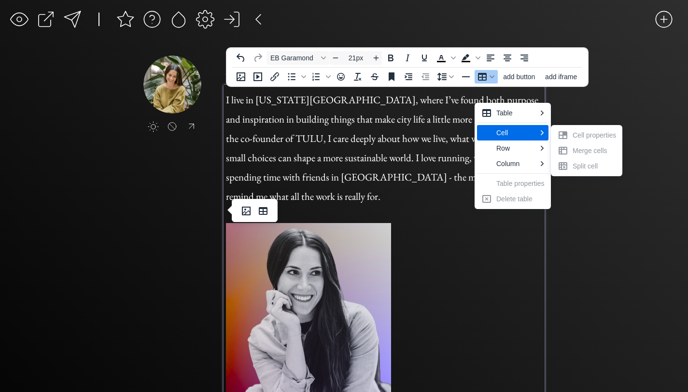
click at [527, 127] on div "Cell" at bounding box center [517, 133] width 40 height 12
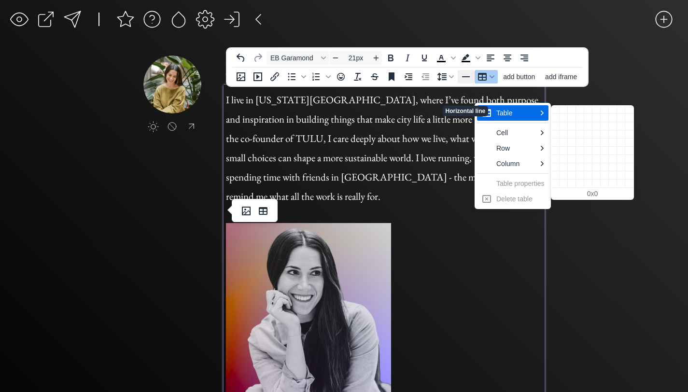
click at [467, 82] on body "saving... click to upload a picture Hi there, I'm Yael. I live in [US_STATE][GE…" at bounding box center [344, 196] width 688 height 392
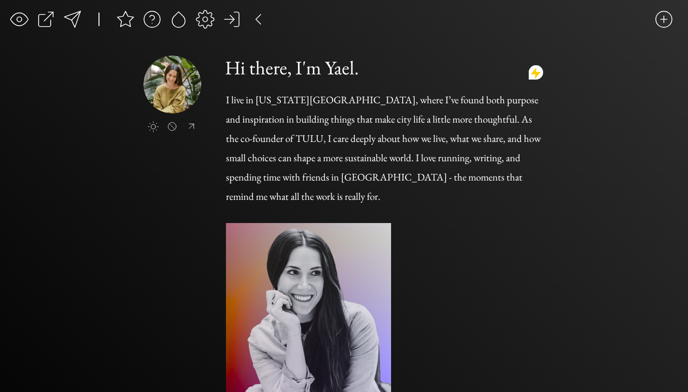
click at [221, 285] on div "click to upload a picture Hi there, I'm Yael. I live in [US_STATE][GEOGRAPHIC_D…" at bounding box center [344, 287] width 402 height 463
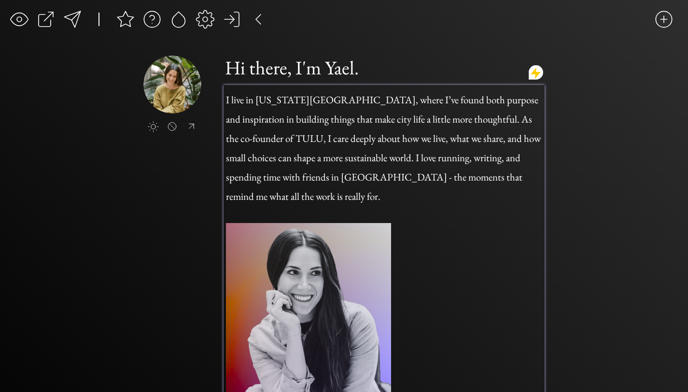
click at [309, 279] on img "To enrich screen reader interactions, please activate Accessibility in Grammarl…" at bounding box center [308, 333] width 165 height 220
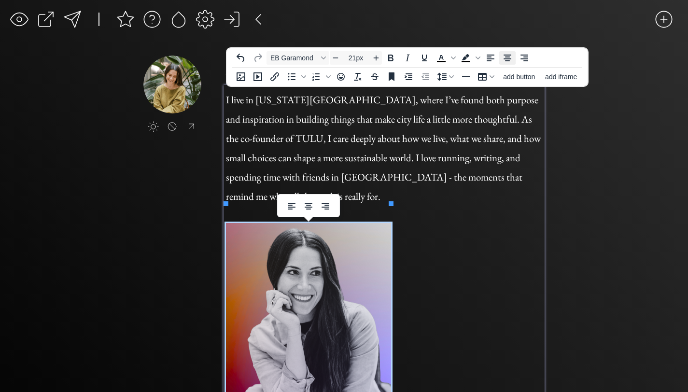
click at [507, 55] on icon "Align center" at bounding box center [508, 58] width 8 height 7
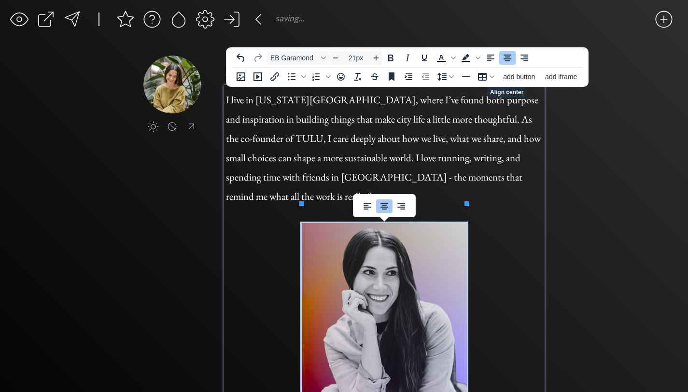
click at [562, 182] on div "saving... click to upload a picture Hi there, I'm Yael. I live in [US_STATE][GE…" at bounding box center [344, 264] width 688 height 529
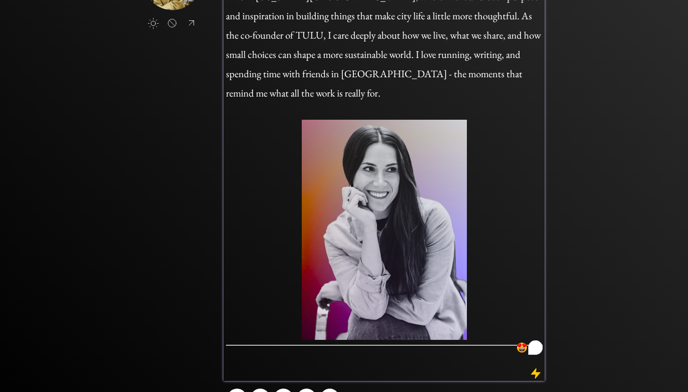
scroll to position [117, 0]
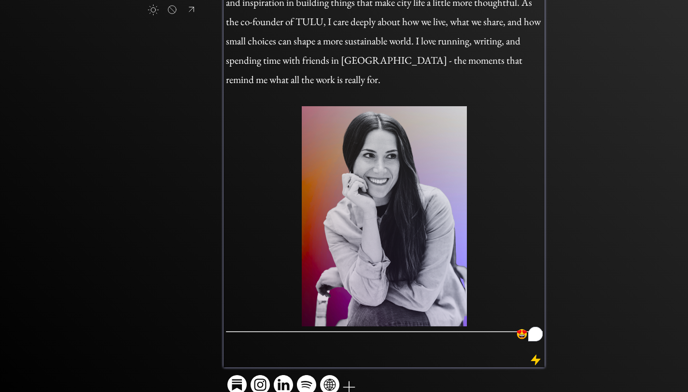
click at [479, 331] on hr "To enrich screen reader interactions, please activate Accessibility in Grammarl…" at bounding box center [384, 331] width 317 height 1
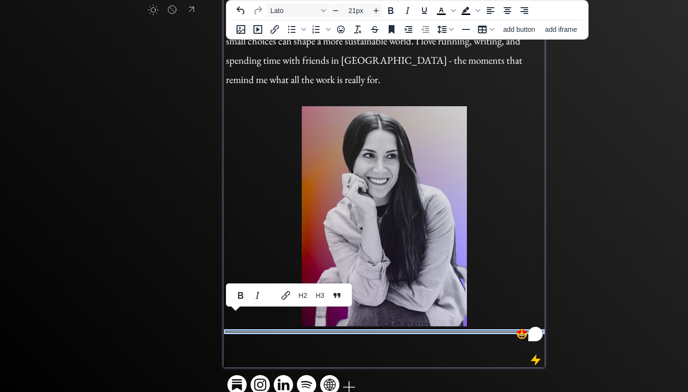
scroll to position [113, 0]
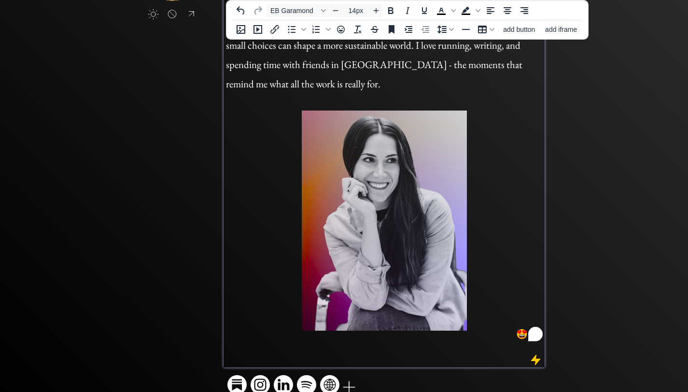
click at [379, 329] on div "I live in [US_STATE][GEOGRAPHIC_DATA], where I’ve found both purpose and inspir…" at bounding box center [384, 167] width 317 height 387
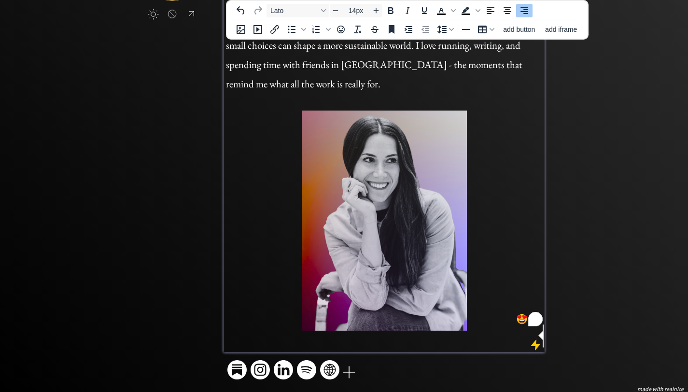
scroll to position [98, 0]
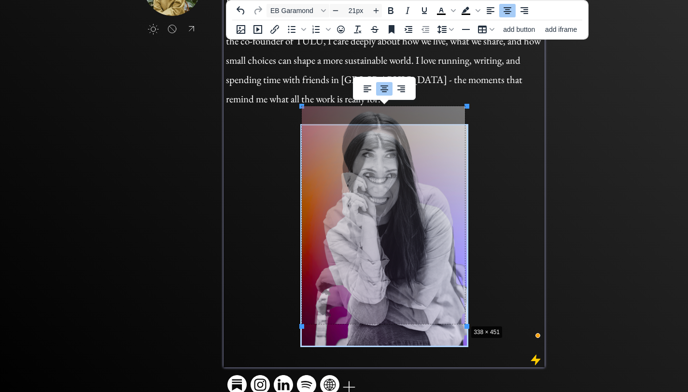
drag, startPoint x: 469, startPoint y: 329, endPoint x: 457, endPoint y: 289, distance: 41.4
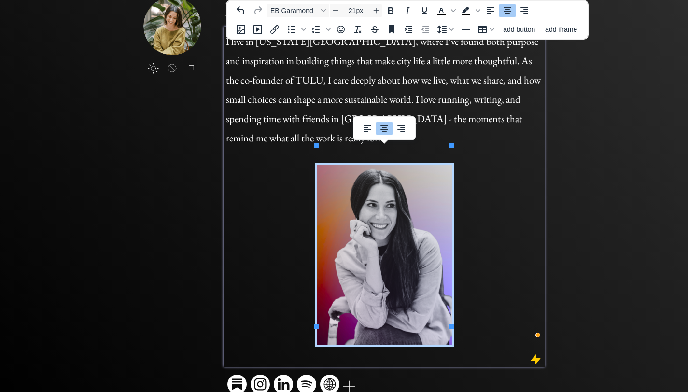
click at [484, 280] on span "To enrich screen reader interactions, please activate Accessibility in Grammarl…" at bounding box center [384, 255] width 317 height 181
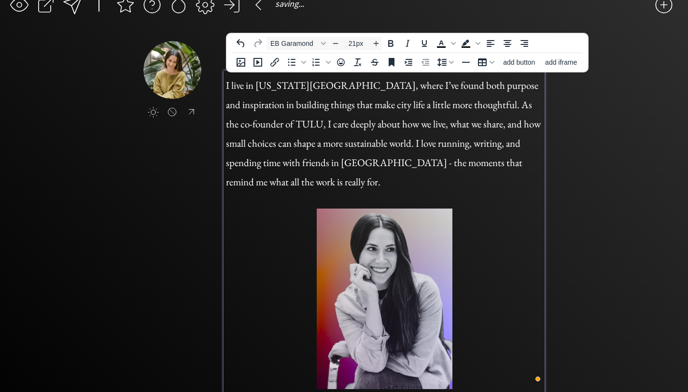
scroll to position [0, 0]
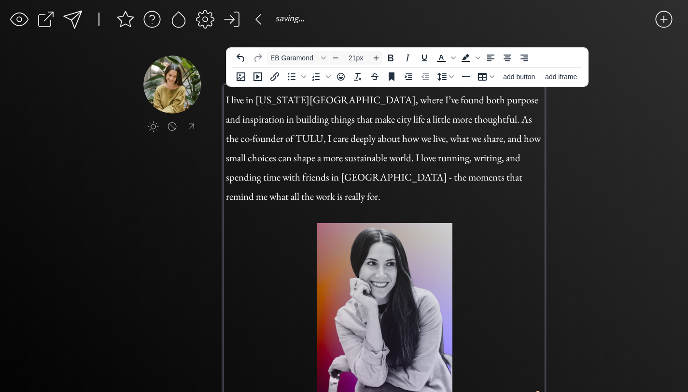
click at [198, 260] on div "click to upload a picture Hi there, I'm Yael. I live in [US_STATE][GEOGRAPHIC_D…" at bounding box center [344, 256] width 402 height 400
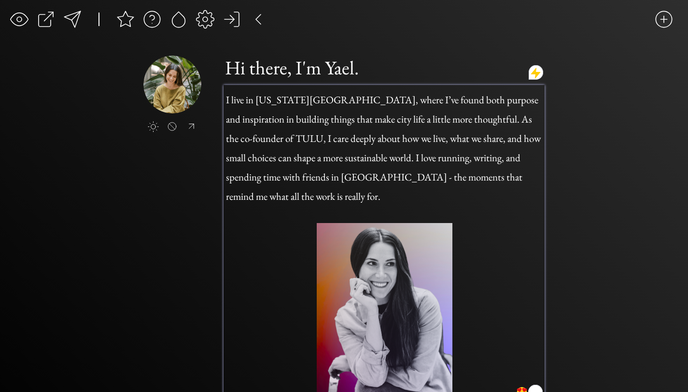
click at [345, 252] on img "To enrich screen reader interactions, please activate Accessibility in Grammarl…" at bounding box center [385, 313] width 136 height 181
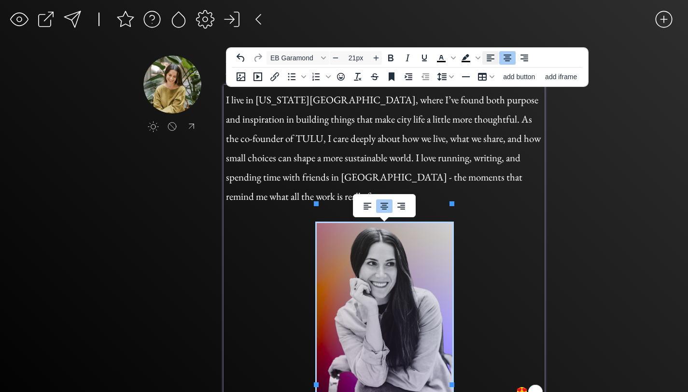
click at [495, 57] on icon "Align left" at bounding box center [491, 58] width 12 height 12
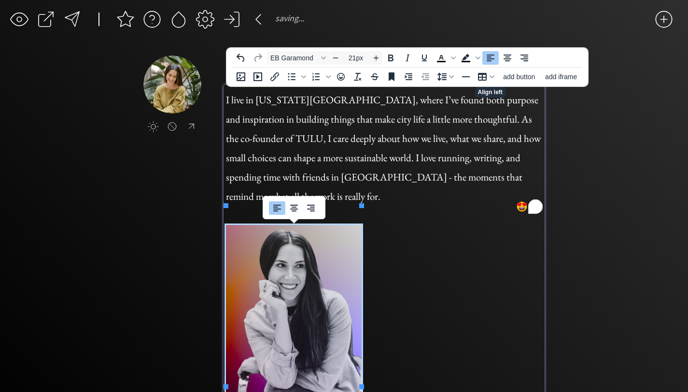
click at [579, 118] on div "saving... click to upload a picture Hi there, I'm Yael. I live in [US_STATE][GE…" at bounding box center [344, 226] width 688 height 452
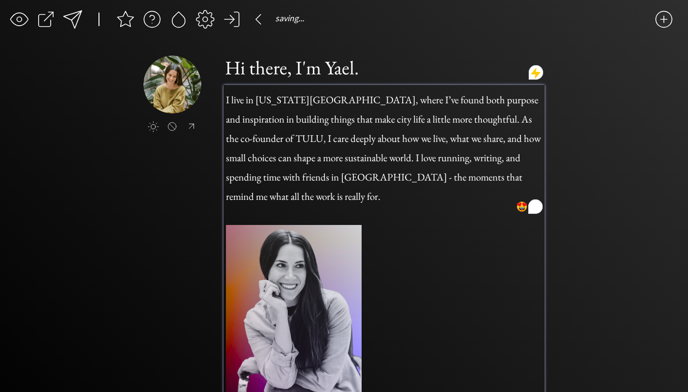
click at [437, 260] on div "I live in [US_STATE][GEOGRAPHIC_DATA], where I’ve found both purpose and inspir…" at bounding box center [384, 246] width 321 height 323
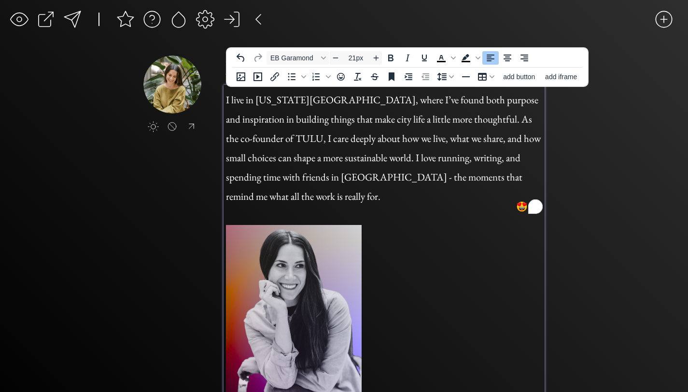
click at [337, 253] on img "To enrich screen reader interactions, please activate Accessibility in Grammarl…" at bounding box center [294, 315] width 136 height 181
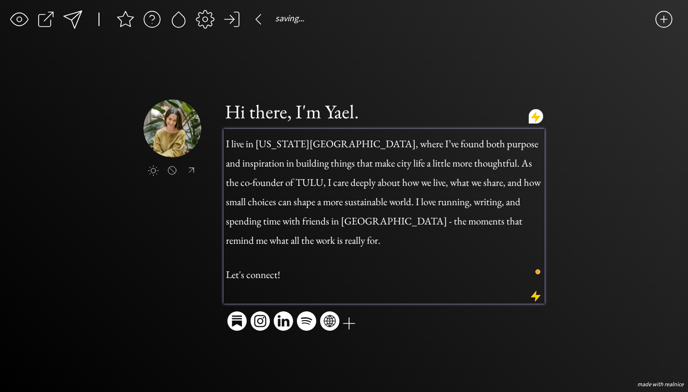
click at [315, 289] on div "I live in [US_STATE][GEOGRAPHIC_DATA], where I’ve found both purpose and inspir…" at bounding box center [384, 216] width 321 height 175
click at [298, 277] on div "I live in [US_STATE][GEOGRAPHIC_DATA], where I’ve found both purpose and inspir…" at bounding box center [384, 214] width 317 height 166
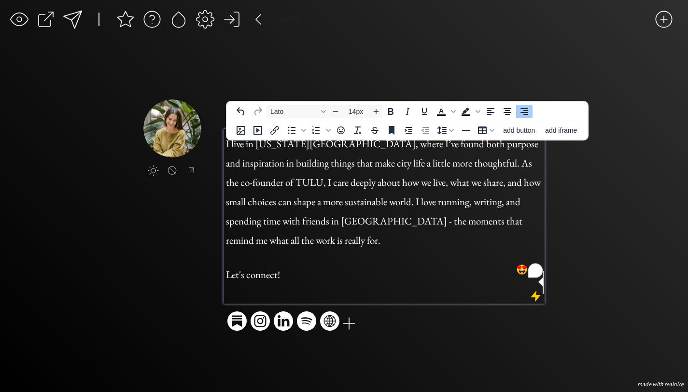
type input "21px"
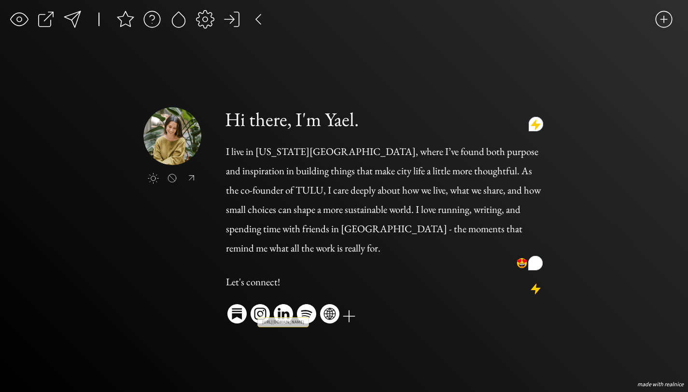
drag, startPoint x: 262, startPoint y: 308, endPoint x: 234, endPoint y: 307, distance: 28.0
click at [234, 307] on div at bounding box center [284, 313] width 112 height 19
click at [215, 313] on div "click to upload a picture Hi there, I'm Yael. I live in [US_STATE][GEOGRAPHIC_D…" at bounding box center [344, 216] width 402 height 219
click at [67, 17] on div at bounding box center [72, 19] width 19 height 19
click at [666, 20] on div at bounding box center [664, 19] width 19 height 19
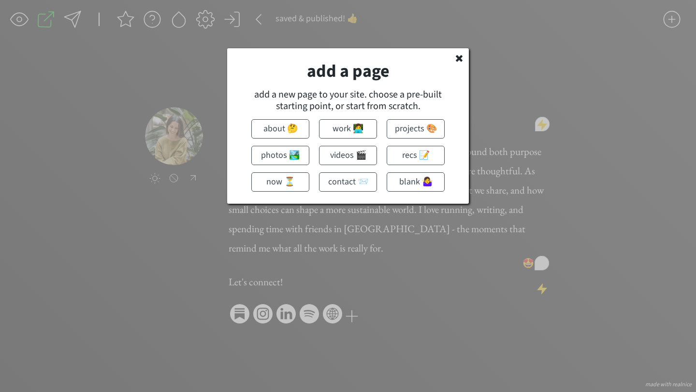
click at [459, 54] on icon at bounding box center [459, 58] width 10 height 10
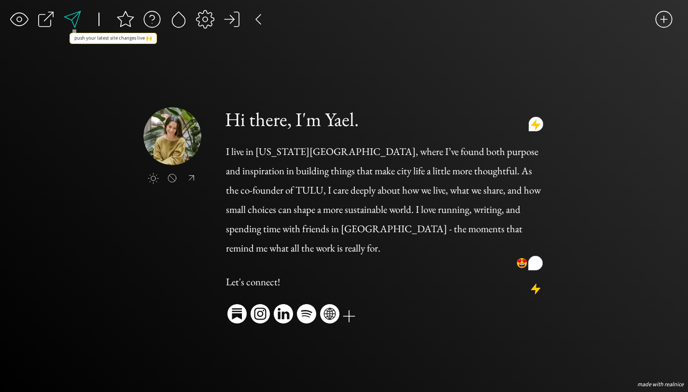
click at [72, 16] on div at bounding box center [72, 19] width 19 height 19
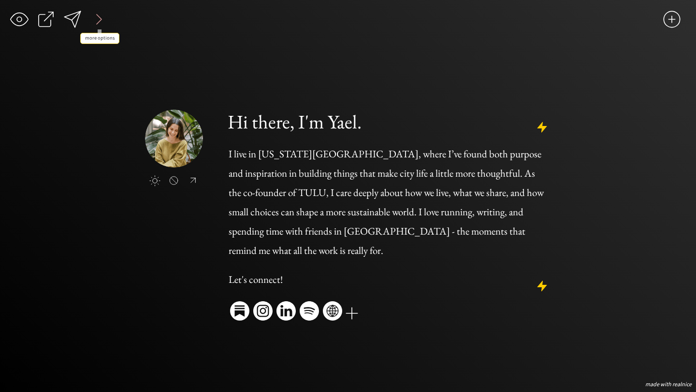
click at [99, 16] on div at bounding box center [98, 19] width 19 height 19
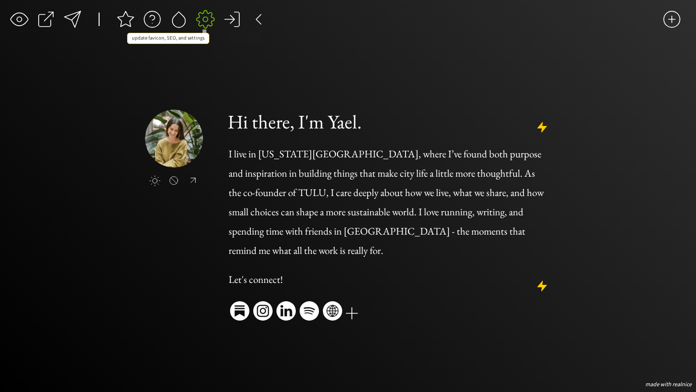
click at [204, 18] on div at bounding box center [205, 19] width 19 height 19
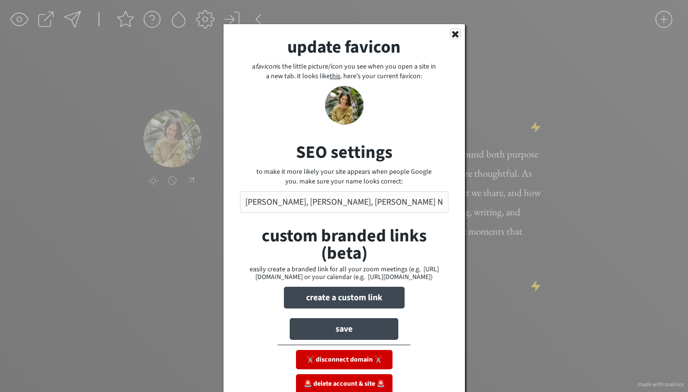
click at [452, 33] on icon at bounding box center [456, 34] width 10 height 10
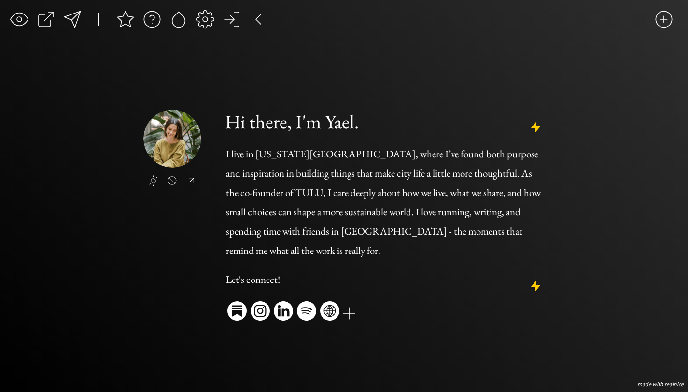
click at [202, 21] on div at bounding box center [205, 19] width 19 height 19
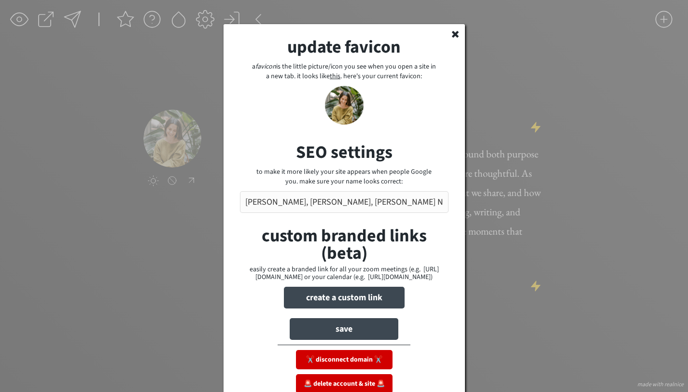
scroll to position [18, 0]
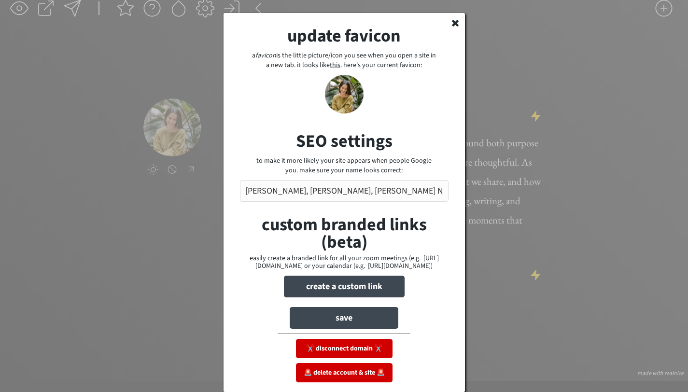
click at [457, 13] on div "update favicon a favicon is the little picture/icon you see when you open a sit…" at bounding box center [345, 202] width 242 height 379
click at [457, 20] on use at bounding box center [455, 23] width 7 height 7
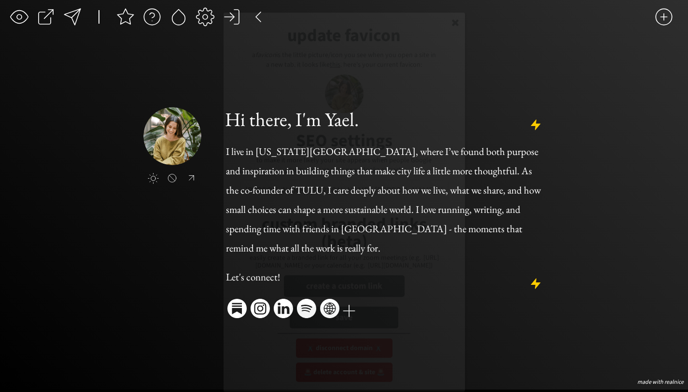
scroll to position [9, 0]
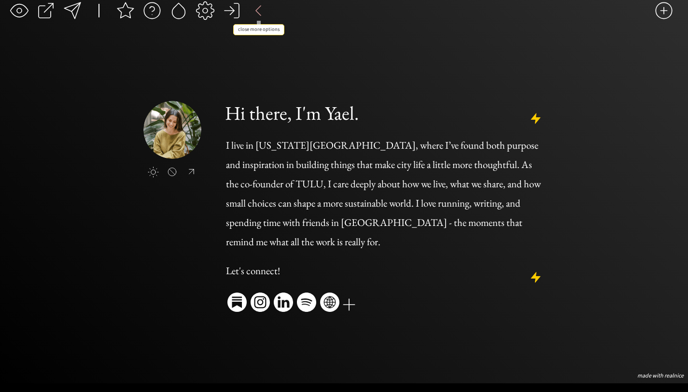
click at [262, 7] on div at bounding box center [258, 10] width 19 height 19
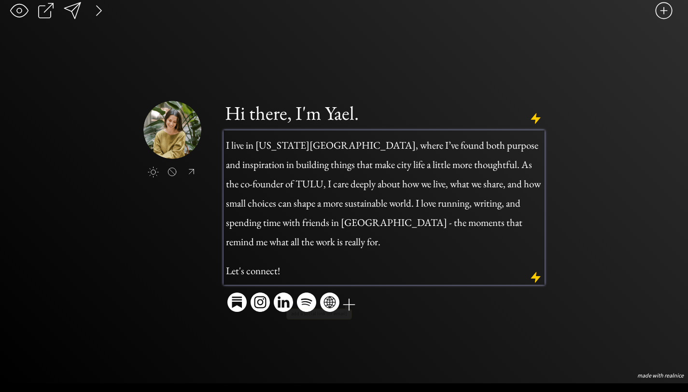
click at [315, 225] on h1 "I live in [US_STATE][GEOGRAPHIC_DATA], where I’ve found both purpose and inspir…" at bounding box center [384, 190] width 317 height 116
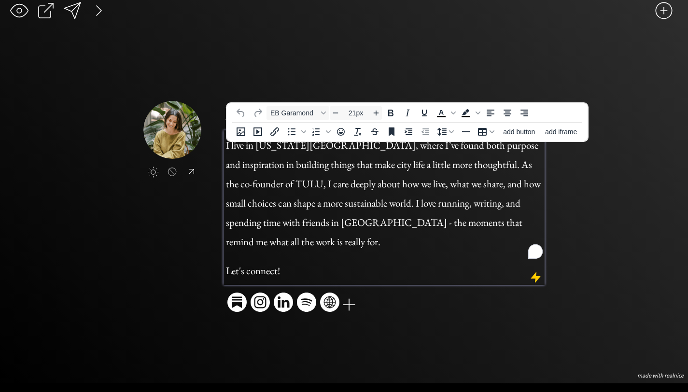
click at [428, 171] on span "I live in [US_STATE][GEOGRAPHIC_DATA], where I’ve found both purpose and inspir…" at bounding box center [383, 194] width 315 height 110
click at [425, 177] on span "I live in [US_STATE][GEOGRAPHIC_DATA], where I’ve found both purpose and inspir…" at bounding box center [383, 194] width 315 height 110
click at [425, 176] on span "I live in [US_STATE][GEOGRAPHIC_DATA], where I’ve found both purpose and inspir…" at bounding box center [383, 194] width 315 height 110
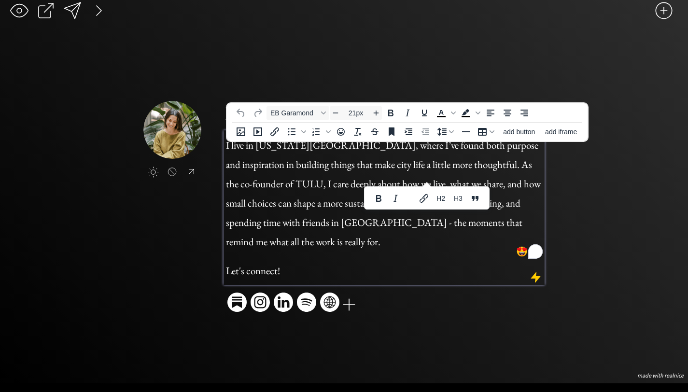
click at [354, 161] on h1 "I live in [US_STATE][GEOGRAPHIC_DATA], where I’ve found both purpose and inspir…" at bounding box center [384, 190] width 317 height 116
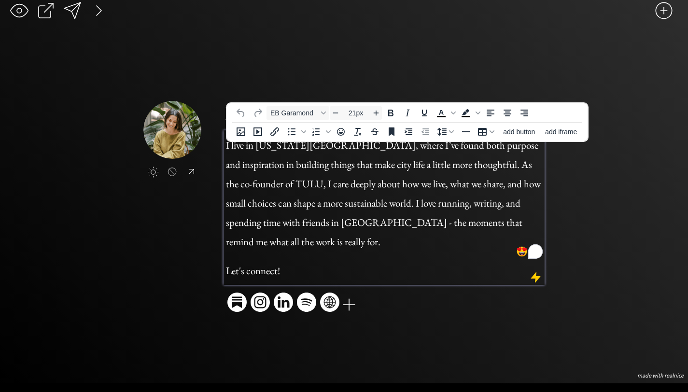
click at [297, 192] on span "I live in [US_STATE][GEOGRAPHIC_DATA], where I’ve found both purpose and inspir…" at bounding box center [383, 194] width 315 height 110
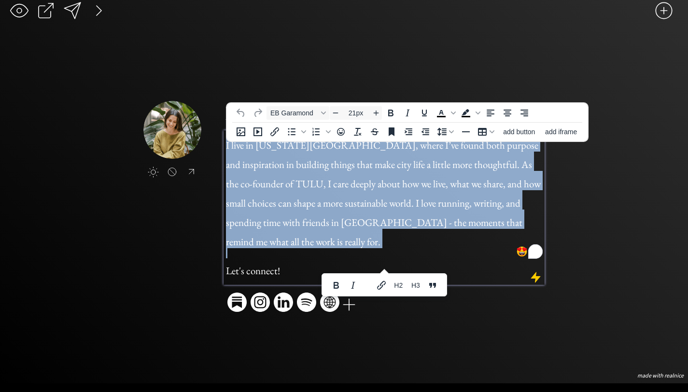
copy div "I live in [US_STATE][GEOGRAPHIC_DATA], where I’ve found both purpose and inspir…"
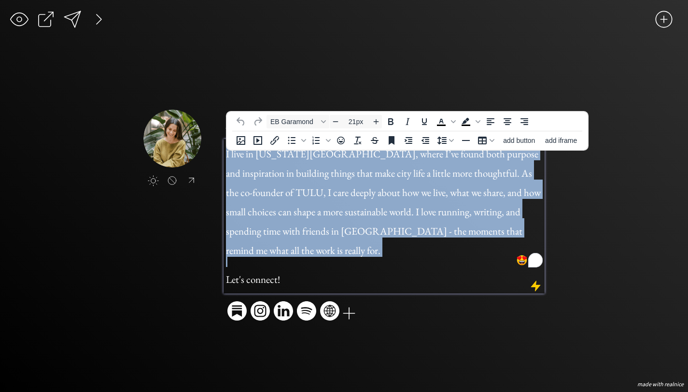
click at [337, 199] on span "I live in [US_STATE][GEOGRAPHIC_DATA], where I’ve found both purpose and inspir…" at bounding box center [383, 202] width 315 height 110
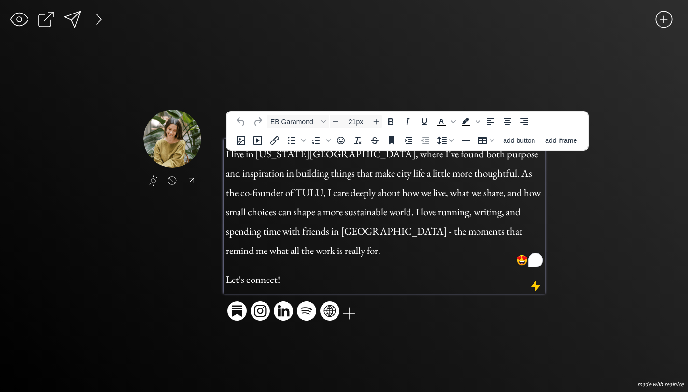
click at [427, 178] on span "I live in [US_STATE][GEOGRAPHIC_DATA], where I’ve found both purpose and inspir…" at bounding box center [383, 202] width 315 height 110
click at [426, 180] on span "I live in [US_STATE][GEOGRAPHIC_DATA], where I’ve found both purpose and inspir…" at bounding box center [383, 202] width 315 height 110
click at [344, 183] on span "I live in New York City, where I’ve found both purpose and inspiration in build…" at bounding box center [383, 202] width 315 height 110
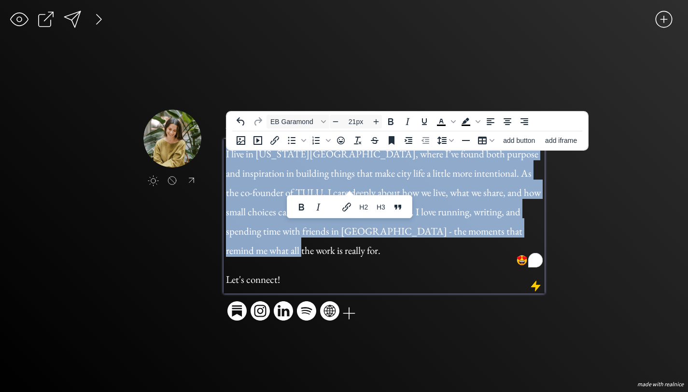
click at [344, 183] on span "I live in New York City, where I’ve found both purpose and inspiration in build…" at bounding box center [383, 202] width 315 height 110
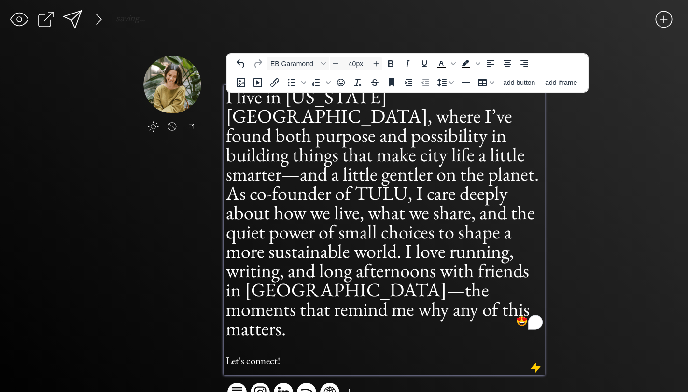
type input "21px"
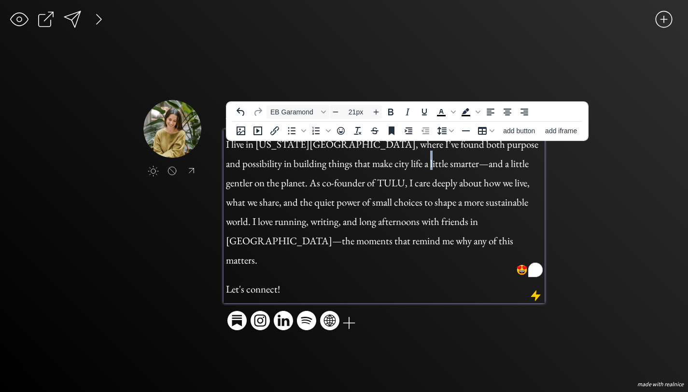
click at [384, 176] on span "I live in New York City, where I’ve found both purpose and possibility in build…" at bounding box center [382, 202] width 313 height 129
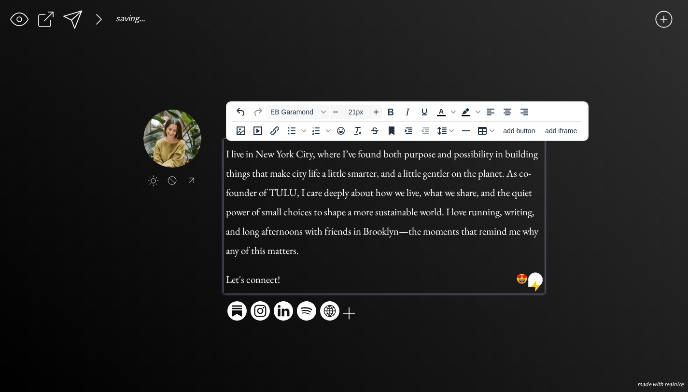
click at [508, 173] on span "I live in New York City, where I’ve found both purpose and possibility in build…" at bounding box center [382, 202] width 313 height 110
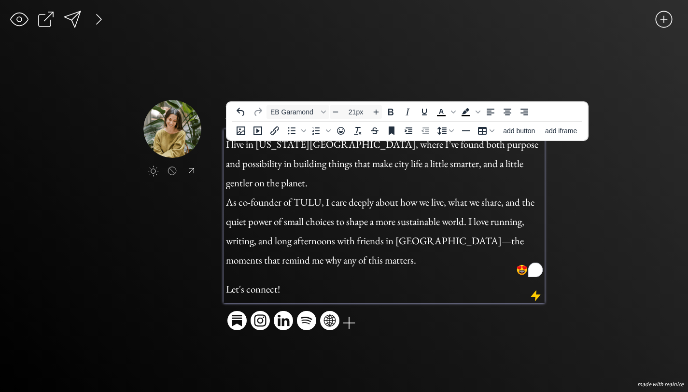
click at [337, 174] on span "I live in New York City, where I’ve found both purpose and possibility in build…" at bounding box center [382, 164] width 313 height 52
click at [379, 198] on span "As co-founder of TULU, I care deeply about how we live, what we share, and the …" at bounding box center [380, 227] width 309 height 83
click at [293, 213] on span "As co-founder of TULU, I care deeply about how we live, what we share, and the …" at bounding box center [380, 231] width 309 height 71
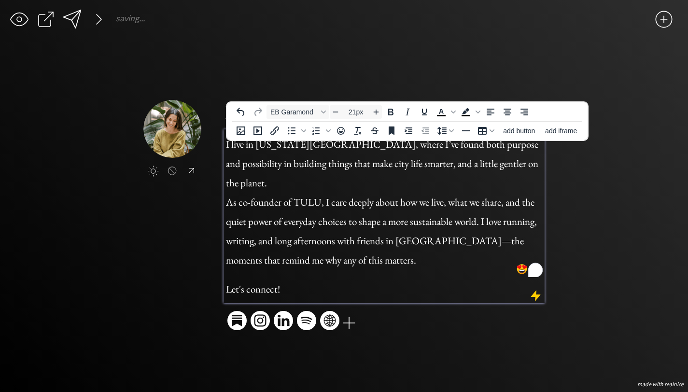
click at [311, 239] on span "As co-founder of TULU, I care deeply about how we live, what we share, and the …" at bounding box center [381, 227] width 311 height 83
click at [304, 231] on span "As co-founder of TULU, I care deeply about how we live, what we share, and the …" at bounding box center [381, 231] width 311 height 71
click at [351, 232] on span "As co-founder of TULU, I care deeply about how we live, what we share, and the …" at bounding box center [381, 231] width 311 height 71
click at [447, 232] on span "As co-founder of TULU, I care deeply about how we live, what we share, and the …" at bounding box center [381, 231] width 311 height 71
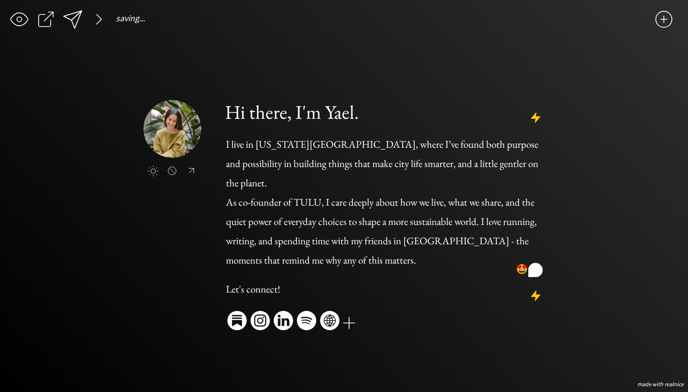
click at [188, 271] on div "click to upload a picture Hi there, I'm Yael. I live in New York City, where I’…" at bounding box center [344, 217] width 402 height 234
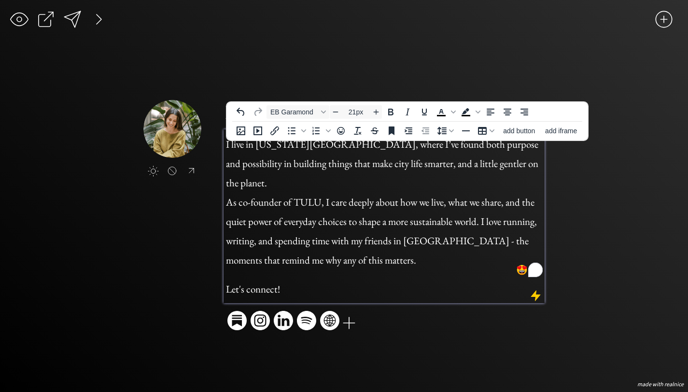
click at [508, 210] on span "As co-founder of TULU, I care deeply about how we live, what we share, and the …" at bounding box center [381, 231] width 311 height 71
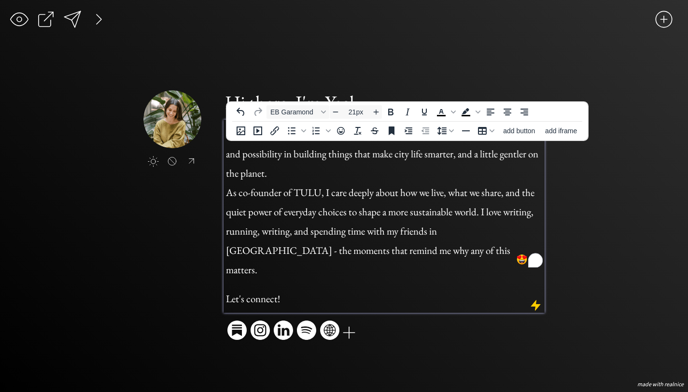
click at [281, 232] on span "As co-founder of TULU, I care deeply about how we live, what we share, and the …" at bounding box center [380, 231] width 309 height 90
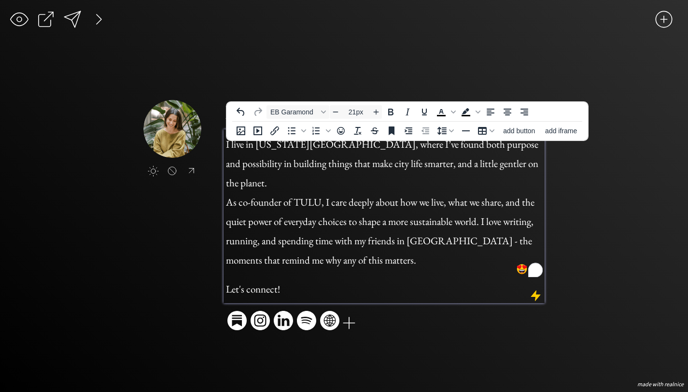
click at [519, 215] on span "As co-founder of TULU, I care deeply about how we live, what we share, and the …" at bounding box center [380, 227] width 309 height 83
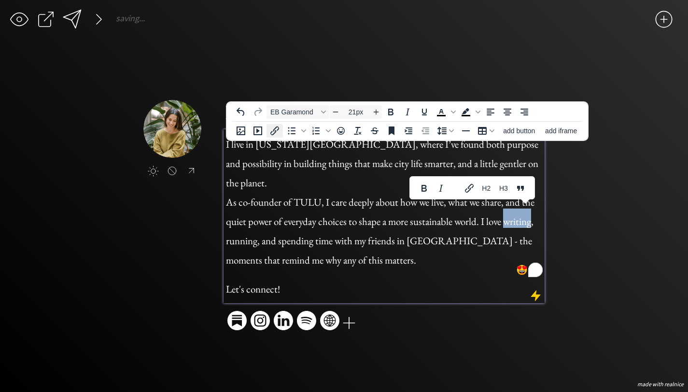
click at [274, 132] on icon "Insert/edit link" at bounding box center [275, 131] width 12 height 12
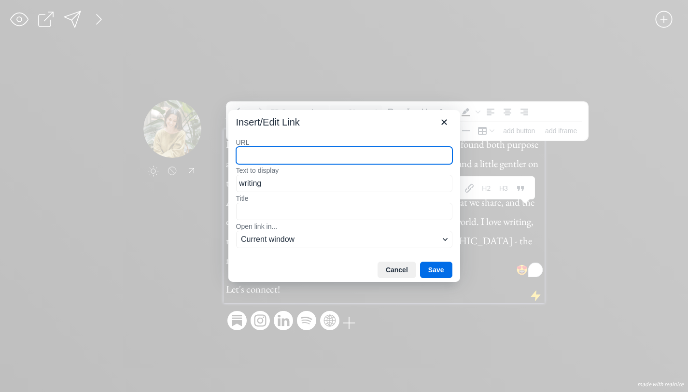
paste input "https://yaelshemer.substack.com/"
type input "https://yaelshemer.substack.com/"
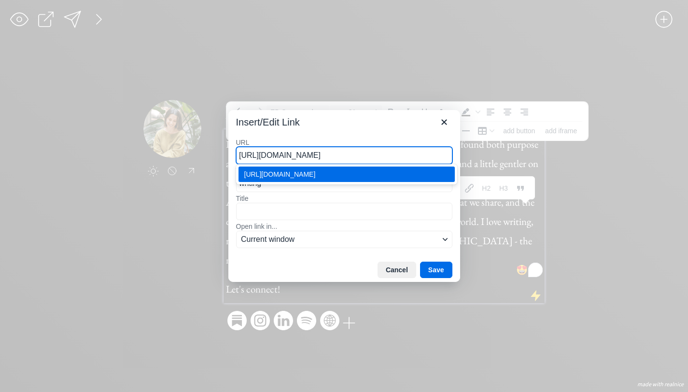
click at [378, 172] on div "https://yaelshemer.substack.com/" at bounding box center [347, 175] width 207 height 12
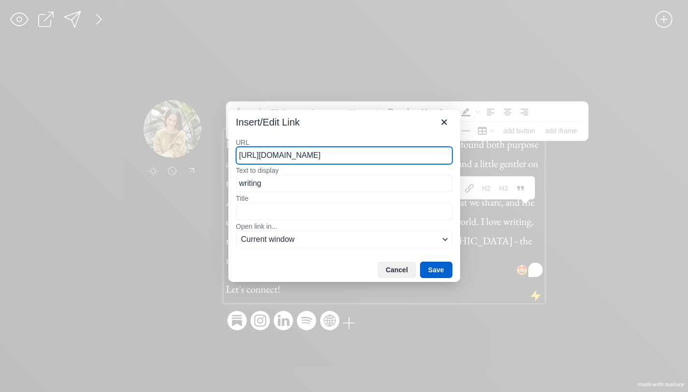
click at [440, 271] on button "Save" at bounding box center [436, 270] width 32 height 16
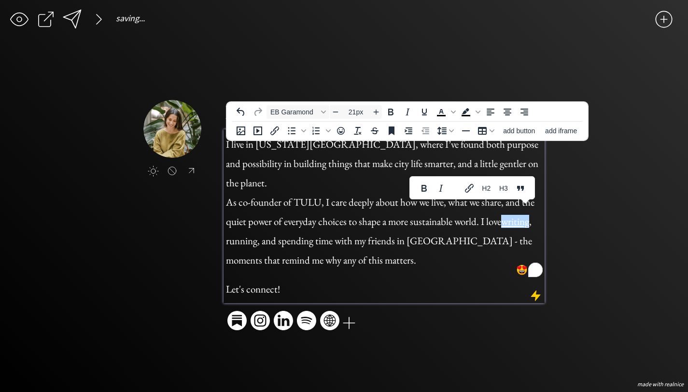
click at [232, 246] on span "As co-founder of TULU, I care deeply about how we live, what we share, and the …" at bounding box center [380, 231] width 309 height 71
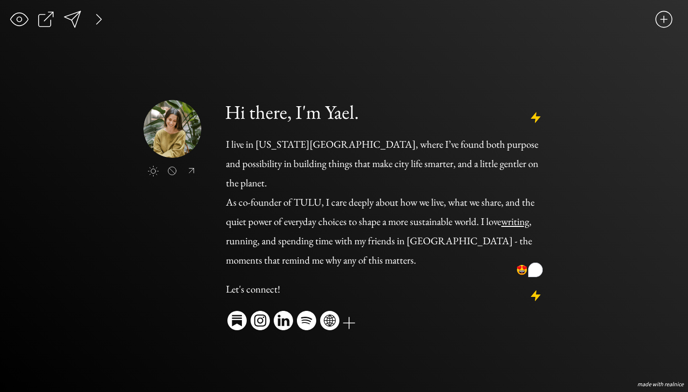
click at [182, 272] on div "click to upload a picture Hi there, I'm Yael. I live in New York City, where I’…" at bounding box center [344, 217] width 402 height 234
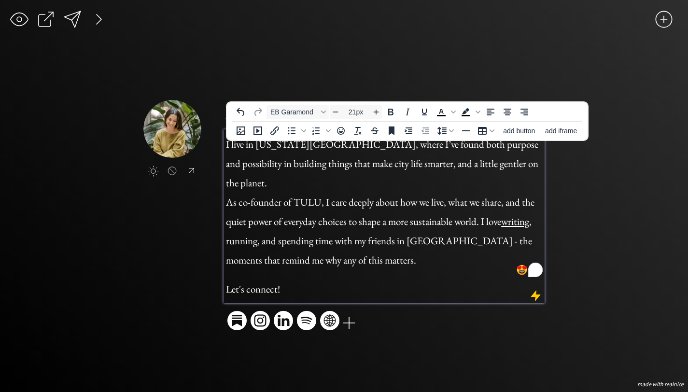
click at [305, 196] on span "As co-founder of TULU, I care deeply about how we live, what we share, and the …" at bounding box center [380, 231] width 309 height 71
click at [304, 196] on span "As co-founder of TULU, I care deeply about how we live, what we share, and the …" at bounding box center [380, 231] width 309 height 71
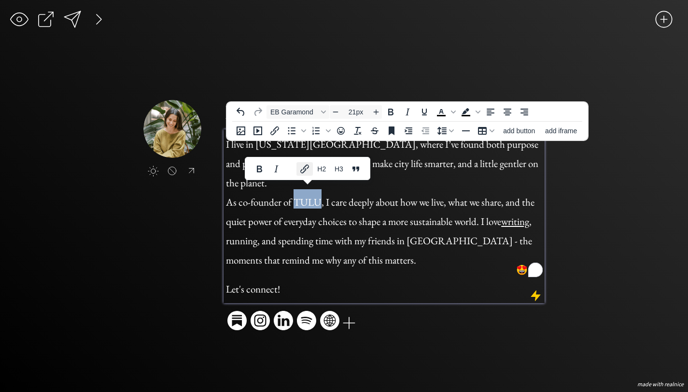
click at [300, 171] on icon "Link" at bounding box center [305, 169] width 12 height 12
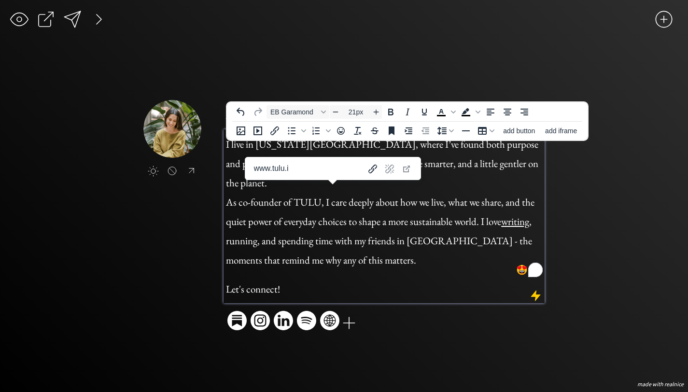
type input "www.tulu.io"
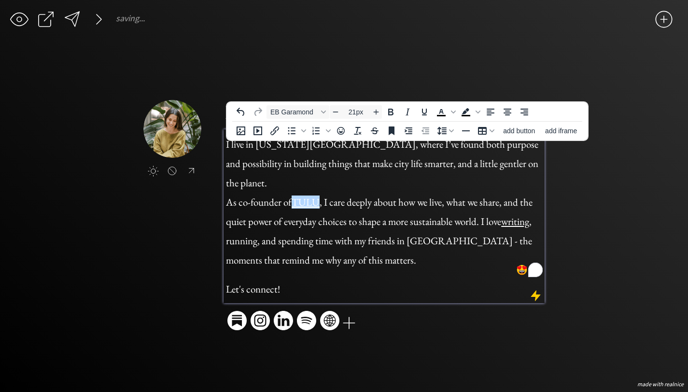
click at [175, 216] on div "click to upload a picture" at bounding box center [183, 158] width 80 height 116
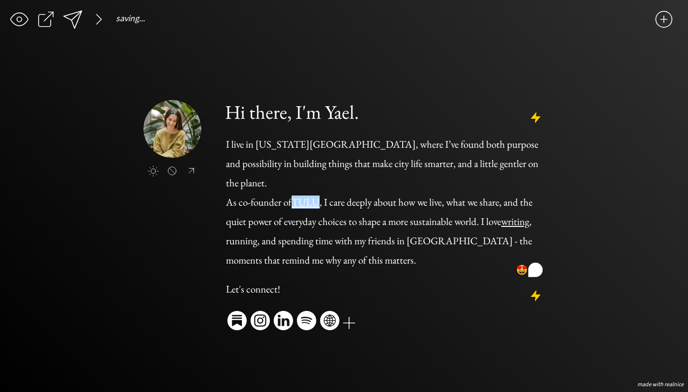
click at [187, 234] on div "click to upload a picture Hi there, I'm Yael. I live in New York City, where I’…" at bounding box center [344, 217] width 402 height 234
click at [606, 202] on div "saving... click to upload a picture Hi there, I'm Yael. I live in New York City…" at bounding box center [344, 196] width 688 height 392
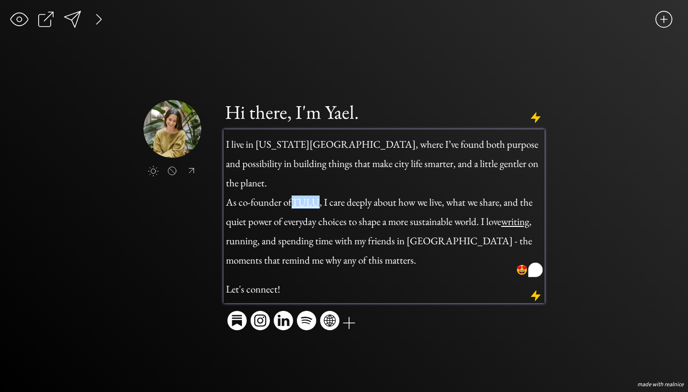
click at [402, 201] on span "As co-founder of TULU , I care deeply about how we live, what we share, and the…" at bounding box center [379, 227] width 307 height 83
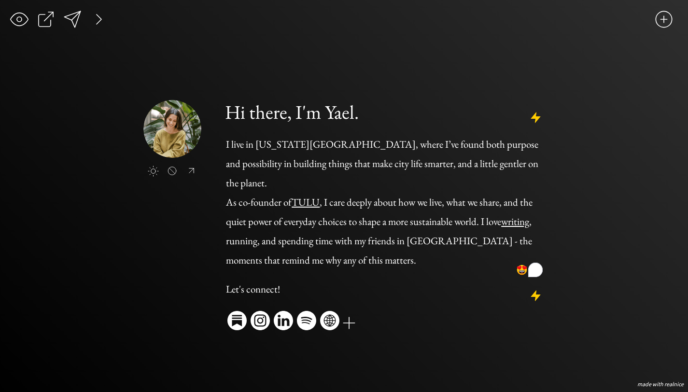
click at [199, 264] on div "click to upload a picture Hi there, I'm Yael. I live in New York City, where I’…" at bounding box center [344, 217] width 402 height 234
click at [99, 16] on div at bounding box center [98, 19] width 19 height 19
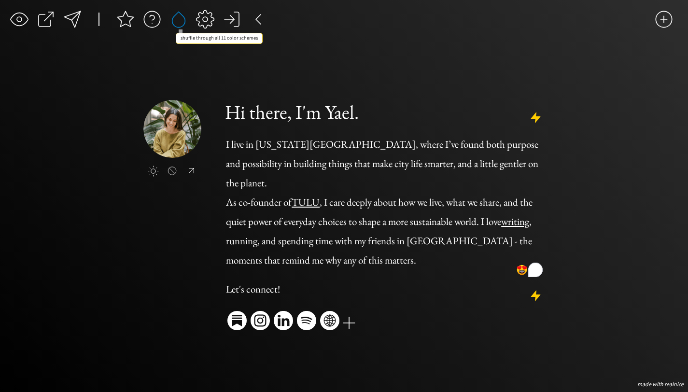
click at [179, 19] on div at bounding box center [178, 19] width 19 height 19
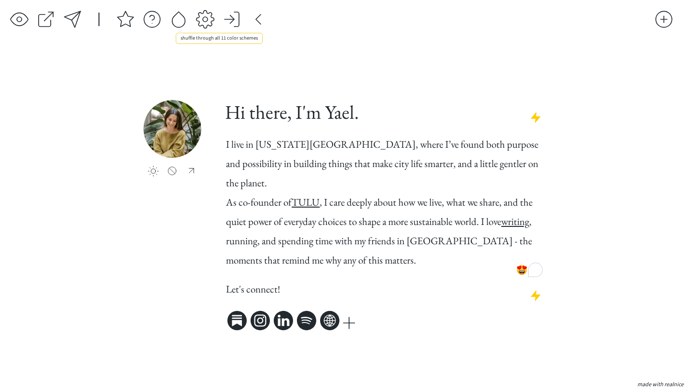
click at [179, 19] on div at bounding box center [178, 19] width 19 height 19
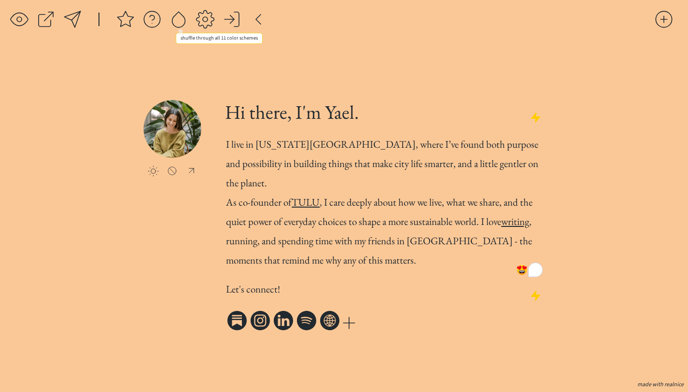
click at [179, 19] on div at bounding box center [178, 19] width 19 height 19
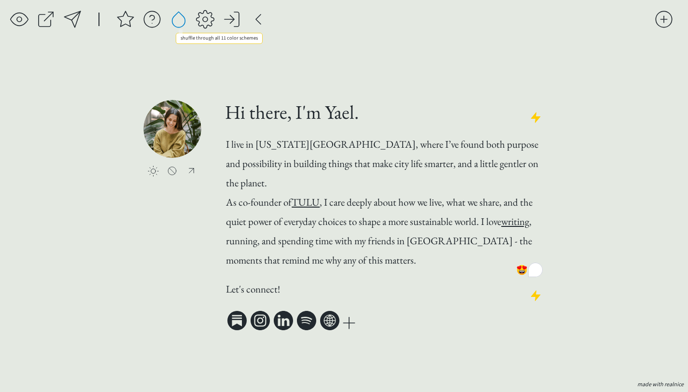
click at [179, 19] on div at bounding box center [178, 19] width 19 height 19
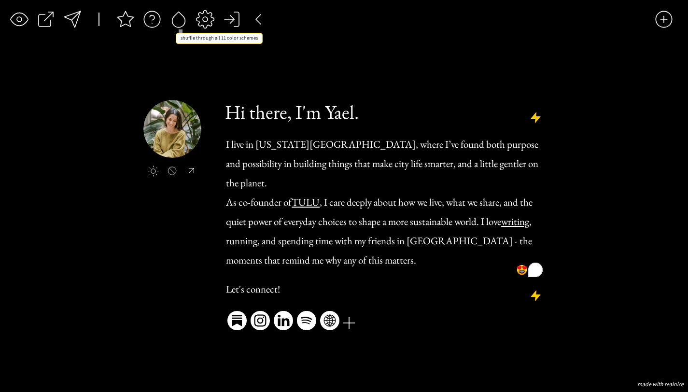
click at [179, 19] on div at bounding box center [178, 19] width 19 height 19
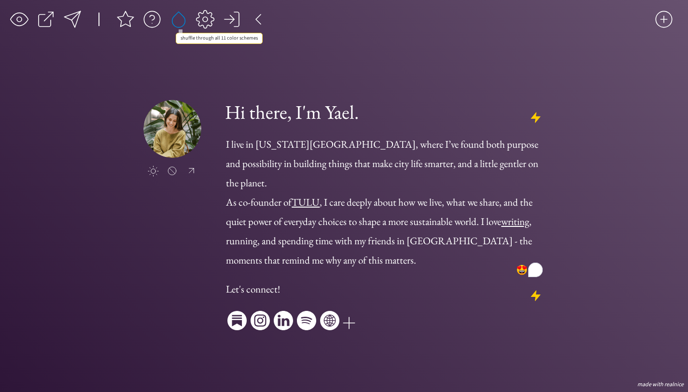
click at [179, 19] on div at bounding box center [178, 19] width 19 height 19
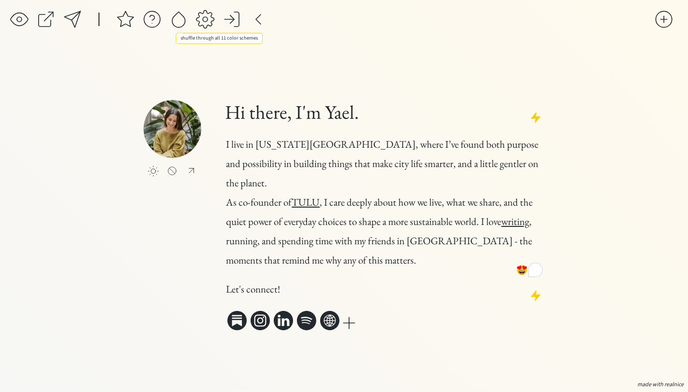
click at [179, 19] on div at bounding box center [178, 19] width 19 height 19
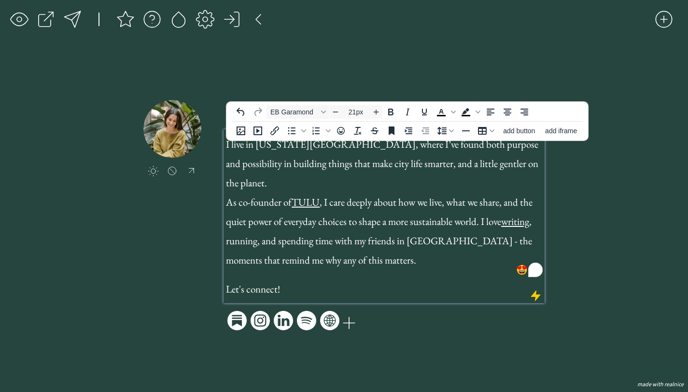
click at [229, 155] on span "I live in New York City, where I’ve found both purpose and possibility in build…" at bounding box center [382, 164] width 313 height 52
click at [226, 154] on span "I live in New York City, where I’ve found both purpose and possibility in build…" at bounding box center [382, 164] width 313 height 52
click at [398, 254] on h1 "As co-founder of TULU , I care deeply about how we live, what we share, and the…" at bounding box center [384, 227] width 317 height 77
click at [375, 252] on h1 "As co-founder of TULU , I care deeply about how we live, what we share, and the…" at bounding box center [384, 227] width 317 height 77
click at [187, 289] on div "click to upload a picture Hi there, I'm Yael. ~ I live in New York City, where …" at bounding box center [344, 217] width 402 height 234
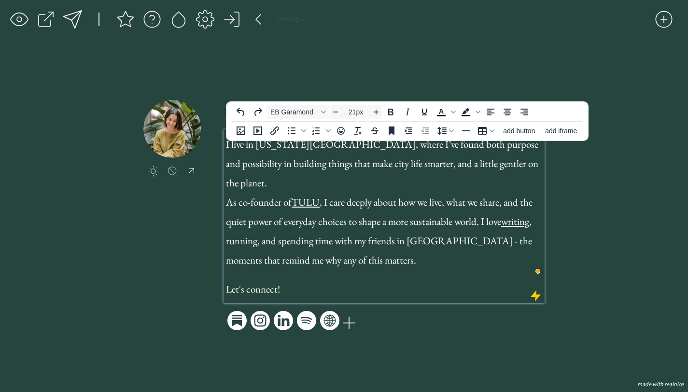
click at [188, 237] on div "click to upload a picture Hi there, I'm Yael. I live in New York City, where I’…" at bounding box center [344, 217] width 402 height 234
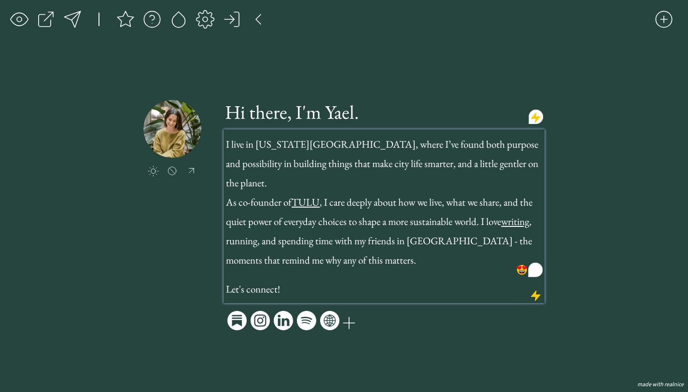
click at [238, 173] on span "I live in New York City, where I’ve found both purpose and possibility in build…" at bounding box center [382, 164] width 313 height 52
click at [220, 204] on div "click to upload a picture" at bounding box center [183, 158] width 80 height 116
click at [174, 22] on div at bounding box center [178, 19] width 19 height 19
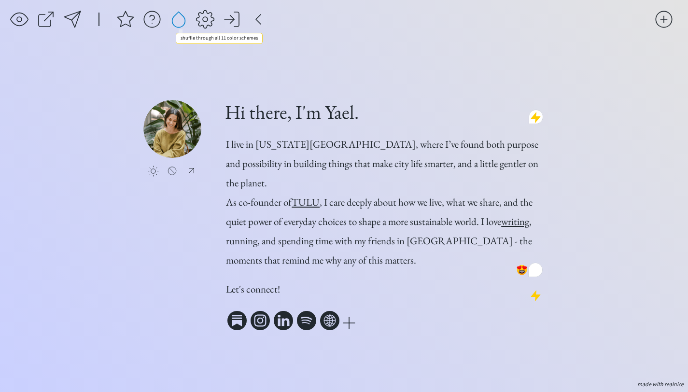
click at [174, 22] on div at bounding box center [178, 19] width 19 height 19
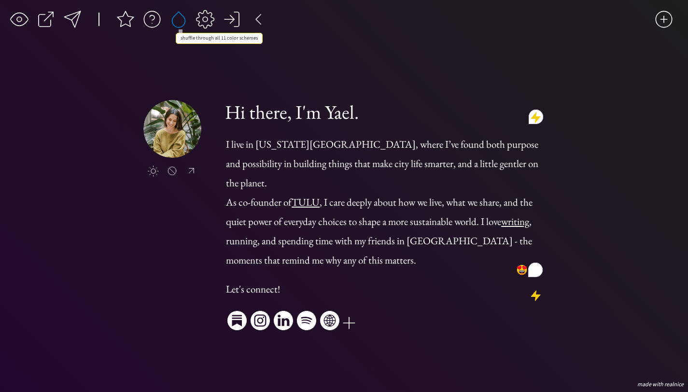
click at [174, 22] on div at bounding box center [178, 19] width 19 height 19
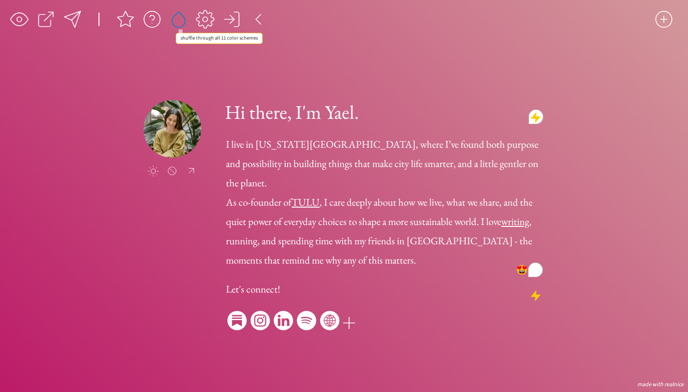
click at [174, 22] on div at bounding box center [178, 19] width 19 height 19
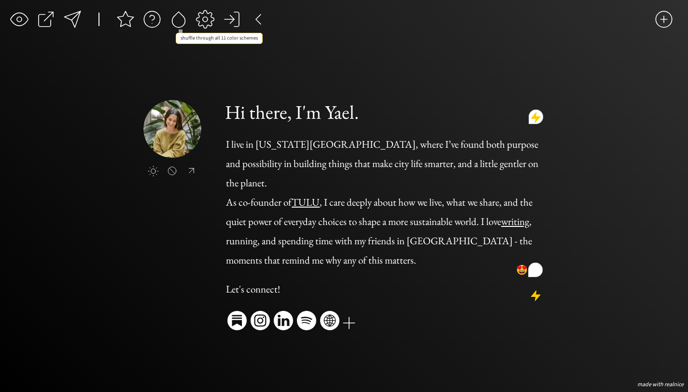
click at [174, 22] on div at bounding box center [178, 19] width 19 height 19
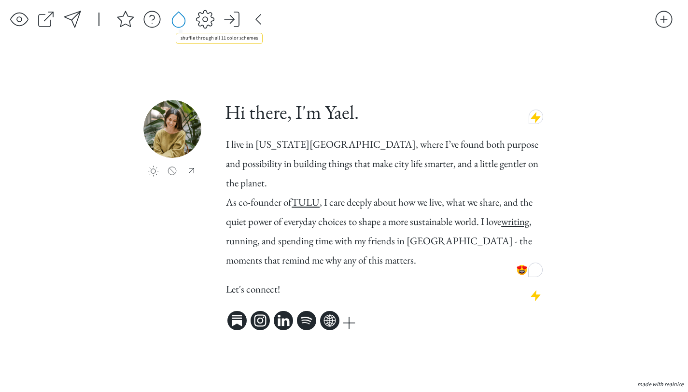
click at [174, 22] on div at bounding box center [178, 19] width 19 height 19
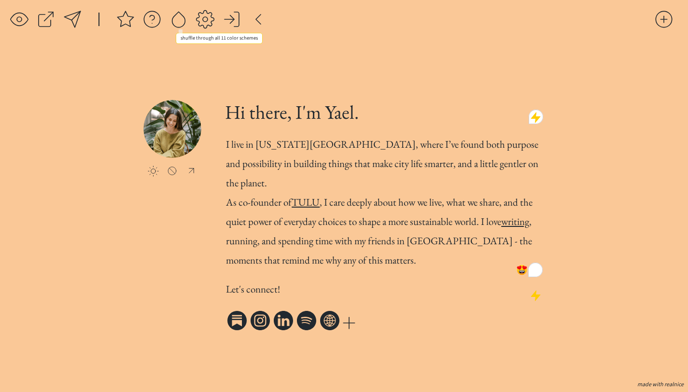
click at [174, 22] on div at bounding box center [178, 19] width 19 height 19
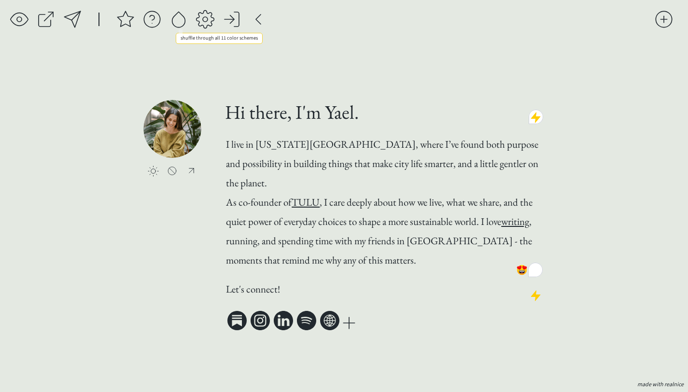
click at [174, 22] on div at bounding box center [178, 19] width 19 height 19
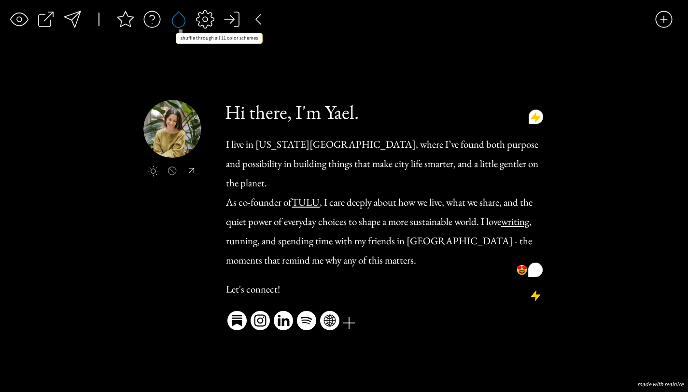
click at [174, 22] on div at bounding box center [178, 19] width 19 height 19
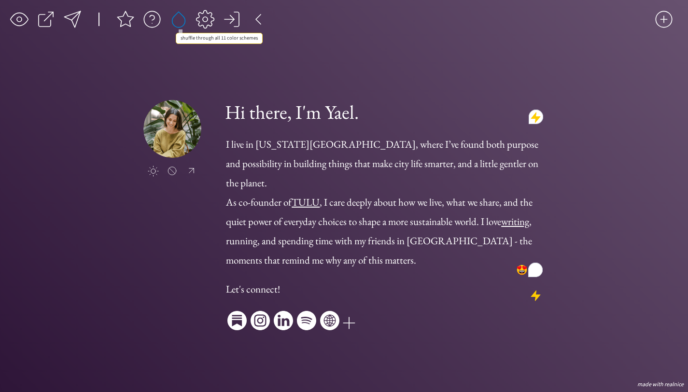
click at [174, 22] on div at bounding box center [178, 19] width 19 height 19
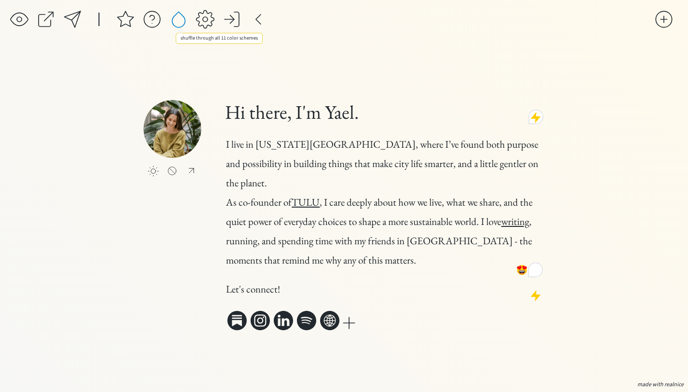
click at [174, 22] on div at bounding box center [178, 19] width 19 height 19
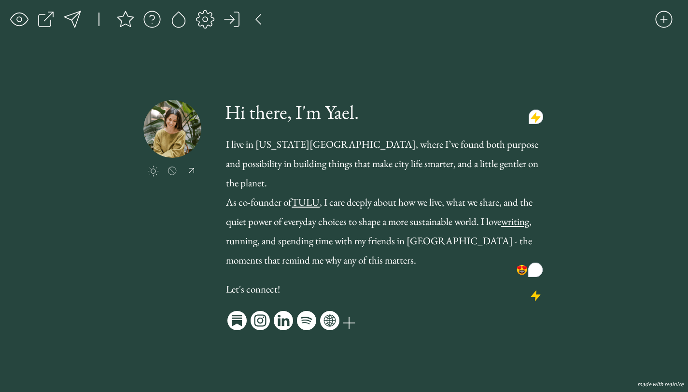
click at [29, 122] on div "saving... click to upload a picture Hi there, I'm Yael. I live in New York City…" at bounding box center [344, 196] width 688 height 392
click at [76, 17] on div at bounding box center [72, 19] width 19 height 19
click at [129, 19] on div at bounding box center [125, 19] width 19 height 19
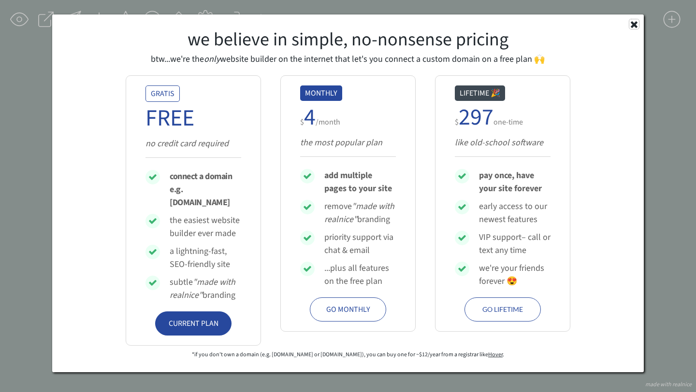
click at [637, 21] on icon at bounding box center [634, 24] width 10 height 10
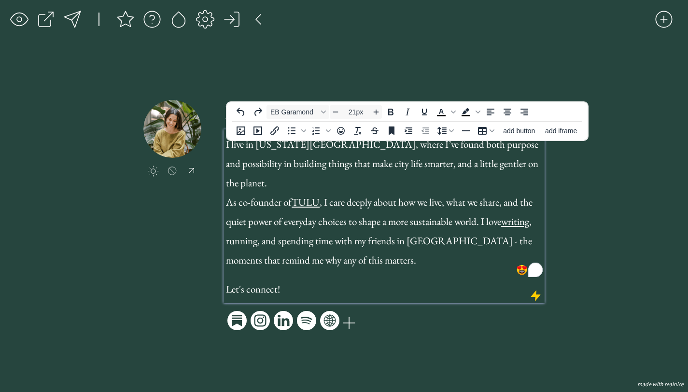
click at [341, 160] on span "I live in New York City, where I’ve found both purpose and possibility in build…" at bounding box center [382, 161] width 313 height 64
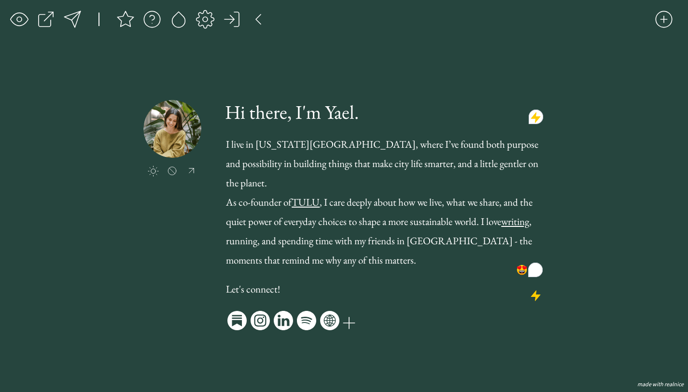
click at [203, 240] on div "click to upload a picture Hi there, I'm Yael. I live in New York City, where I’…" at bounding box center [344, 217] width 402 height 234
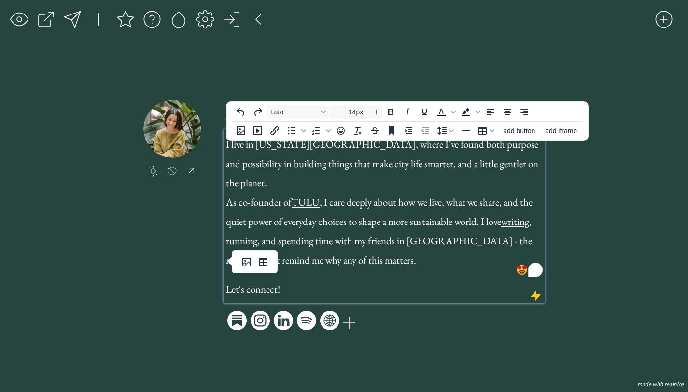
click at [249, 265] on body "saving & publishing saved & published! 👍 saving... click to upload a picture Hi…" at bounding box center [344, 196] width 688 height 392
type input "21px"
click at [200, 298] on div "click to upload a picture Hi there, I'm Yael. I live in New York City, where I’…" at bounding box center [344, 217] width 402 height 234
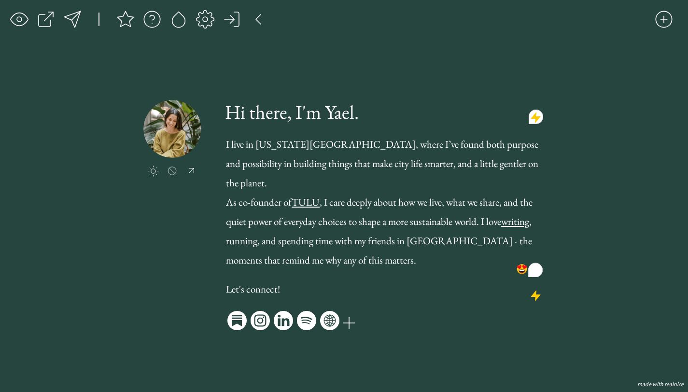
click at [79, 21] on div at bounding box center [72, 19] width 19 height 19
